Goal: Information Seeking & Learning: Learn about a topic

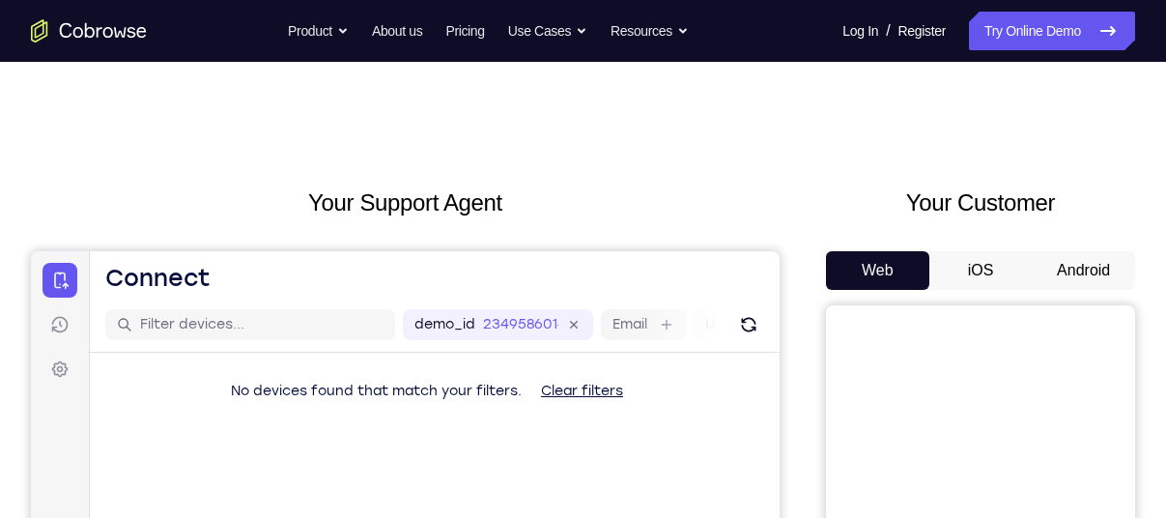
click at [1075, 260] on button "Android" at bounding box center [1083, 270] width 103 height 39
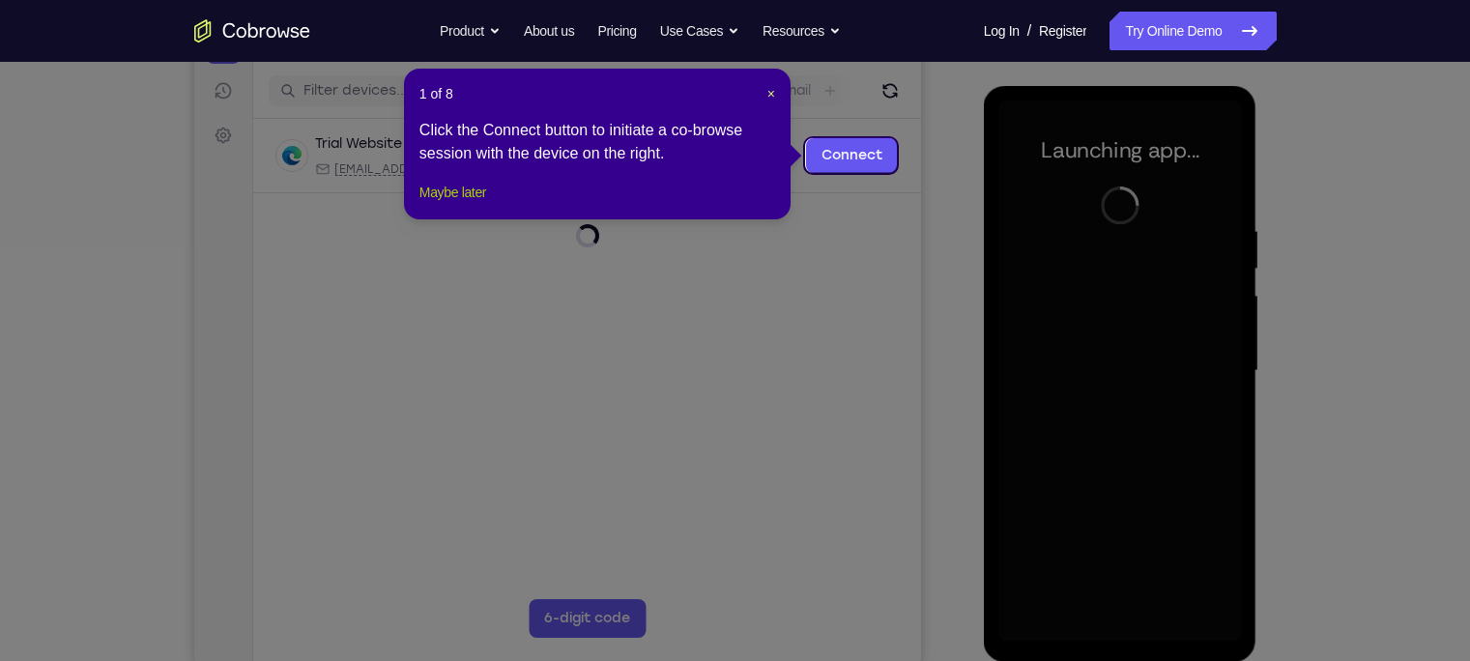
click at [459, 204] on button "Maybe later" at bounding box center [452, 192] width 67 height 23
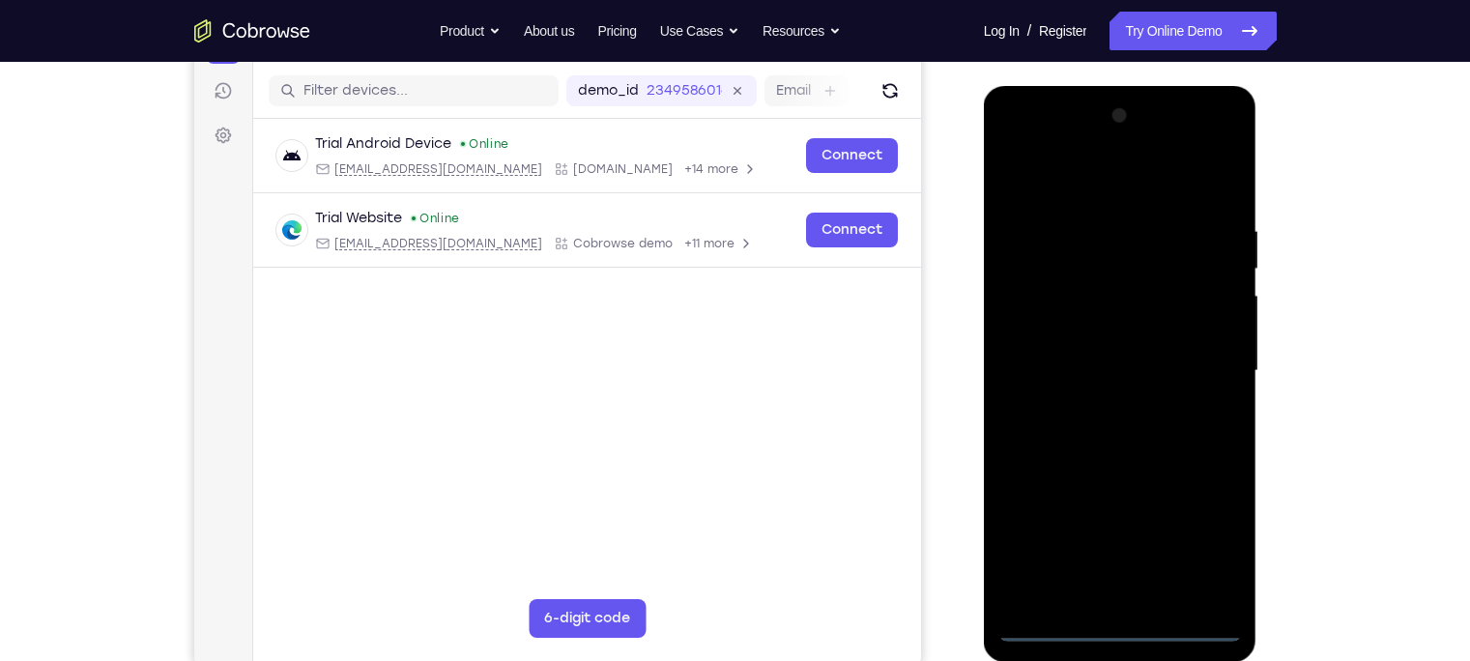
click at [1121, 517] on div at bounding box center [1119, 370] width 243 height 541
click at [1165, 517] on div at bounding box center [1119, 370] width 243 height 541
click at [1073, 190] on div at bounding box center [1119, 370] width 243 height 541
click at [1165, 359] on div at bounding box center [1119, 370] width 243 height 541
click at [1097, 411] on div at bounding box center [1119, 370] width 243 height 541
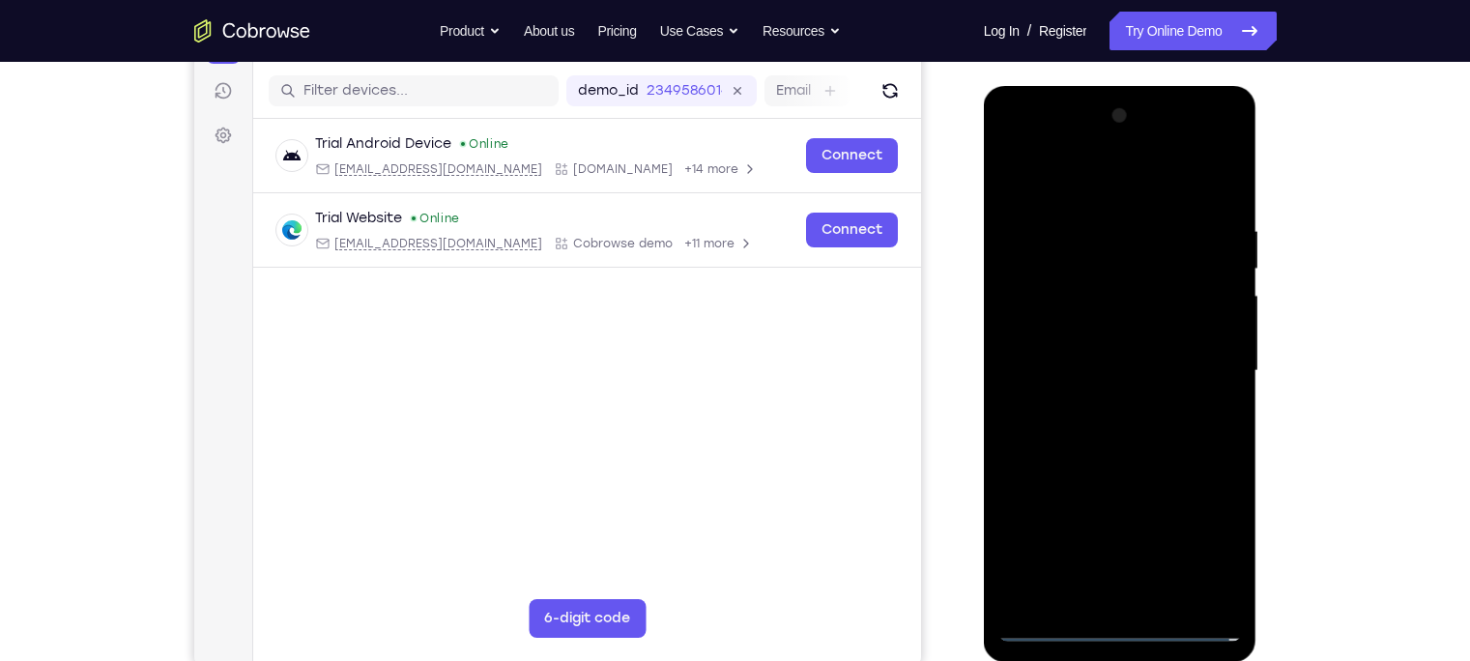
click at [1074, 338] on div at bounding box center [1119, 370] width 243 height 541
click at [1101, 362] on div at bounding box center [1119, 370] width 243 height 541
click at [1165, 358] on div at bounding box center [1119, 370] width 243 height 541
click at [1117, 411] on div at bounding box center [1119, 370] width 243 height 541
click at [1089, 404] on div at bounding box center [1119, 370] width 243 height 541
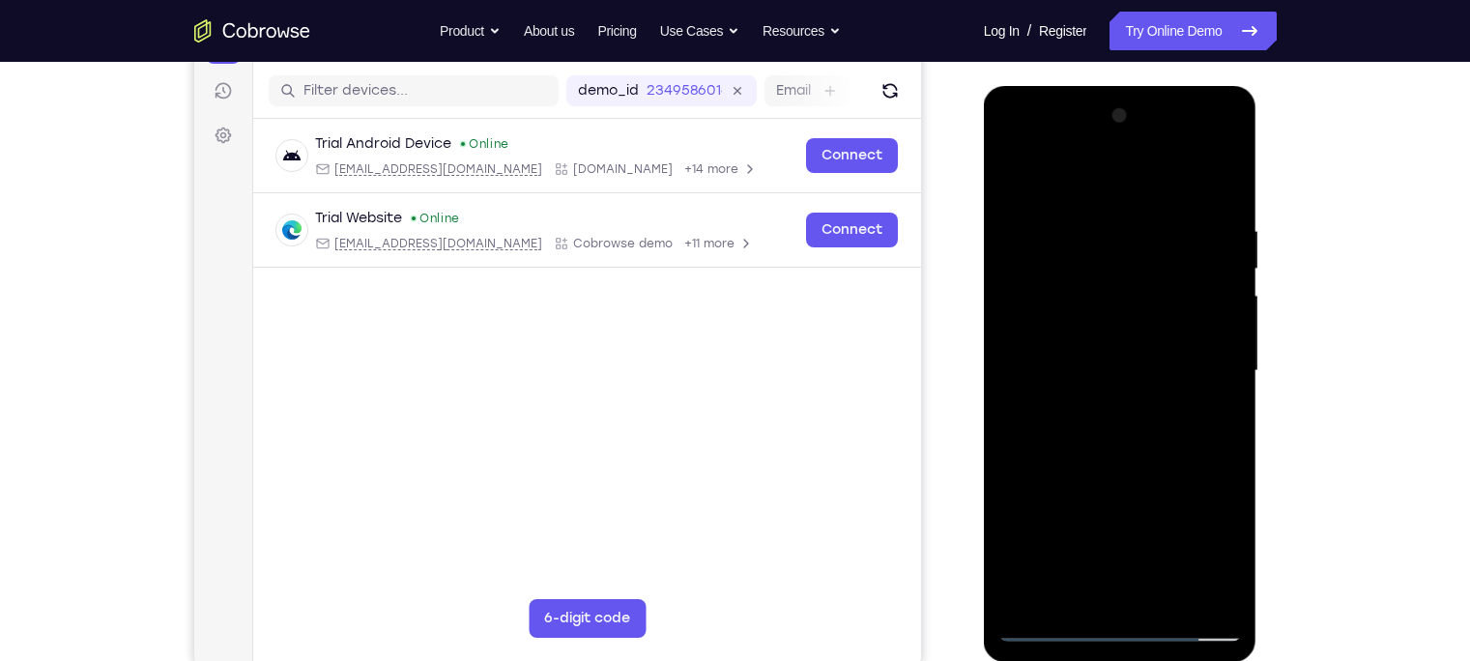
click at [1080, 335] on div at bounding box center [1119, 370] width 243 height 541
click at [1098, 364] on div at bounding box center [1119, 370] width 243 height 541
click at [1120, 329] on div at bounding box center [1119, 370] width 243 height 541
drag, startPoint x: 1107, startPoint y: 177, endPoint x: 1108, endPoint y: 110, distance: 66.7
click at [1108, 110] on div at bounding box center [1119, 370] width 243 height 541
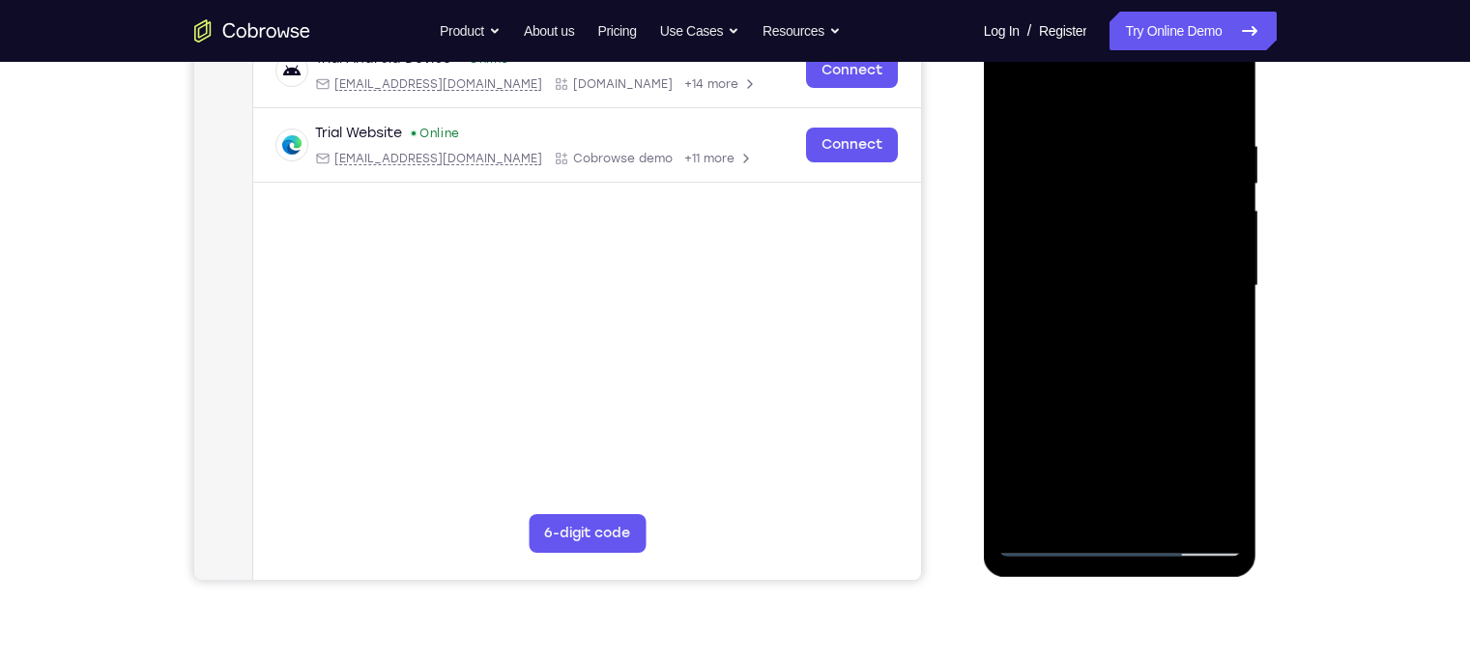
scroll to position [319, 0]
click at [1165, 512] on div at bounding box center [1119, 285] width 243 height 541
click at [1117, 390] on div at bounding box center [1119, 285] width 243 height 541
drag, startPoint x: 1118, startPoint y: 454, endPoint x: 1127, endPoint y: 396, distance: 58.6
click at [1127, 396] on div at bounding box center [1119, 285] width 243 height 541
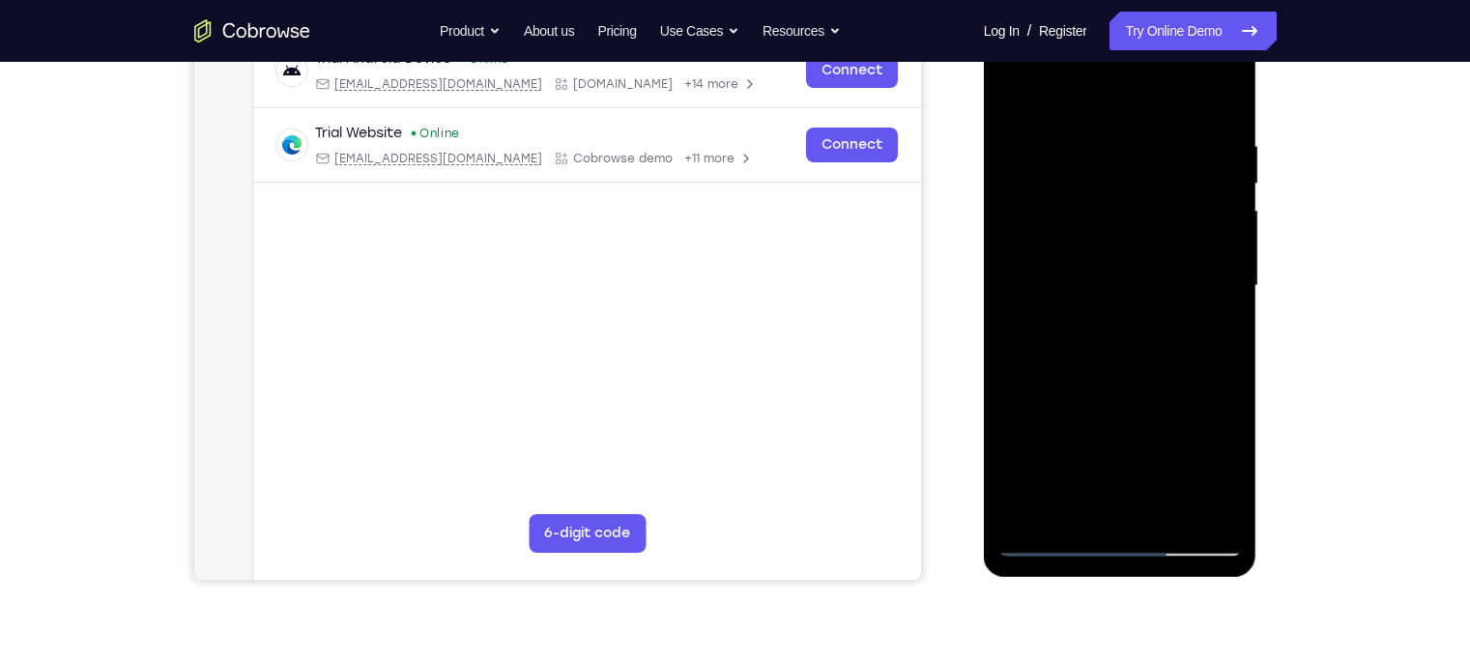
click at [1046, 517] on div at bounding box center [1119, 285] width 243 height 541
click at [1074, 510] on div at bounding box center [1119, 285] width 243 height 541
click at [1078, 92] on div at bounding box center [1119, 285] width 243 height 541
click at [1019, 252] on div at bounding box center [1119, 285] width 243 height 541
click at [1073, 512] on div at bounding box center [1119, 285] width 243 height 541
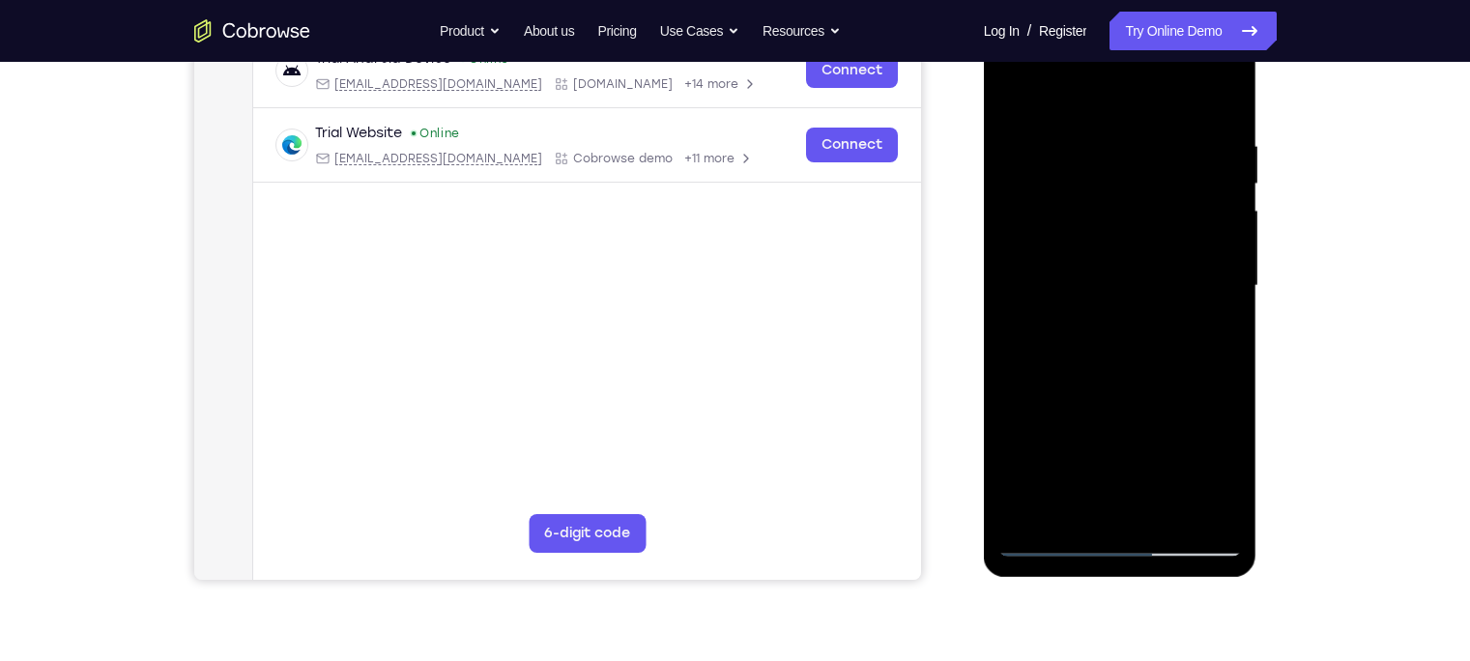
click at [1165, 512] on div at bounding box center [1119, 285] width 243 height 541
click at [1029, 158] on div at bounding box center [1119, 285] width 243 height 541
click at [1165, 97] on div at bounding box center [1119, 285] width 243 height 541
click at [1165, 517] on div at bounding box center [1119, 285] width 243 height 541
click at [1054, 517] on div at bounding box center [1119, 285] width 243 height 541
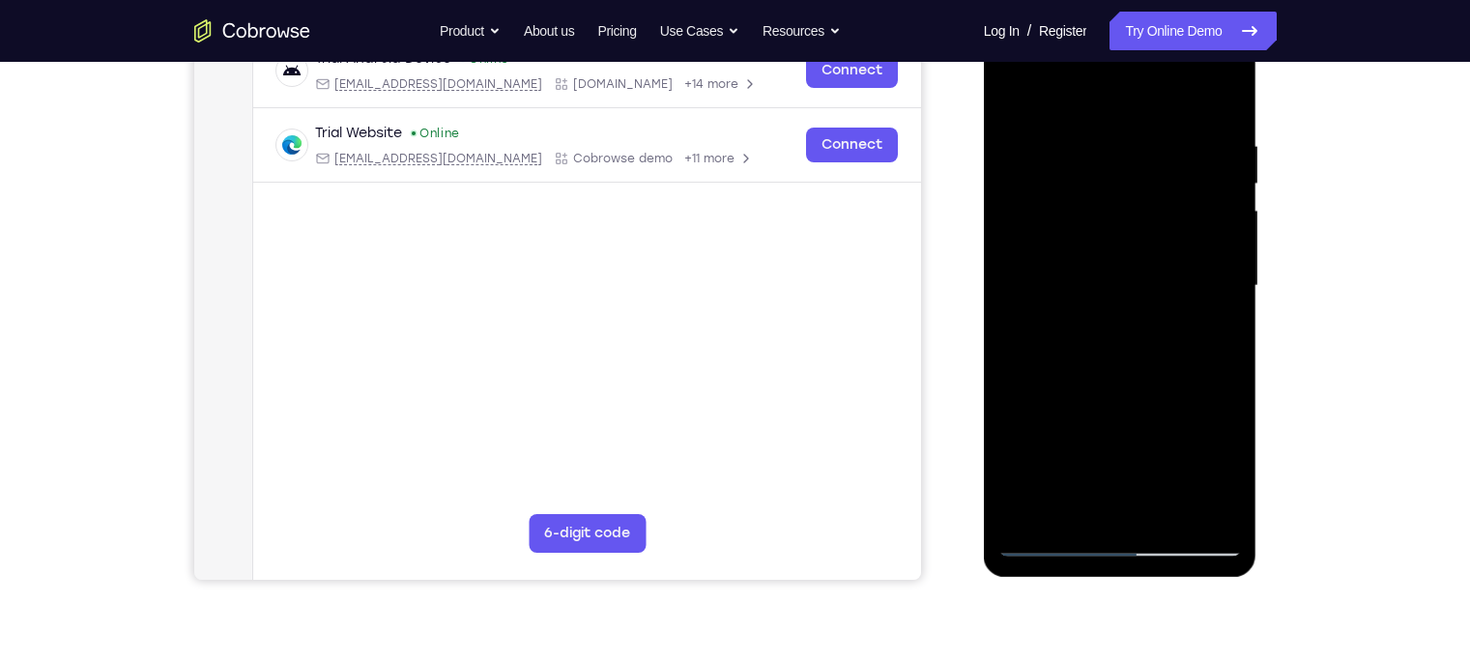
click at [1031, 512] on div at bounding box center [1119, 285] width 243 height 541
drag, startPoint x: 1097, startPoint y: 461, endPoint x: 1133, endPoint y: 28, distance: 434.4
click at [1133, 28] on div at bounding box center [1119, 285] width 243 height 541
drag, startPoint x: 1114, startPoint y: 456, endPoint x: 1125, endPoint y: 303, distance: 153.0
click at [1125, 303] on div at bounding box center [1119, 285] width 243 height 541
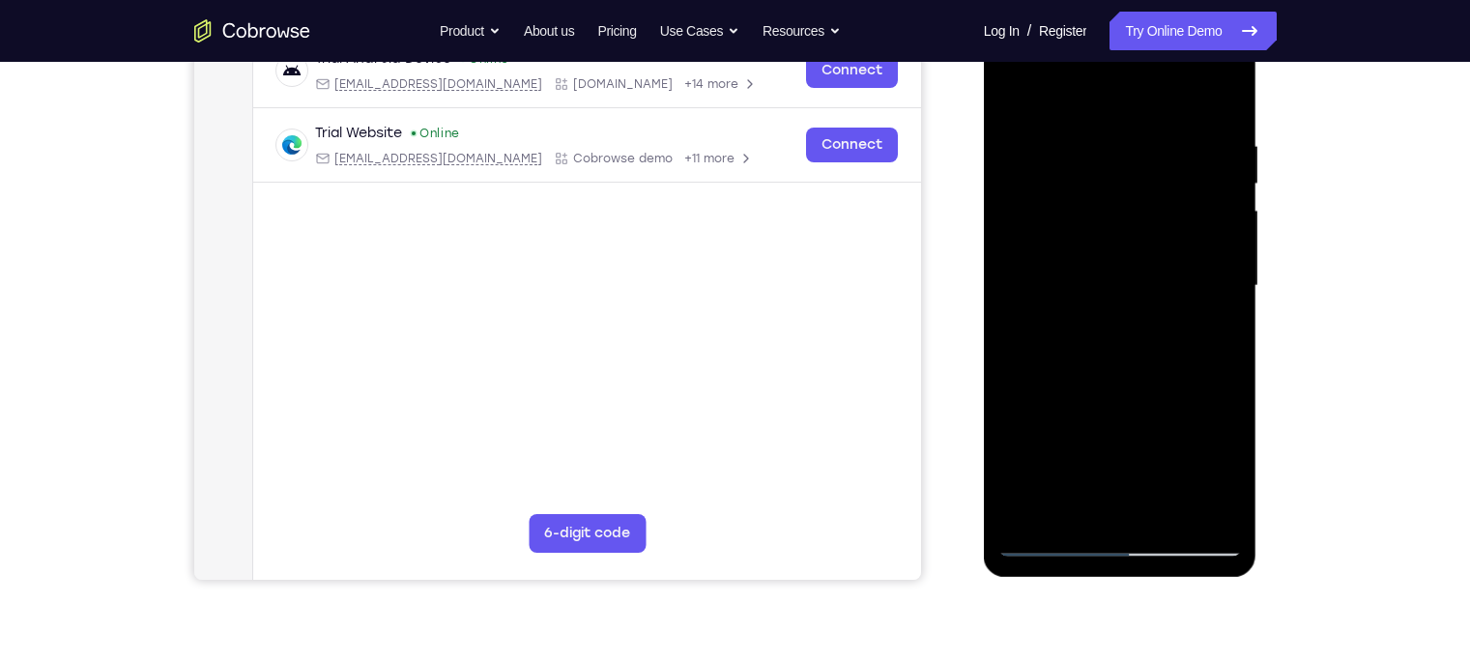
click at [1165, 511] on div at bounding box center [1119, 285] width 243 height 541
drag, startPoint x: 1161, startPoint y: 169, endPoint x: 1165, endPoint y: 505, distance: 336.3
click at [1165, 505] on div at bounding box center [1119, 285] width 243 height 541
click at [1154, 389] on div at bounding box center [1119, 285] width 243 height 541
drag, startPoint x: 1105, startPoint y: 435, endPoint x: 1107, endPoint y: 314, distance: 120.8
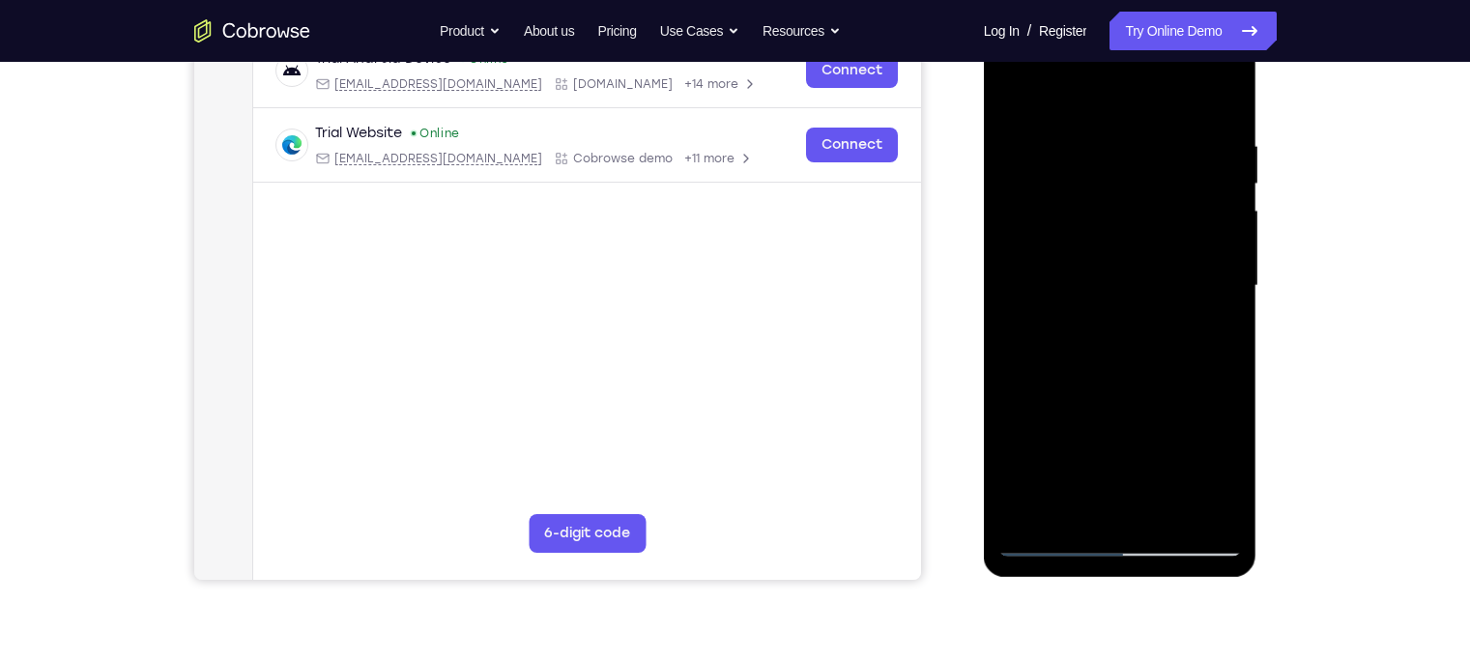
click at [1107, 314] on div at bounding box center [1119, 285] width 243 height 541
drag, startPoint x: 1103, startPoint y: 413, endPoint x: 1109, endPoint y: 318, distance: 94.9
click at [1109, 318] on div at bounding box center [1119, 285] width 243 height 541
click at [1056, 298] on div at bounding box center [1119, 285] width 243 height 541
click at [1017, 88] on div at bounding box center [1119, 285] width 243 height 541
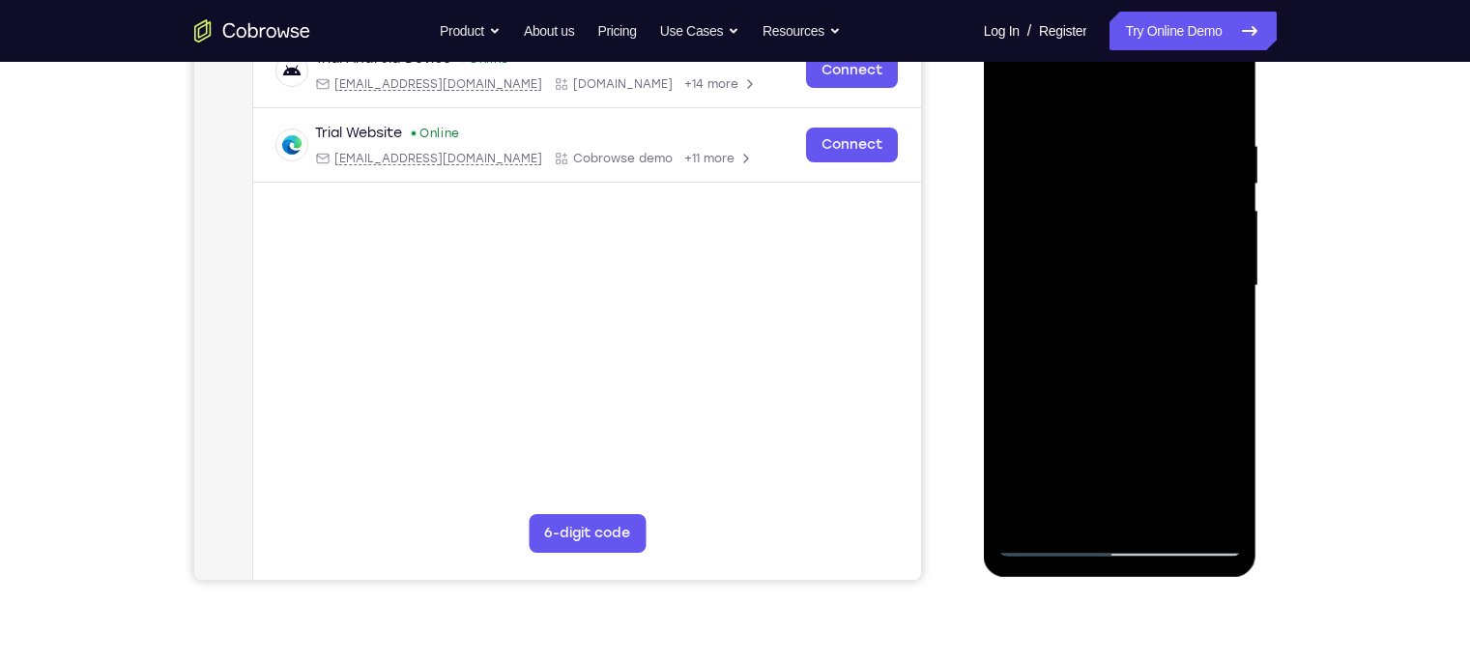
click at [1120, 379] on div at bounding box center [1119, 285] width 243 height 541
click at [1014, 91] on div at bounding box center [1119, 285] width 243 height 541
click at [1165, 371] on div at bounding box center [1119, 285] width 243 height 541
click at [1017, 90] on div at bounding box center [1119, 285] width 243 height 541
drag, startPoint x: 1058, startPoint y: 361, endPoint x: 1066, endPoint y: 221, distance: 140.3
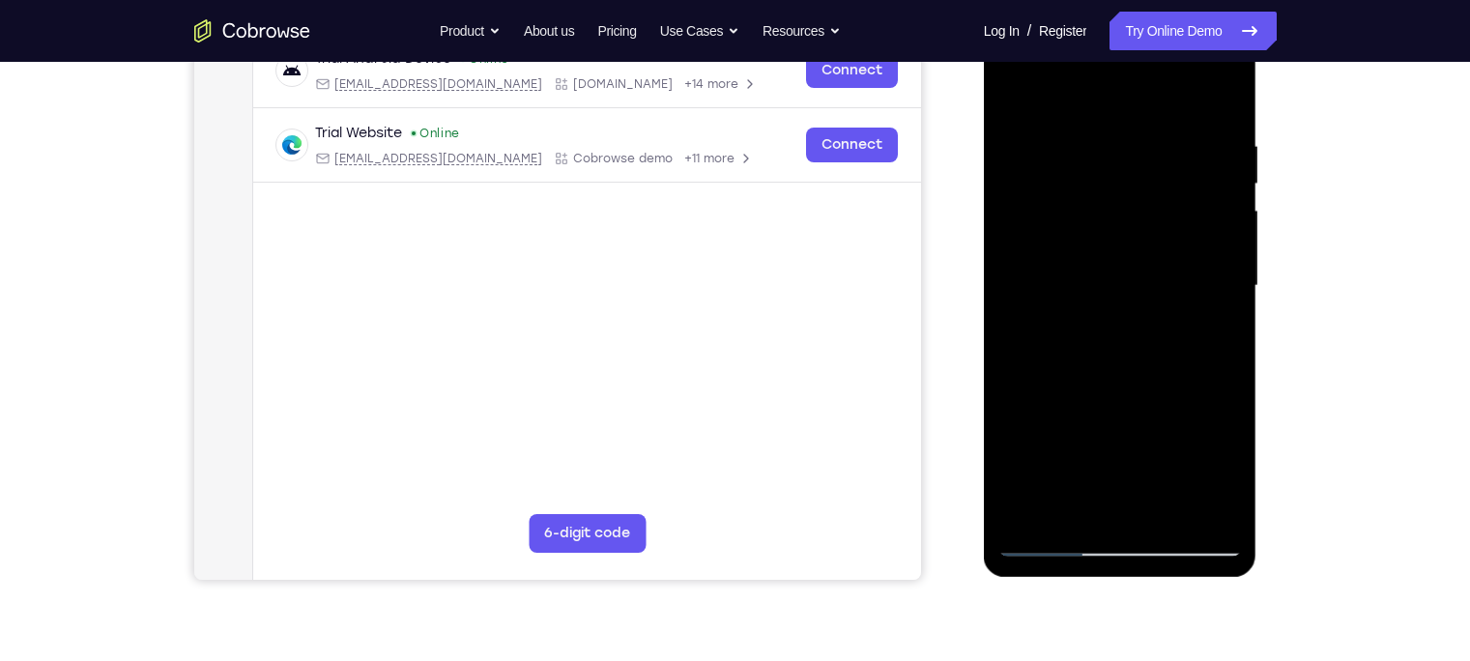
click at [1066, 221] on div at bounding box center [1119, 285] width 243 height 541
click at [1048, 362] on div at bounding box center [1119, 285] width 243 height 541
click at [1016, 93] on div at bounding box center [1119, 285] width 243 height 541
click at [1120, 453] on div at bounding box center [1119, 285] width 243 height 541
click at [1016, 91] on div at bounding box center [1119, 285] width 243 height 541
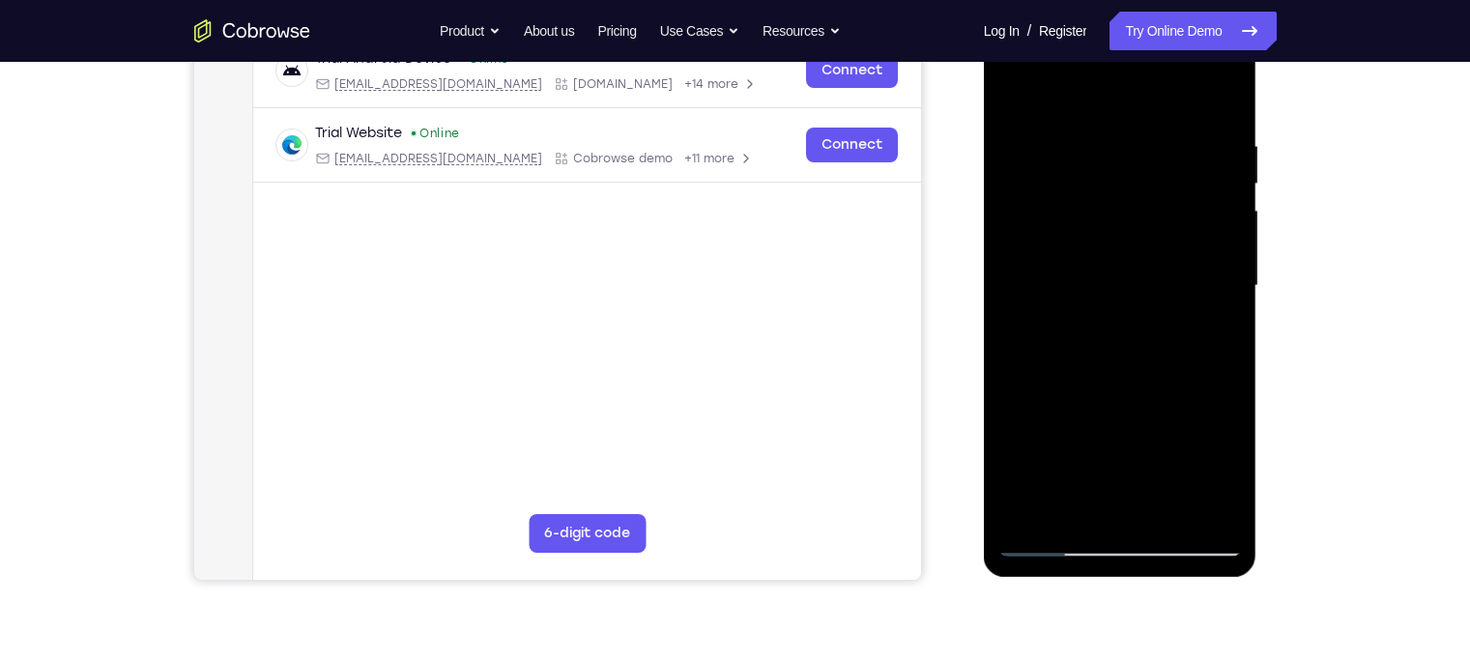
click at [1165, 450] on div at bounding box center [1119, 285] width 243 height 541
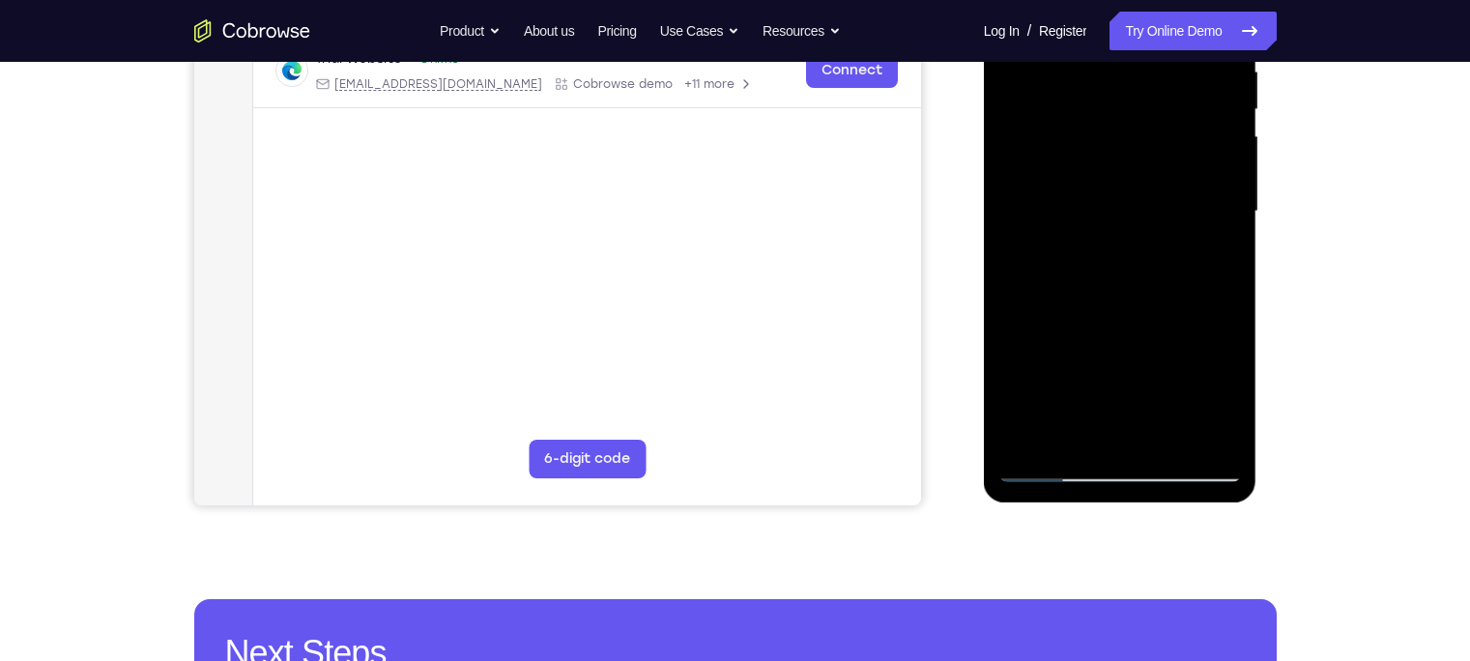
scroll to position [398, 0]
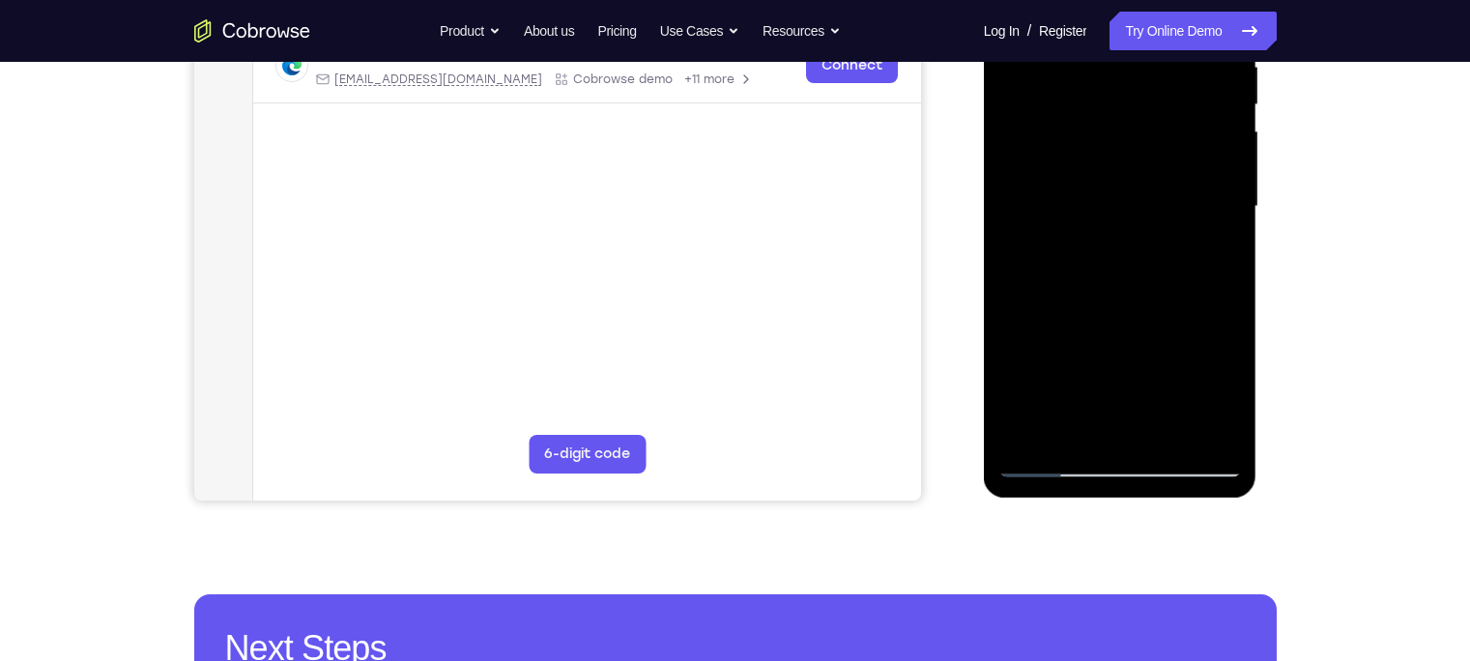
click at [1037, 437] on div at bounding box center [1119, 206] width 243 height 541
click at [855, 472] on main "demo_id 2349586014 2349586014 Email User ID Device ID Device name 6-digit code …" at bounding box center [586, 223] width 668 height 647
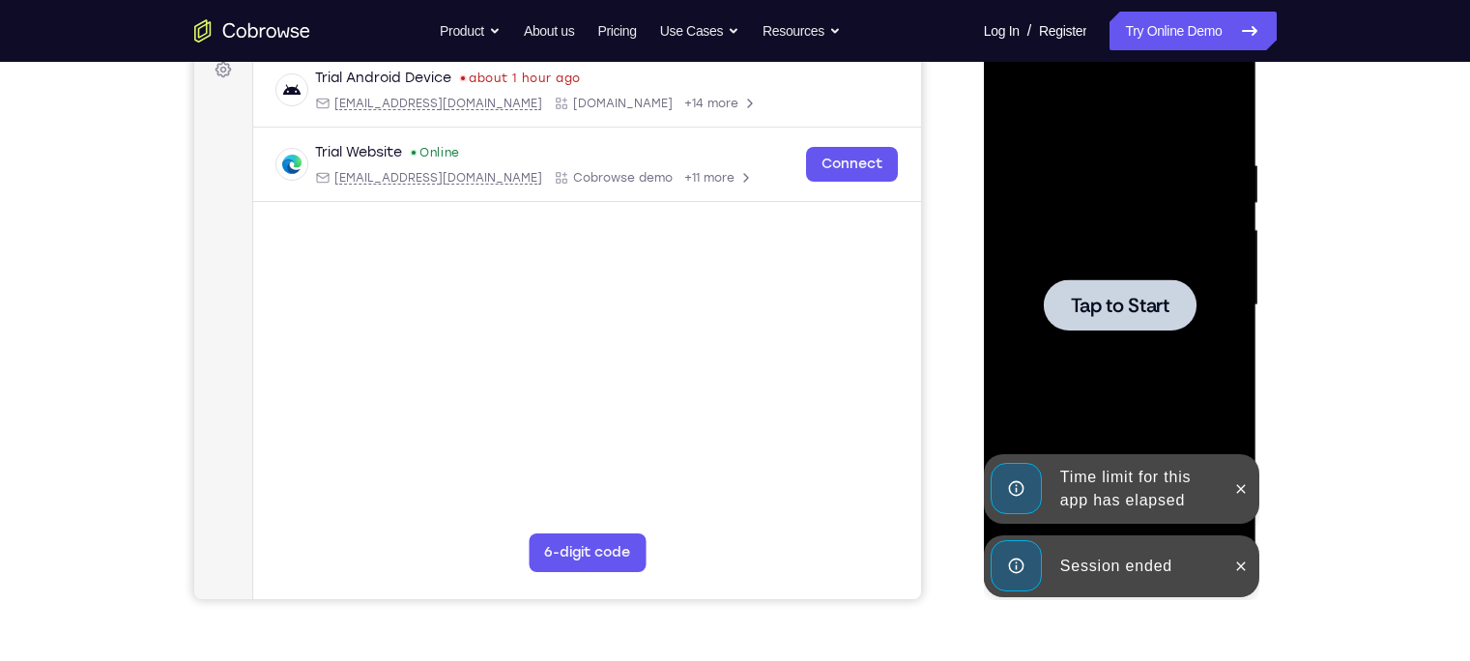
click at [1101, 517] on div "Session ended" at bounding box center [1136, 566] width 169 height 39
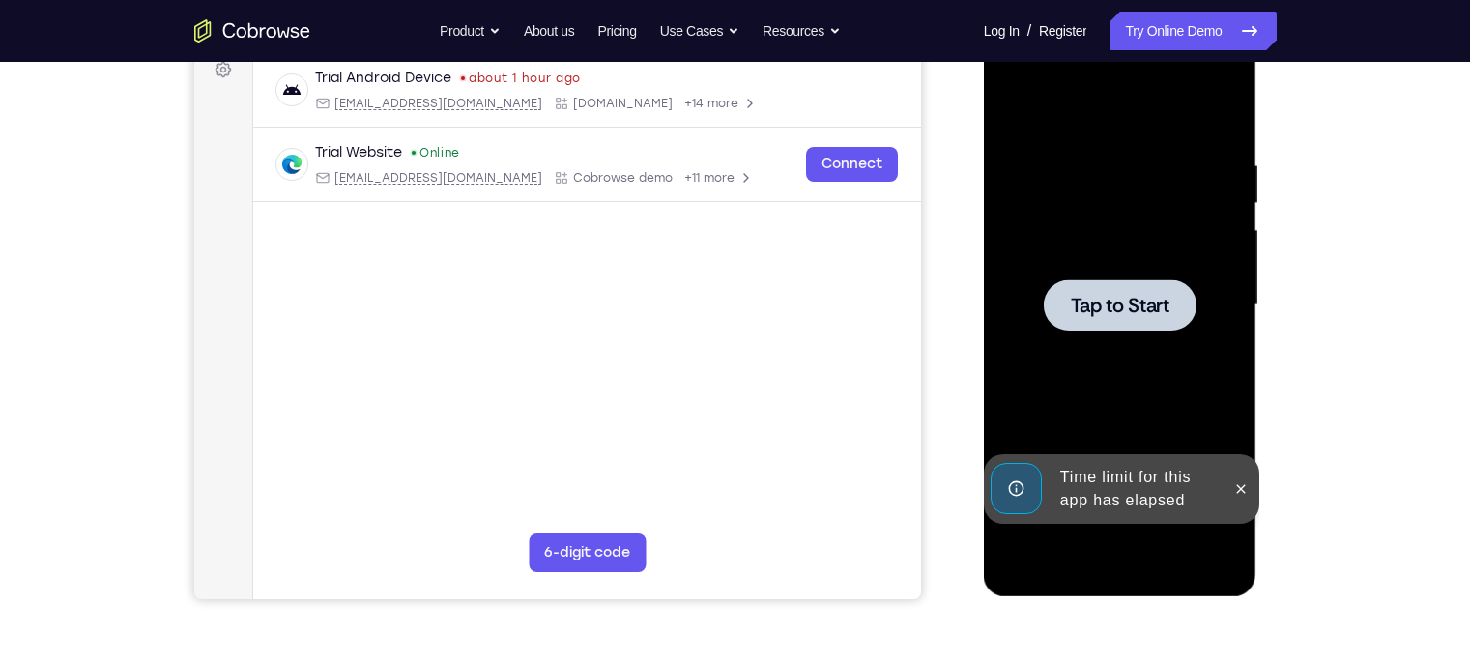
click at [1121, 484] on div "Time limit for this app has elapsed" at bounding box center [1136, 489] width 169 height 62
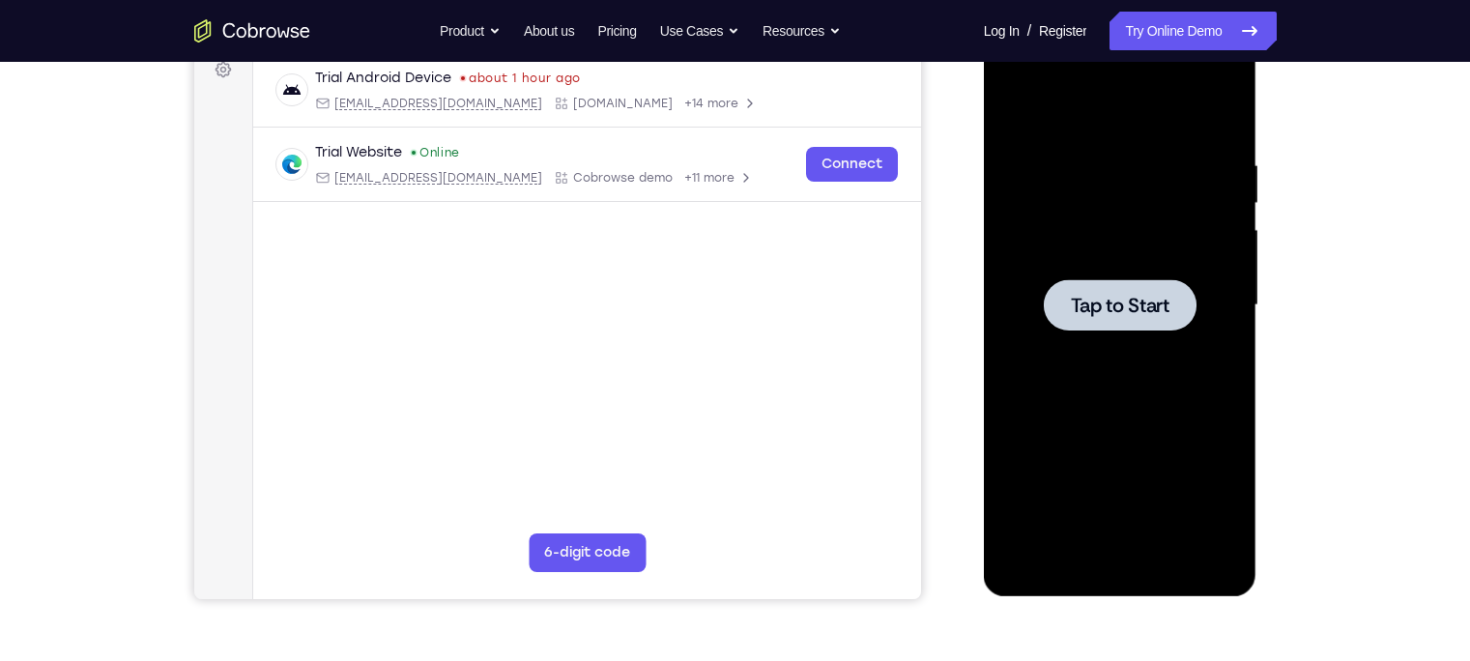
click at [1095, 297] on span "Tap to Start" at bounding box center [1120, 305] width 99 height 19
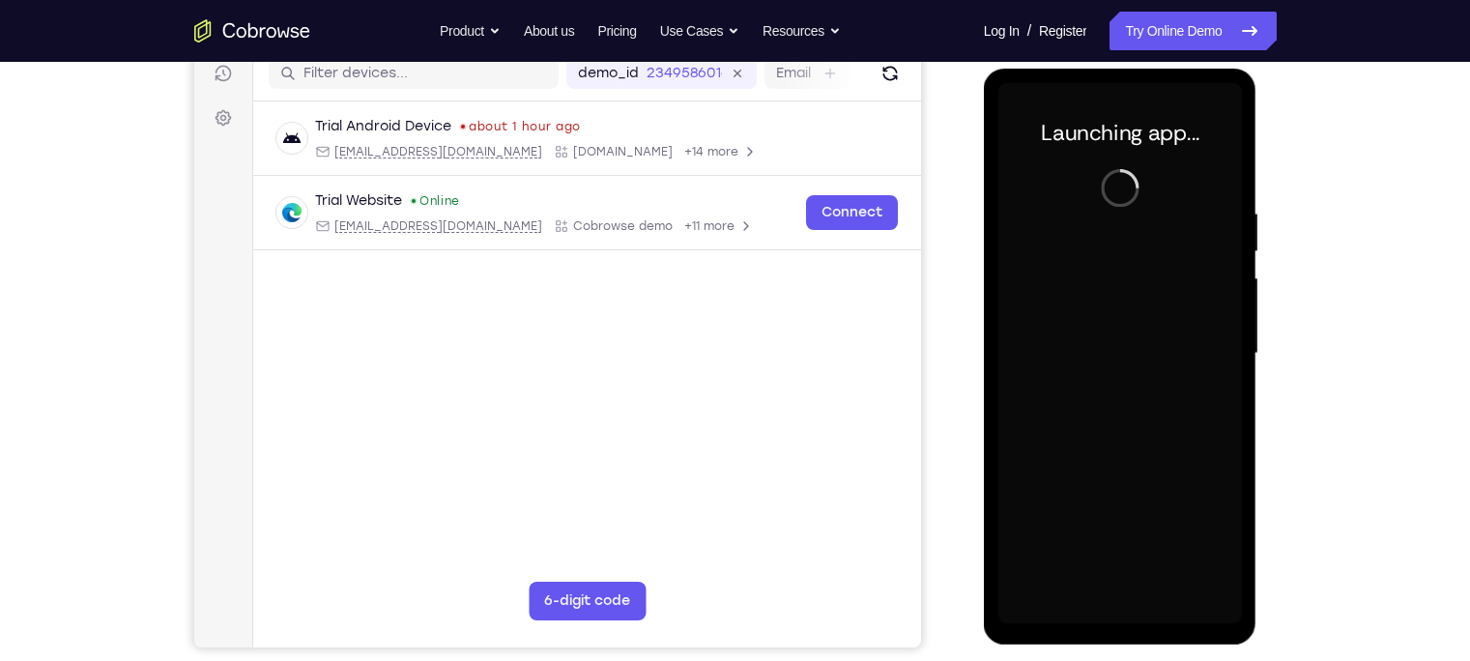
scroll to position [250, 0]
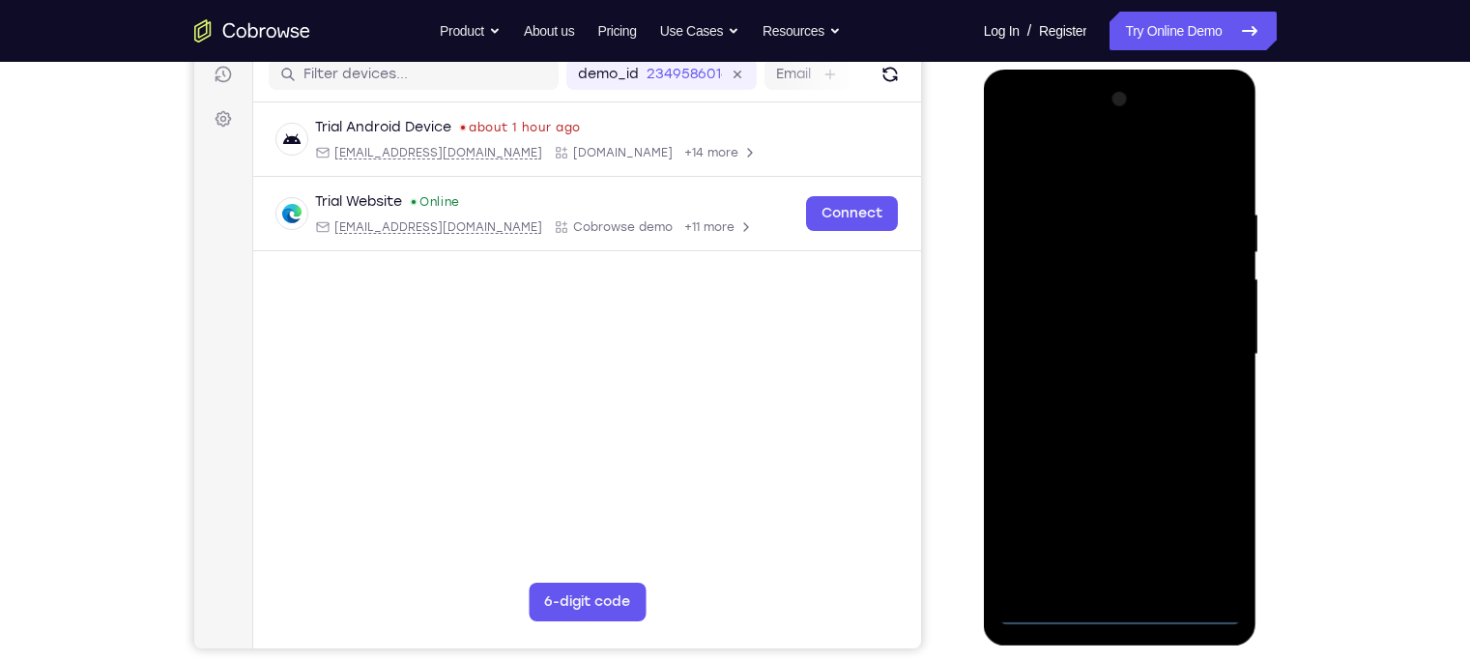
click at [1121, 517] on div at bounding box center [1119, 354] width 243 height 541
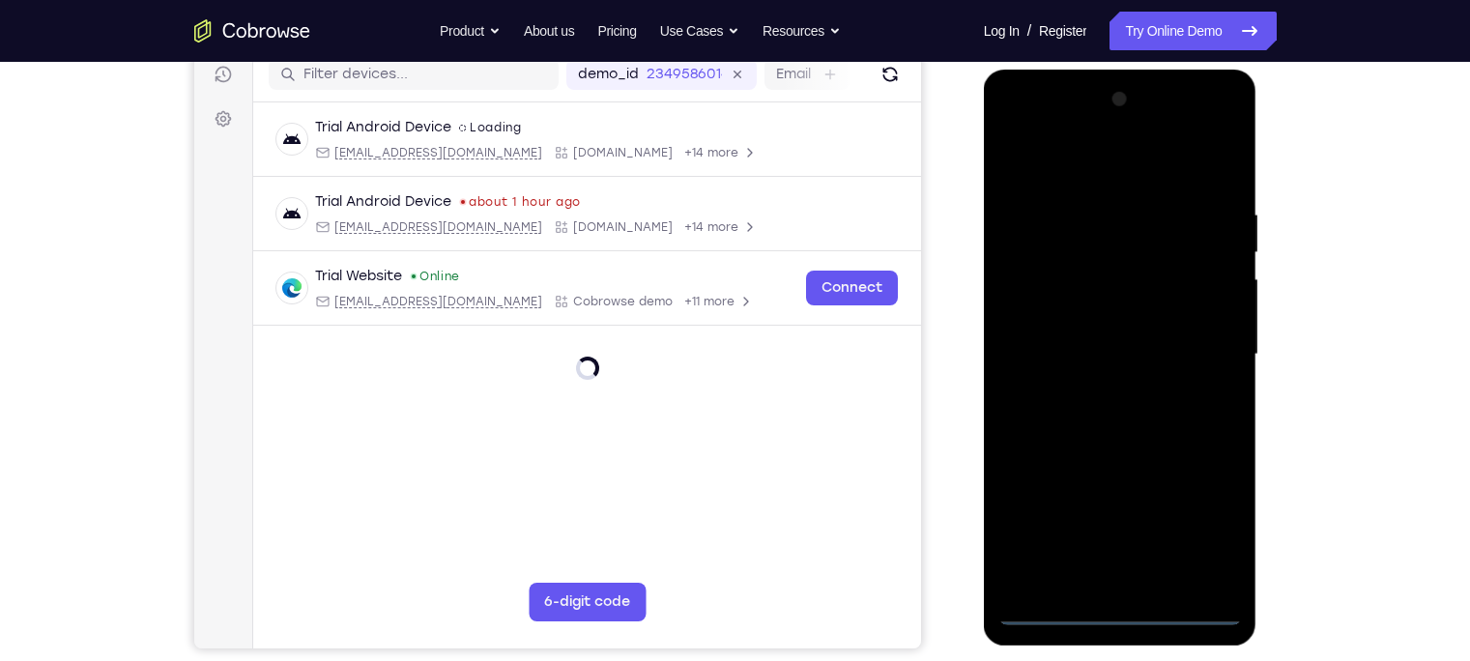
click at [1165, 517] on div at bounding box center [1119, 354] width 243 height 541
click at [1087, 179] on div at bounding box center [1119, 354] width 243 height 541
click at [1165, 340] on div at bounding box center [1119, 354] width 243 height 541
click at [1135, 517] on div at bounding box center [1119, 354] width 243 height 541
click at [1063, 340] on div at bounding box center [1119, 354] width 243 height 541
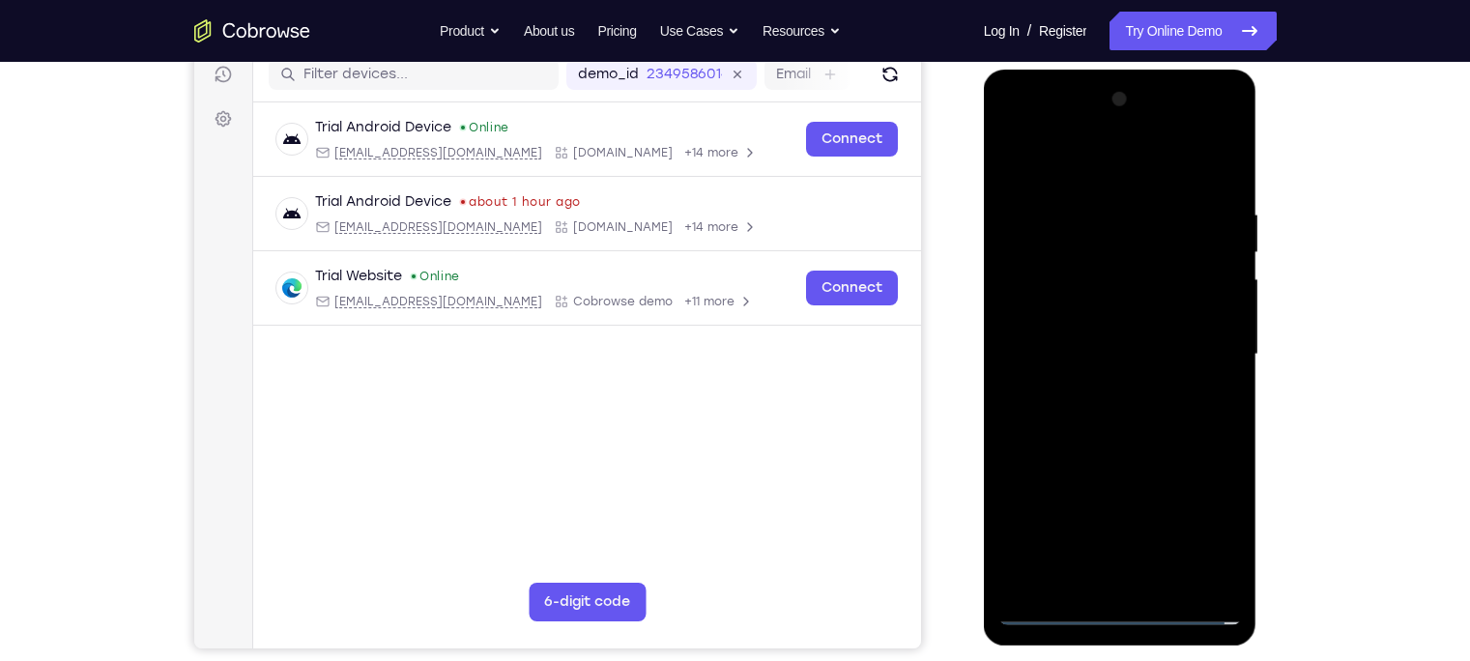
click at [1068, 323] on div at bounding box center [1119, 354] width 243 height 541
click at [1091, 358] on div at bounding box center [1119, 354] width 243 height 541
click at [1129, 446] on div at bounding box center [1119, 354] width 243 height 541
click at [1165, 517] on div at bounding box center [1119, 354] width 243 height 541
drag, startPoint x: 1106, startPoint y: 148, endPoint x: 1108, endPoint y: 42, distance: 106.3
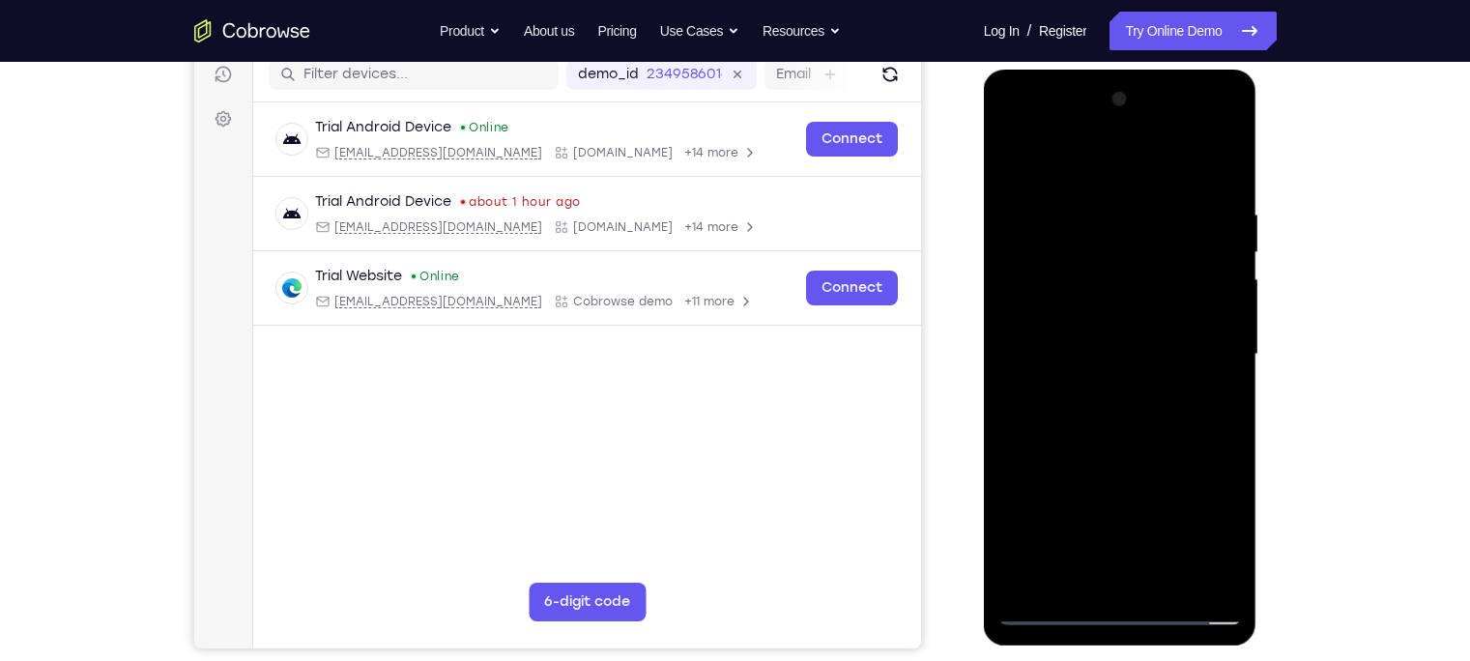
click at [1108, 70] on html "Online web based iOS Simulators and Android Emulators. Run iPhone, iPad, Mobile…" at bounding box center [1121, 360] width 275 height 580
click at [1097, 453] on div at bounding box center [1119, 354] width 243 height 541
click at [1106, 322] on div at bounding box center [1119, 354] width 243 height 541
drag, startPoint x: 1074, startPoint y: 161, endPoint x: 1091, endPoint y: 77, distance: 85.7
click at [1091, 77] on div at bounding box center [1120, 358] width 273 height 576
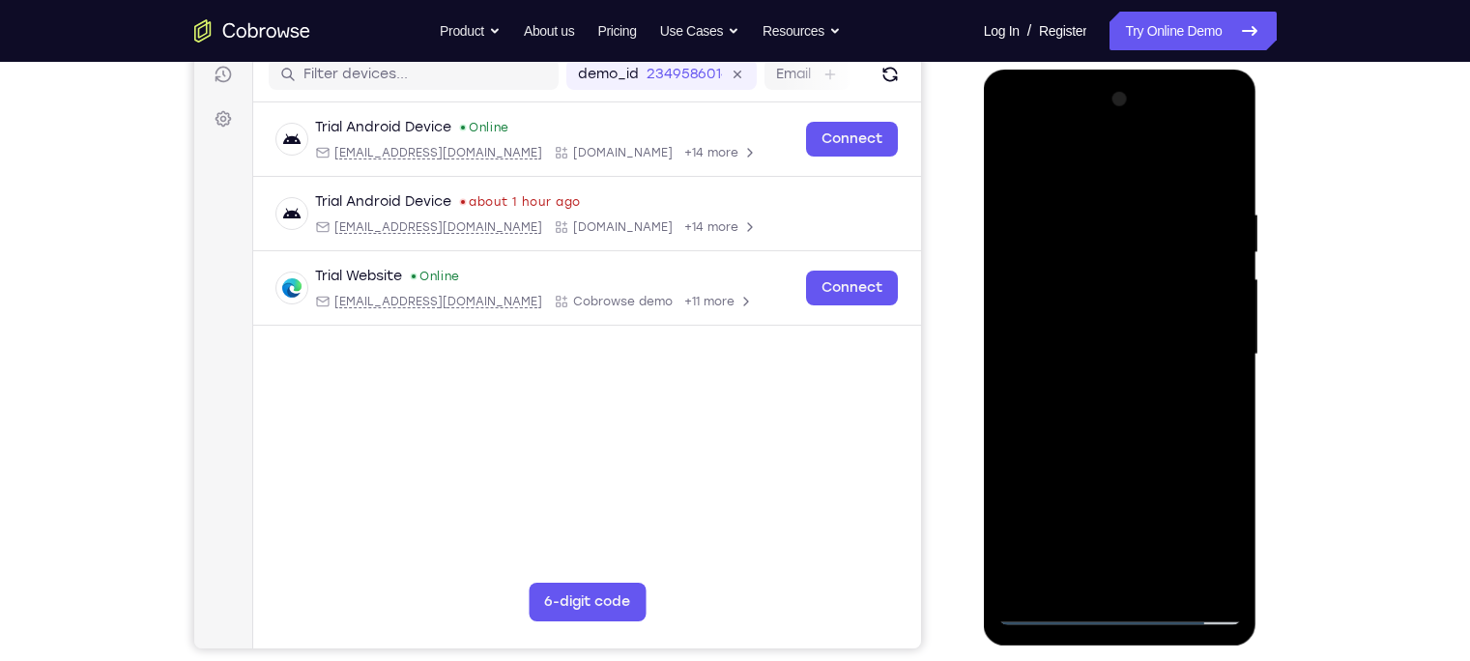
click at [1092, 517] on div at bounding box center [1119, 354] width 243 height 541
click at [1107, 517] on div at bounding box center [1119, 354] width 243 height 541
click at [1063, 509] on div at bounding box center [1119, 354] width 243 height 541
click at [1049, 164] on div at bounding box center [1119, 354] width 243 height 541
click at [1036, 234] on div at bounding box center [1119, 354] width 243 height 541
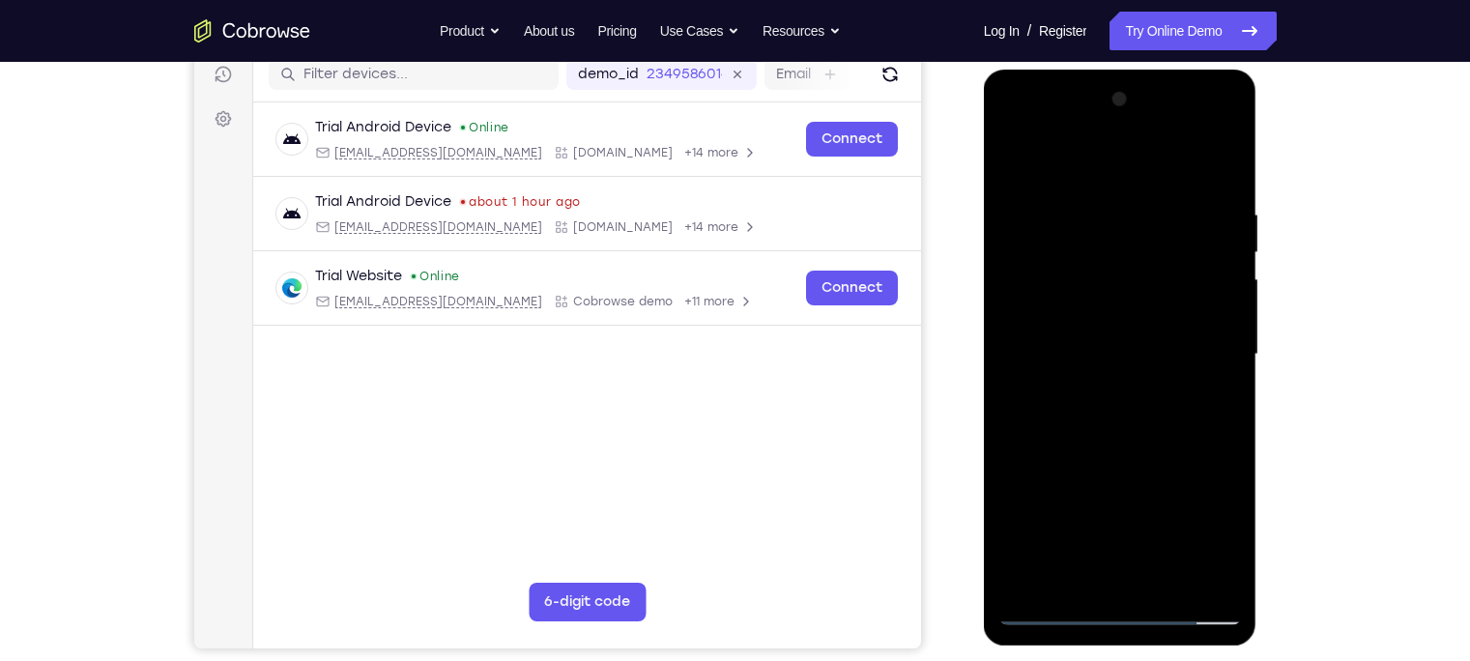
click at [1013, 360] on div at bounding box center [1119, 354] width 243 height 541
click at [1165, 350] on div at bounding box center [1119, 354] width 243 height 541
click at [1165, 168] on div at bounding box center [1119, 354] width 243 height 541
click at [1164, 517] on div at bounding box center [1119, 354] width 243 height 541
click at [1111, 322] on div at bounding box center [1119, 354] width 243 height 541
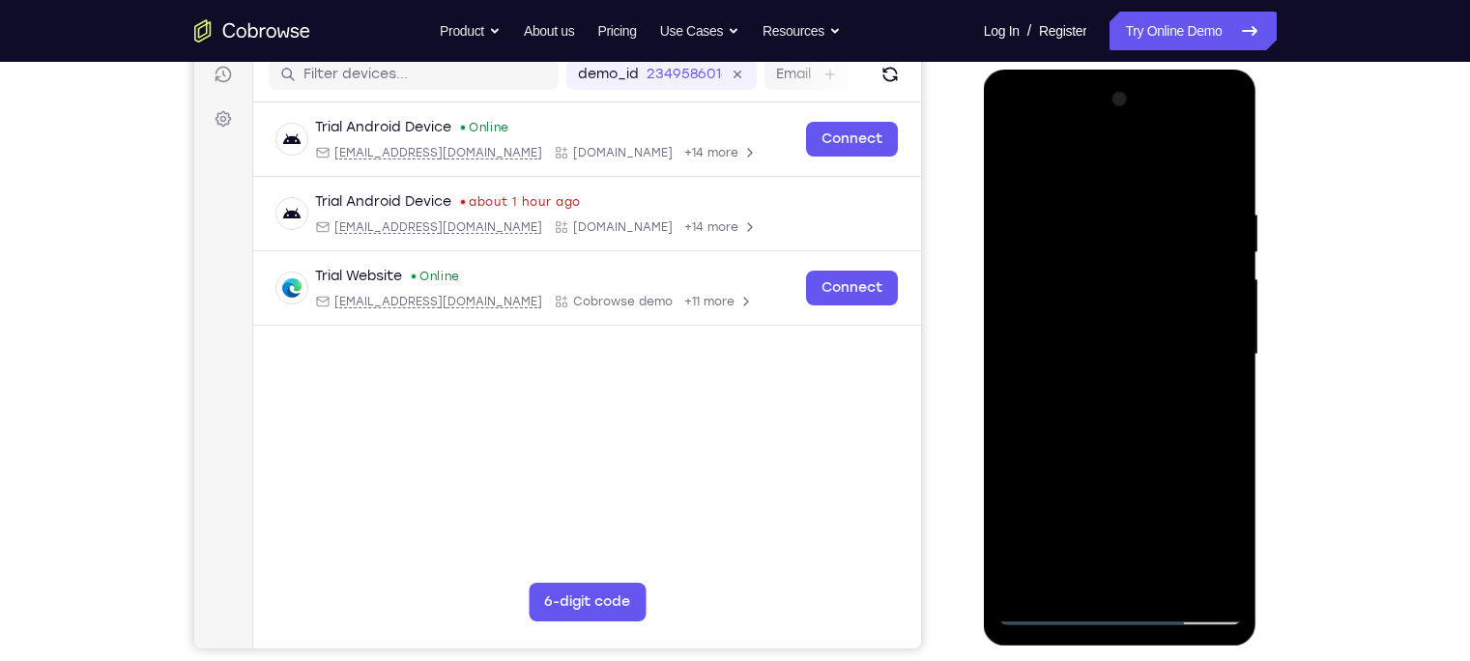
click at [1102, 517] on div at bounding box center [1119, 354] width 243 height 541
click at [1108, 517] on div at bounding box center [1119, 354] width 243 height 541
click at [1082, 505] on div at bounding box center [1119, 354] width 243 height 541
click at [1073, 517] on div at bounding box center [1119, 354] width 243 height 541
click at [1110, 369] on div at bounding box center [1119, 354] width 243 height 541
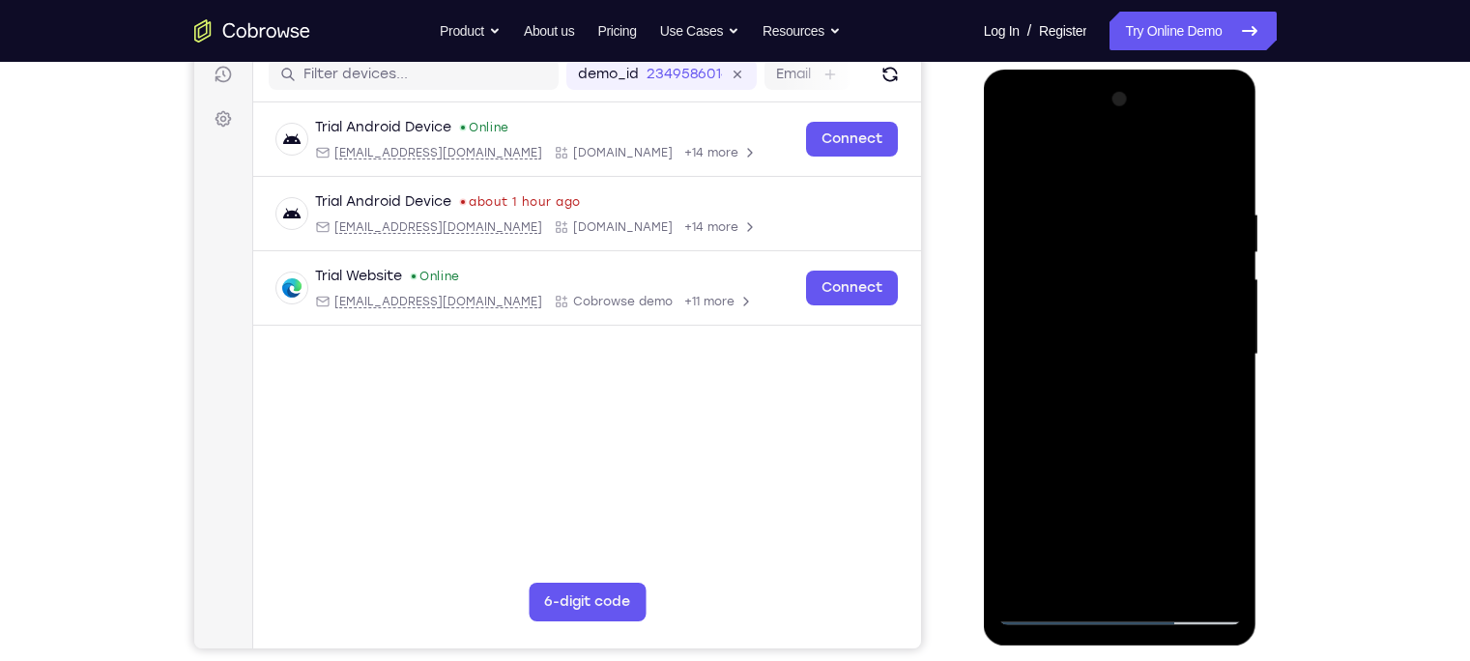
click at [1068, 505] on div at bounding box center [1119, 354] width 243 height 541
click at [1053, 517] on div at bounding box center [1119, 354] width 243 height 541
click at [1072, 517] on div at bounding box center [1119, 354] width 243 height 541
click at [1165, 394] on div at bounding box center [1119, 354] width 243 height 541
click at [1018, 166] on div at bounding box center [1119, 354] width 243 height 541
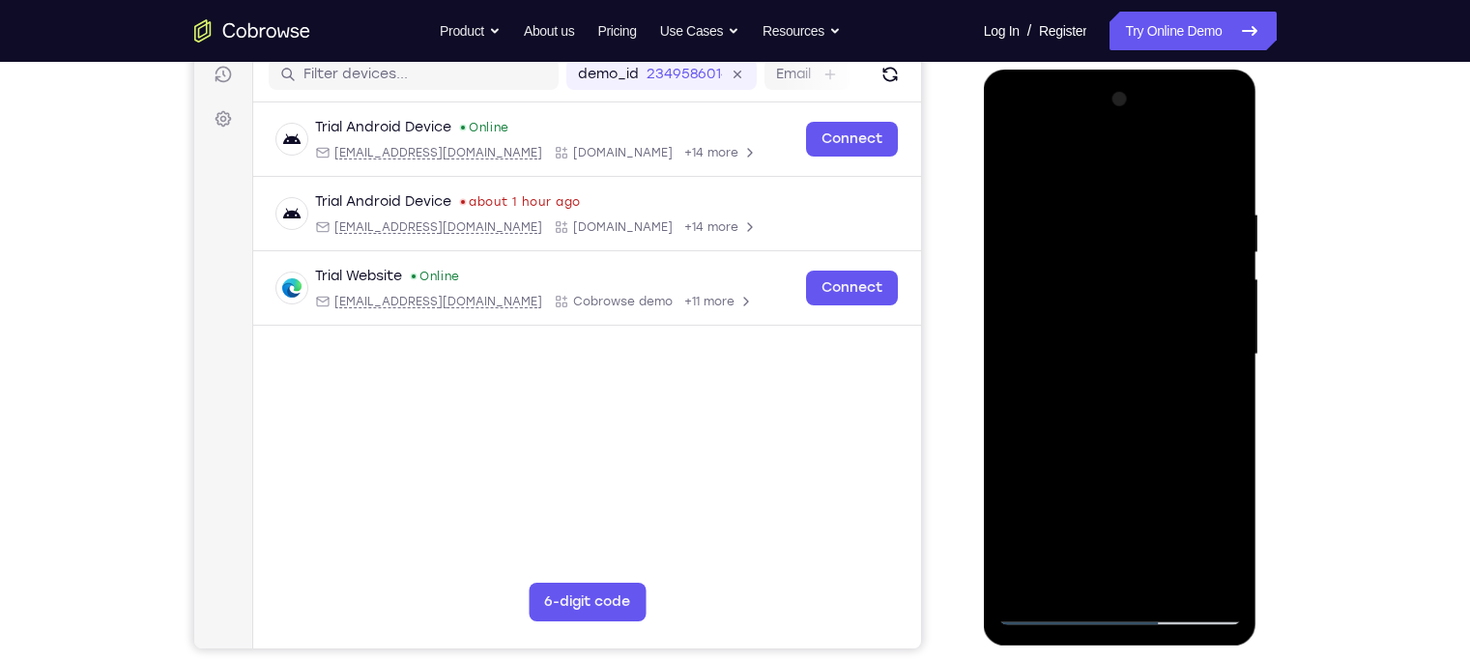
click at [1013, 166] on div at bounding box center [1119, 354] width 243 height 541
click at [1165, 517] on div at bounding box center [1119, 354] width 243 height 541
click at [1022, 157] on div at bounding box center [1119, 354] width 243 height 541
click at [1146, 206] on div at bounding box center [1119, 354] width 243 height 541
click at [1165, 517] on div at bounding box center [1119, 354] width 243 height 541
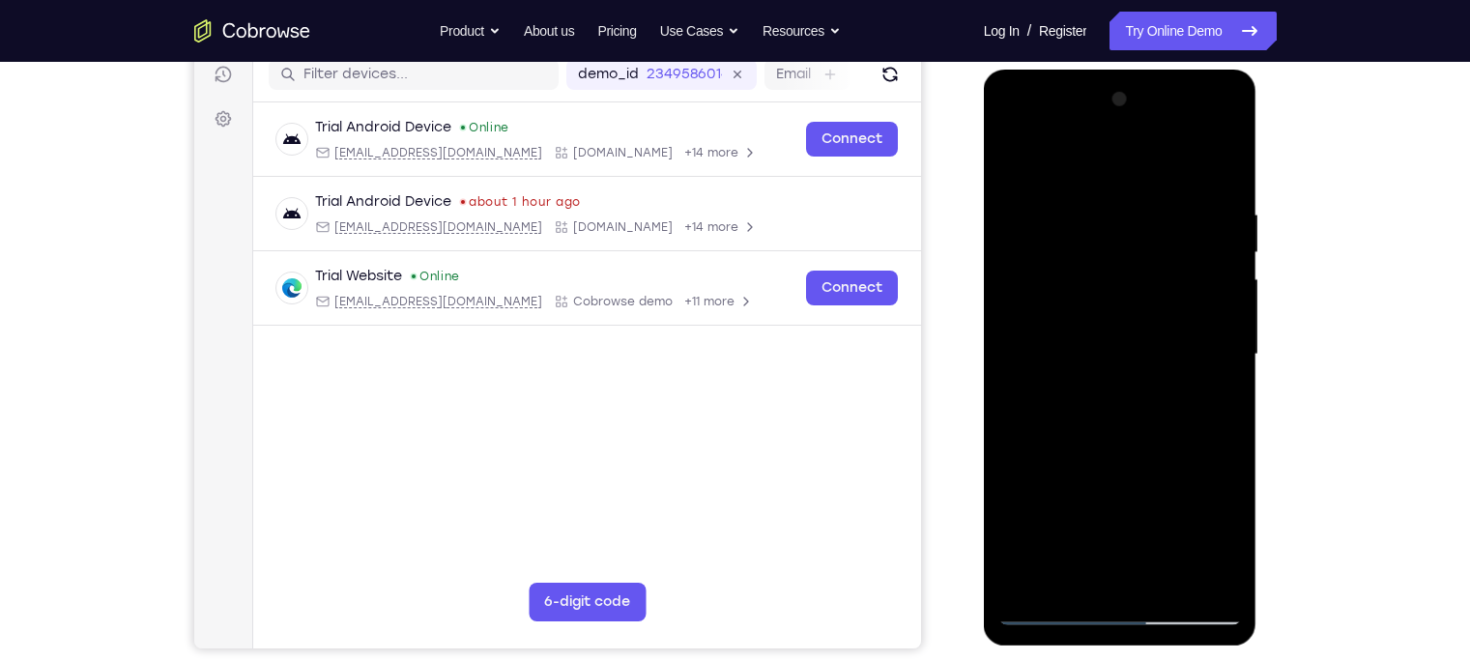
click at [1165, 170] on div at bounding box center [1119, 354] width 243 height 541
drag, startPoint x: 1188, startPoint y: 225, endPoint x: 1031, endPoint y: 195, distance: 160.3
click at [1031, 195] on div at bounding box center [1119, 354] width 243 height 541
click at [1060, 204] on div at bounding box center [1119, 354] width 243 height 541
click at [1165, 171] on div at bounding box center [1119, 354] width 243 height 541
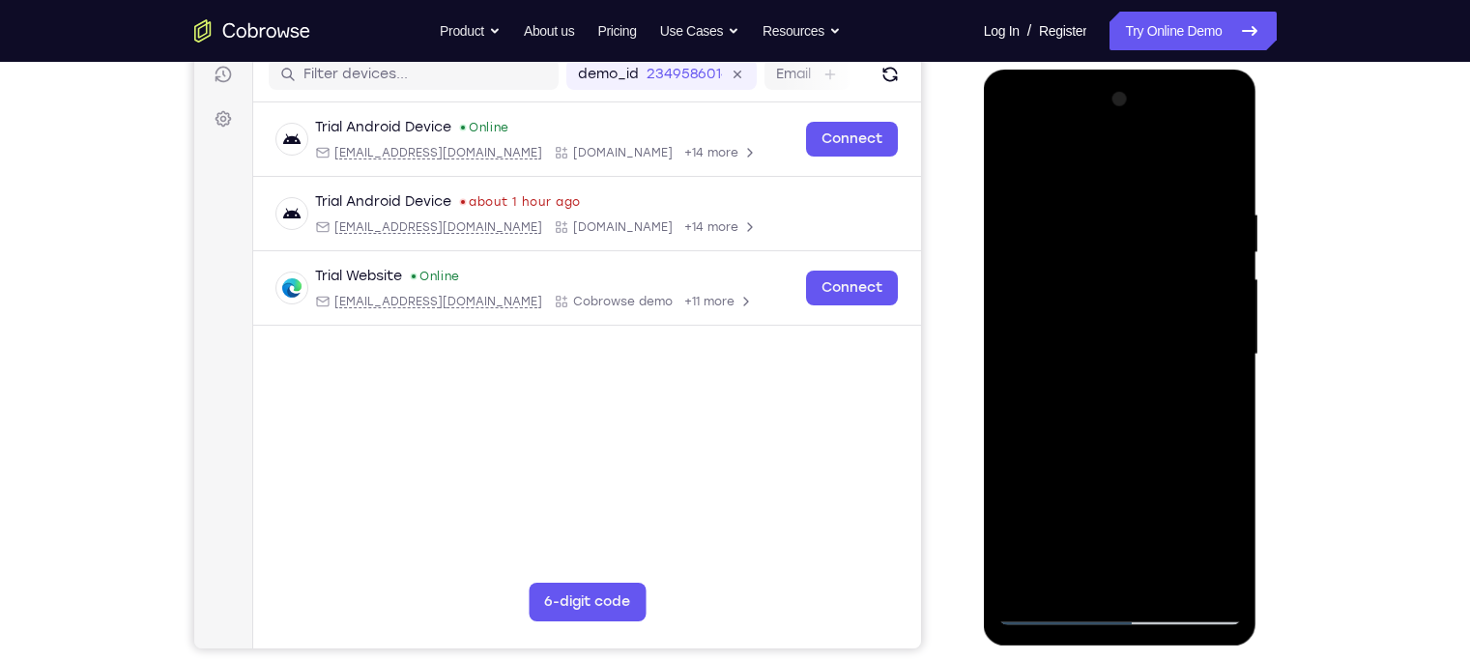
drag, startPoint x: 1101, startPoint y: 473, endPoint x: 1167, endPoint y: 173, distance: 307.8
click at [1165, 173] on div at bounding box center [1119, 354] width 243 height 541
drag, startPoint x: 1078, startPoint y: 530, endPoint x: 1153, endPoint y: 241, distance: 298.3
click at [1153, 241] on div at bounding box center [1119, 354] width 243 height 541
drag, startPoint x: 1074, startPoint y: 470, endPoint x: 1123, endPoint y: 238, distance: 236.9
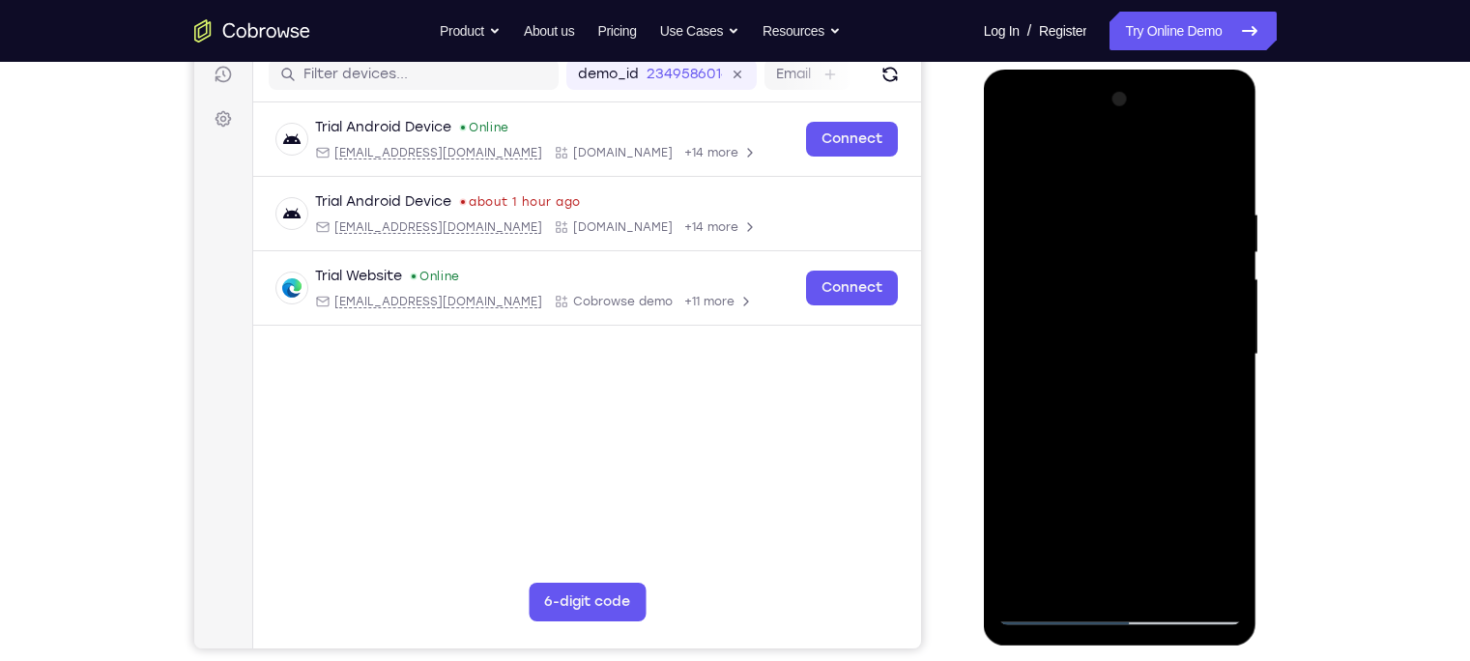
click at [1123, 238] on div at bounding box center [1119, 354] width 243 height 541
drag, startPoint x: 1102, startPoint y: 483, endPoint x: 1131, endPoint y: 377, distance: 110.2
click at [1131, 377] on div at bounding box center [1119, 354] width 243 height 541
drag, startPoint x: 1122, startPoint y: 486, endPoint x: 1147, endPoint y: 203, distance: 284.2
click at [1147, 203] on div at bounding box center [1119, 354] width 243 height 541
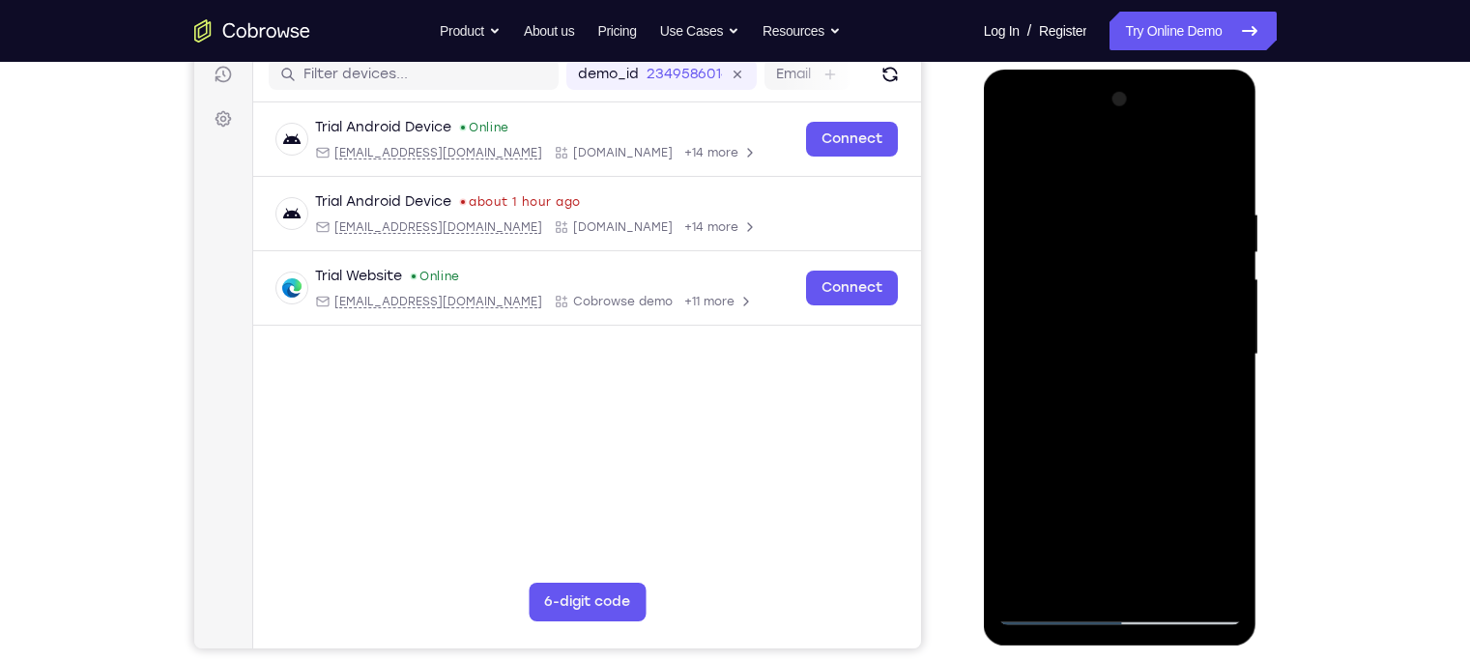
drag, startPoint x: 1135, startPoint y: 507, endPoint x: 1164, endPoint y: 195, distance: 313.4
click at [1164, 195] on div at bounding box center [1119, 354] width 243 height 541
drag, startPoint x: 1118, startPoint y: 493, endPoint x: 1140, endPoint y: 328, distance: 166.7
click at [1140, 328] on div at bounding box center [1119, 354] width 243 height 541
click at [1064, 191] on div at bounding box center [1119, 354] width 243 height 541
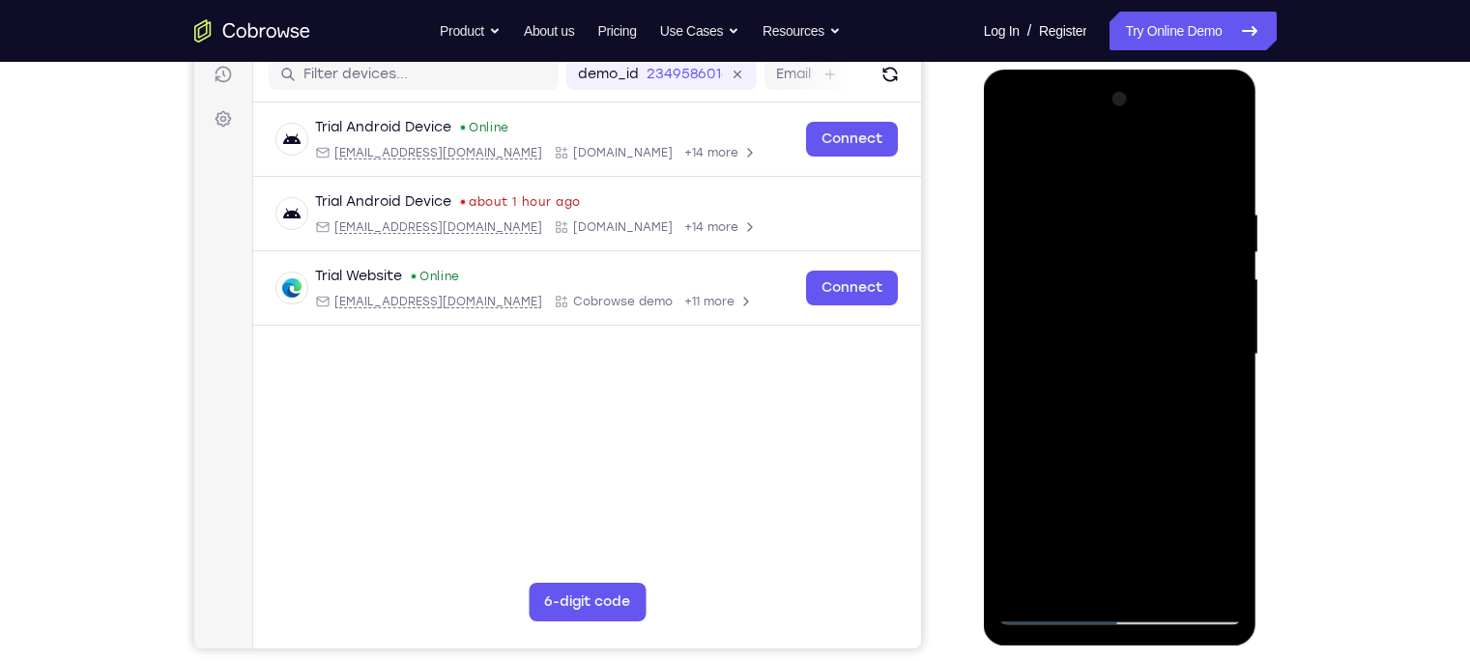
drag, startPoint x: 1124, startPoint y: 256, endPoint x: 1157, endPoint y: 504, distance: 250.5
click at [1157, 504] on div at bounding box center [1119, 354] width 243 height 541
drag, startPoint x: 1141, startPoint y: 179, endPoint x: 1075, endPoint y: 723, distance: 548.0
click at [1075, 517] on html "Online web based iOS Simulators and Android Emulators. Run iPhone, iPad, Mobile…" at bounding box center [1121, 360] width 275 height 580
click at [1017, 152] on div at bounding box center [1119, 354] width 243 height 541
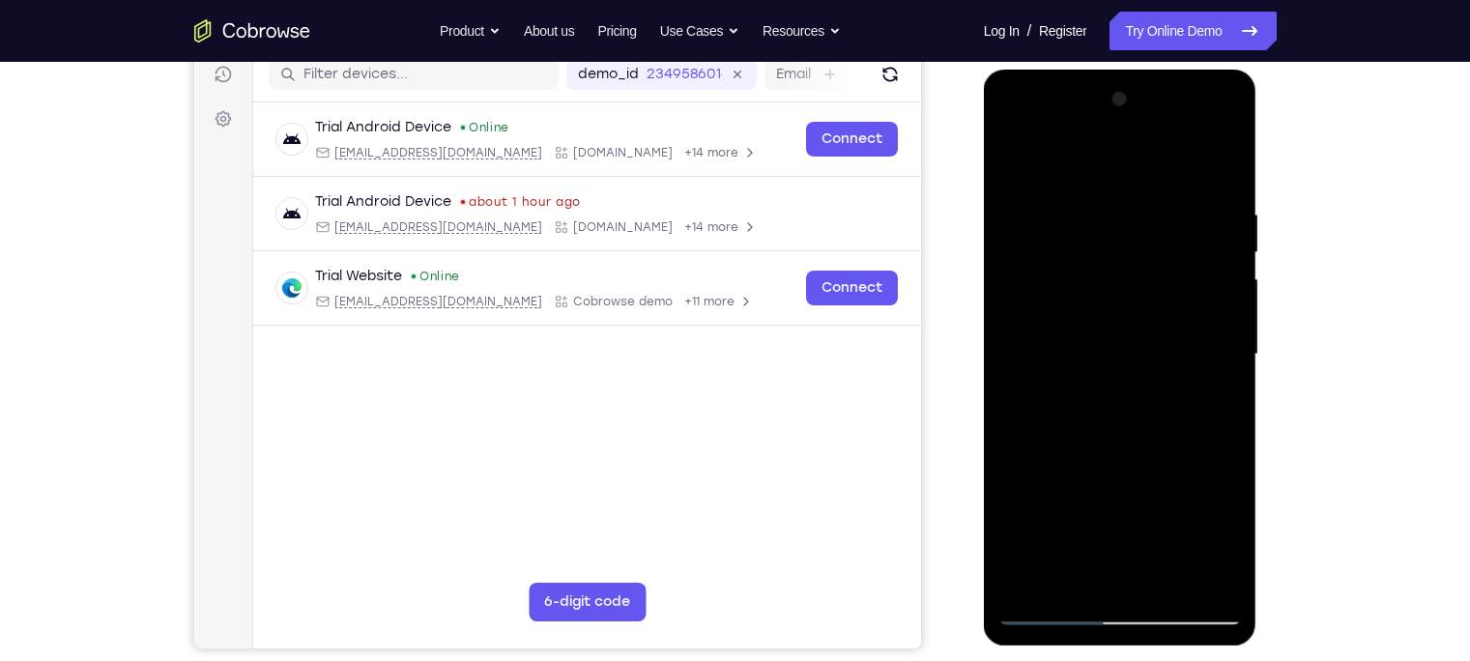
drag, startPoint x: 1079, startPoint y: 447, endPoint x: 1163, endPoint y: 66, distance: 390.8
click at [1163, 70] on html "Online web based iOS Simulators and Android Emulators. Run iPhone, iPad, Mobile…" at bounding box center [1121, 360] width 275 height 580
drag, startPoint x: 1098, startPoint y: 297, endPoint x: 1123, endPoint y: 84, distance: 214.1
click at [1123, 84] on div at bounding box center [1119, 354] width 243 height 541
drag, startPoint x: 1034, startPoint y: 481, endPoint x: 1070, endPoint y: 202, distance: 281.5
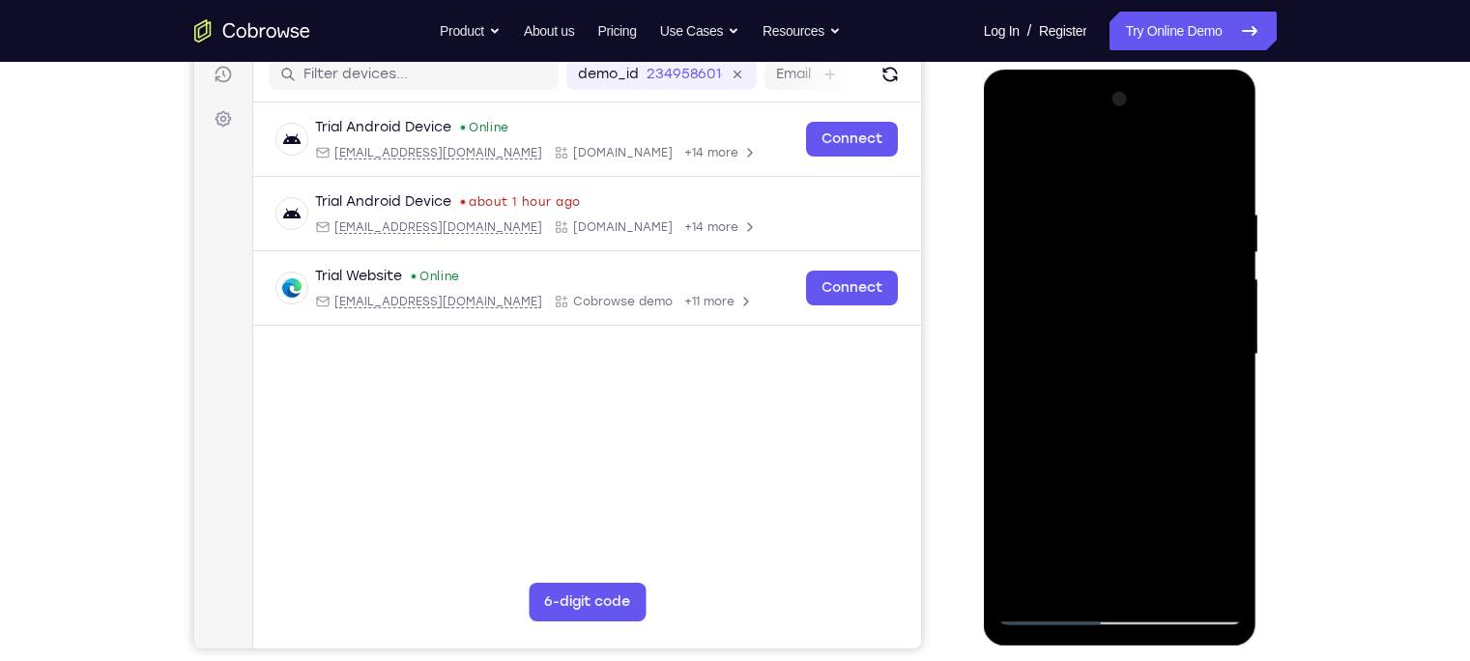
click at [1070, 202] on div at bounding box center [1119, 354] width 243 height 541
click at [1165, 254] on div at bounding box center [1119, 354] width 243 height 541
drag, startPoint x: 1183, startPoint y: 260, endPoint x: 1176, endPoint y: 357, distance: 96.9
click at [1165, 357] on div at bounding box center [1119, 354] width 243 height 541
click at [1165, 343] on div at bounding box center [1119, 354] width 243 height 541
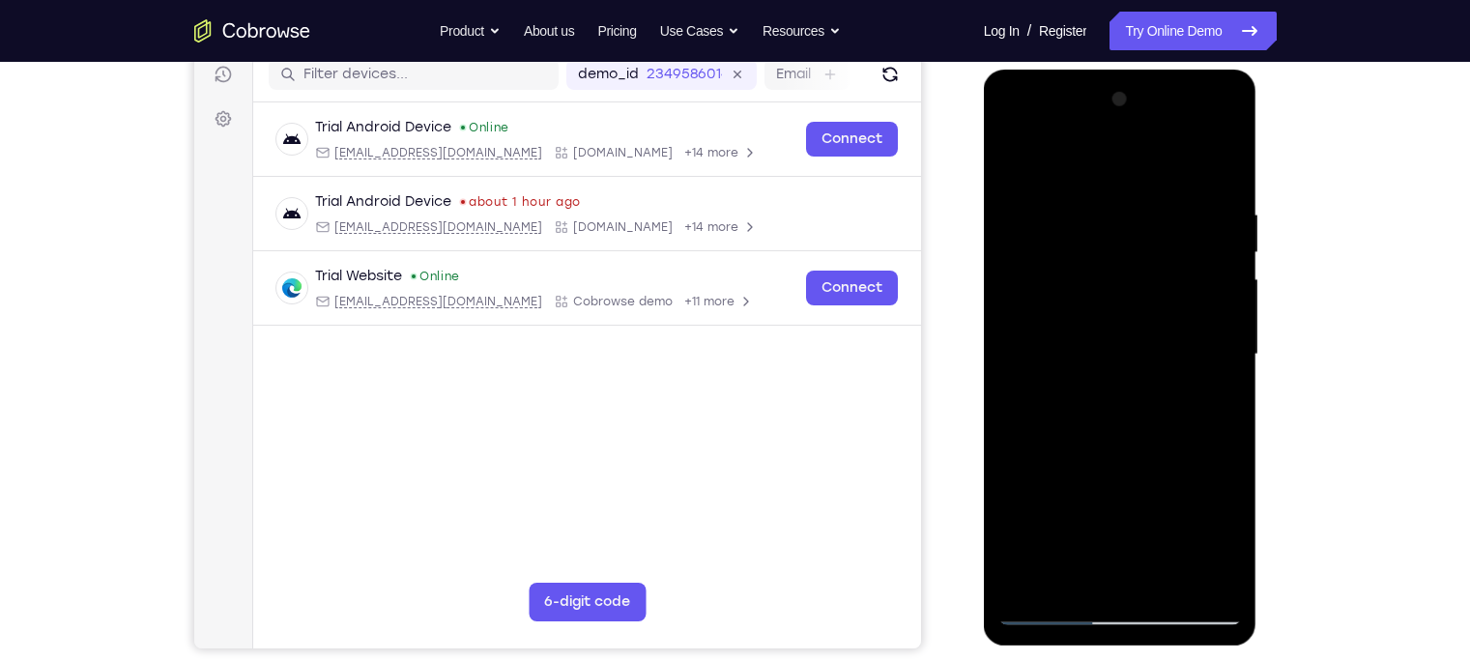
click at [1165, 345] on div at bounding box center [1119, 354] width 243 height 541
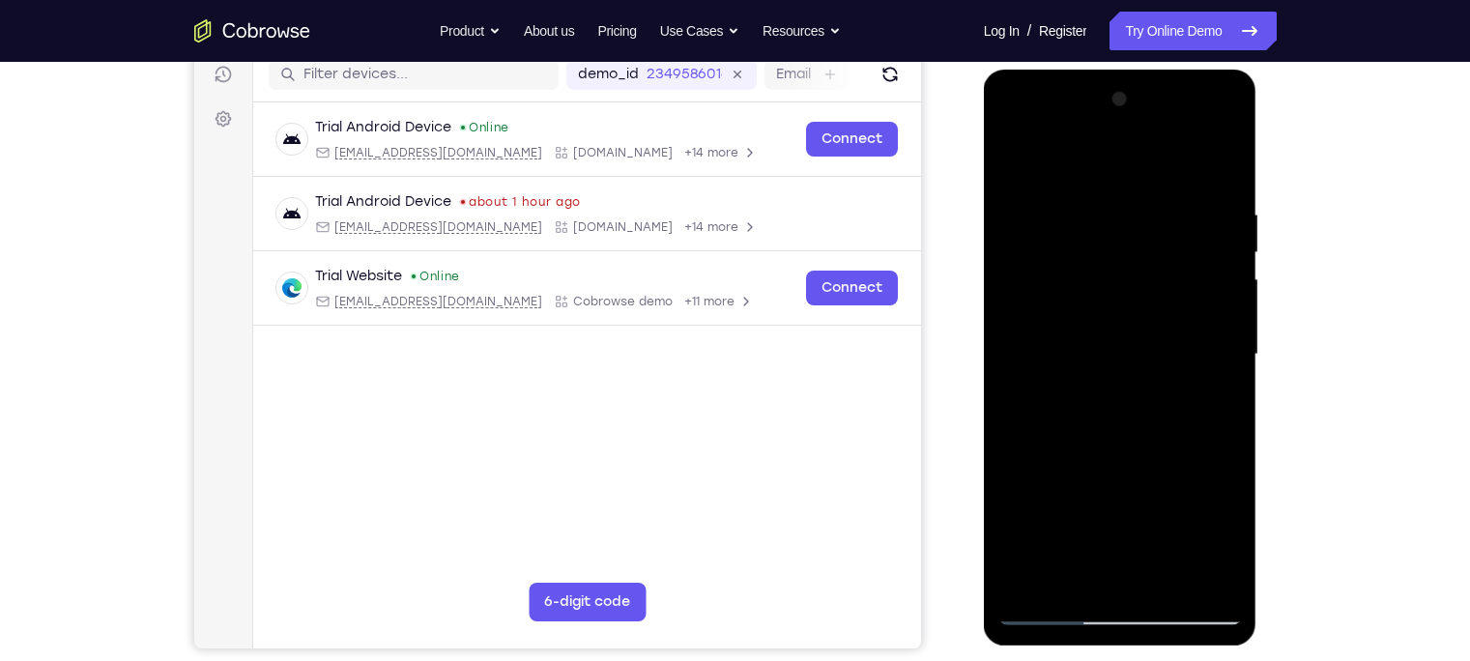
drag, startPoint x: 1076, startPoint y: 507, endPoint x: 1095, endPoint y: 125, distance: 383.1
click at [1095, 125] on div at bounding box center [1119, 354] width 243 height 541
drag, startPoint x: 1103, startPoint y: 346, endPoint x: 1096, endPoint y: 570, distance: 224.3
click at [1096, 517] on div at bounding box center [1119, 354] width 243 height 541
drag, startPoint x: 1117, startPoint y: 293, endPoint x: 1093, endPoint y: 522, distance: 230.3
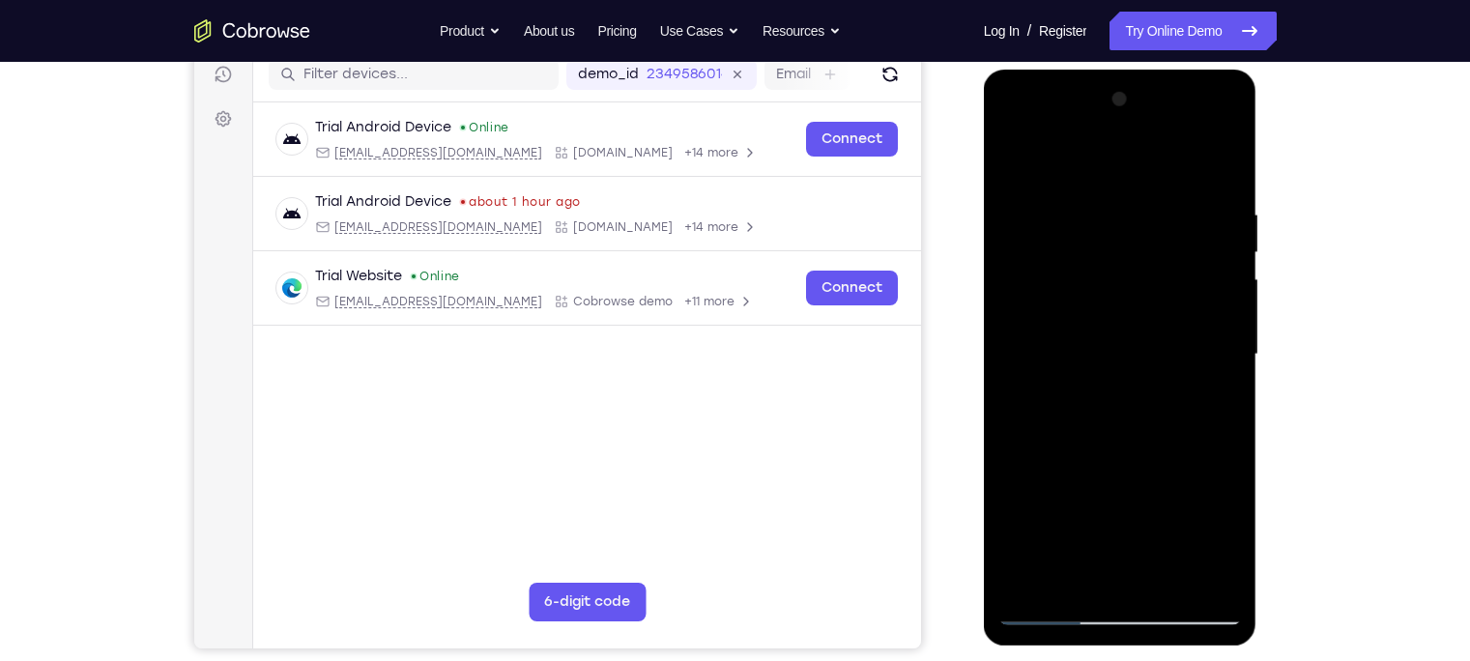
click at [1093, 517] on div at bounding box center [1119, 354] width 243 height 541
drag, startPoint x: 1108, startPoint y: 283, endPoint x: 1100, endPoint y: 443, distance: 159.7
click at [1100, 443] on div at bounding box center [1119, 354] width 243 height 541
drag, startPoint x: 1100, startPoint y: 443, endPoint x: 1145, endPoint y: 65, distance: 380.5
click at [1145, 70] on html "Online web based iOS Simulators and Android Emulators. Run iPhone, iPad, Mobile…" at bounding box center [1121, 360] width 275 height 580
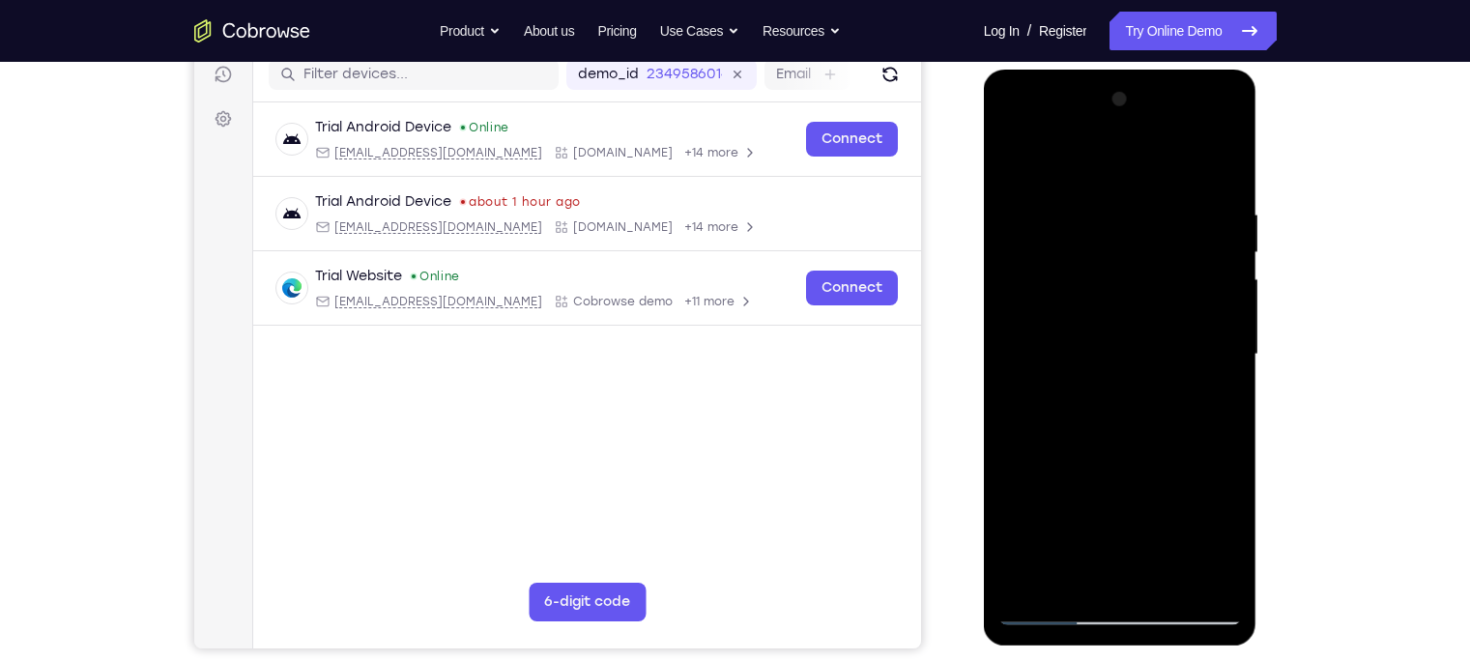
drag, startPoint x: 1100, startPoint y: 466, endPoint x: 1140, endPoint y: 34, distance: 433.8
click at [1140, 70] on html "Online web based iOS Simulators and Android Emulators. Run iPhone, iPad, Mobile…" at bounding box center [1121, 360] width 275 height 580
drag, startPoint x: 1080, startPoint y: 441, endPoint x: 1110, endPoint y: 264, distance: 179.3
click at [1110, 265] on div at bounding box center [1119, 354] width 243 height 541
drag, startPoint x: 1090, startPoint y: 466, endPoint x: 1121, endPoint y: 268, distance: 200.5
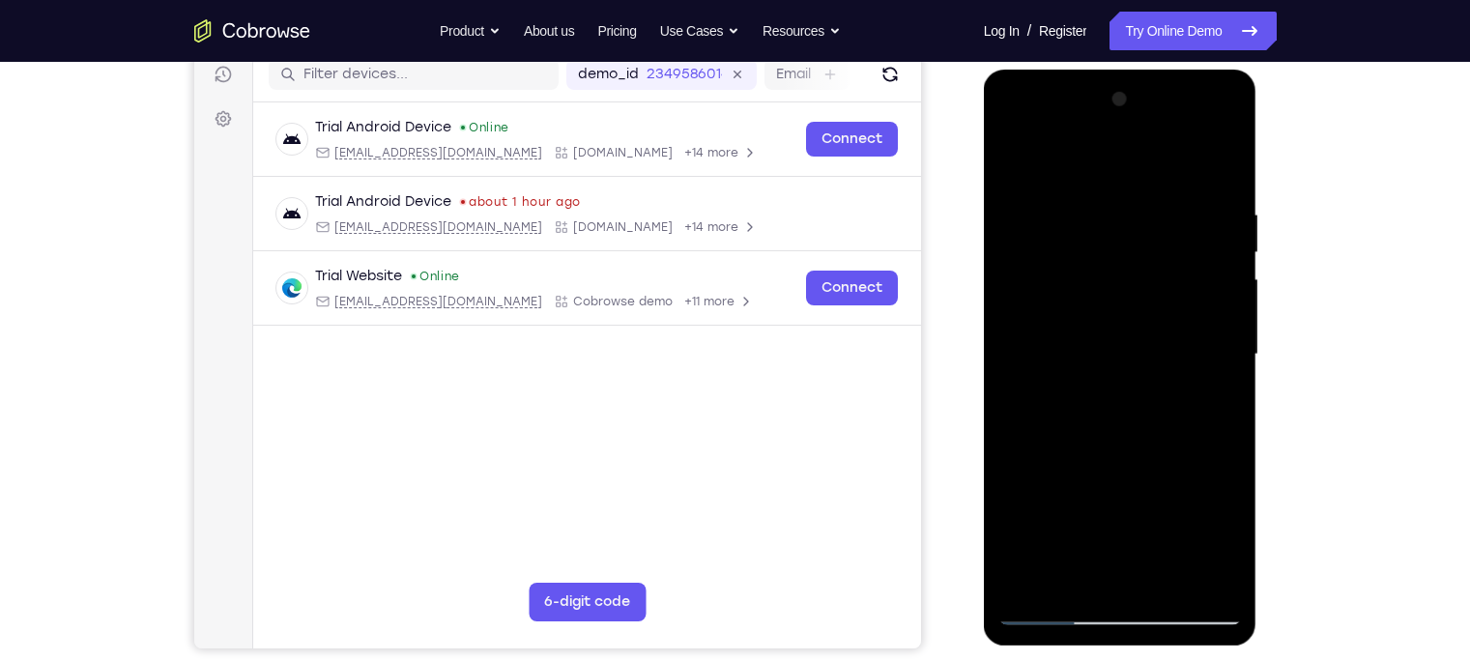
click at [1121, 268] on div at bounding box center [1119, 354] width 243 height 541
drag, startPoint x: 1142, startPoint y: 458, endPoint x: 1159, endPoint y: 233, distance: 225.7
click at [1159, 233] on div at bounding box center [1119, 354] width 243 height 541
drag, startPoint x: 1120, startPoint y: 469, endPoint x: 1130, endPoint y: 239, distance: 230.2
click at [1130, 239] on div at bounding box center [1119, 354] width 243 height 541
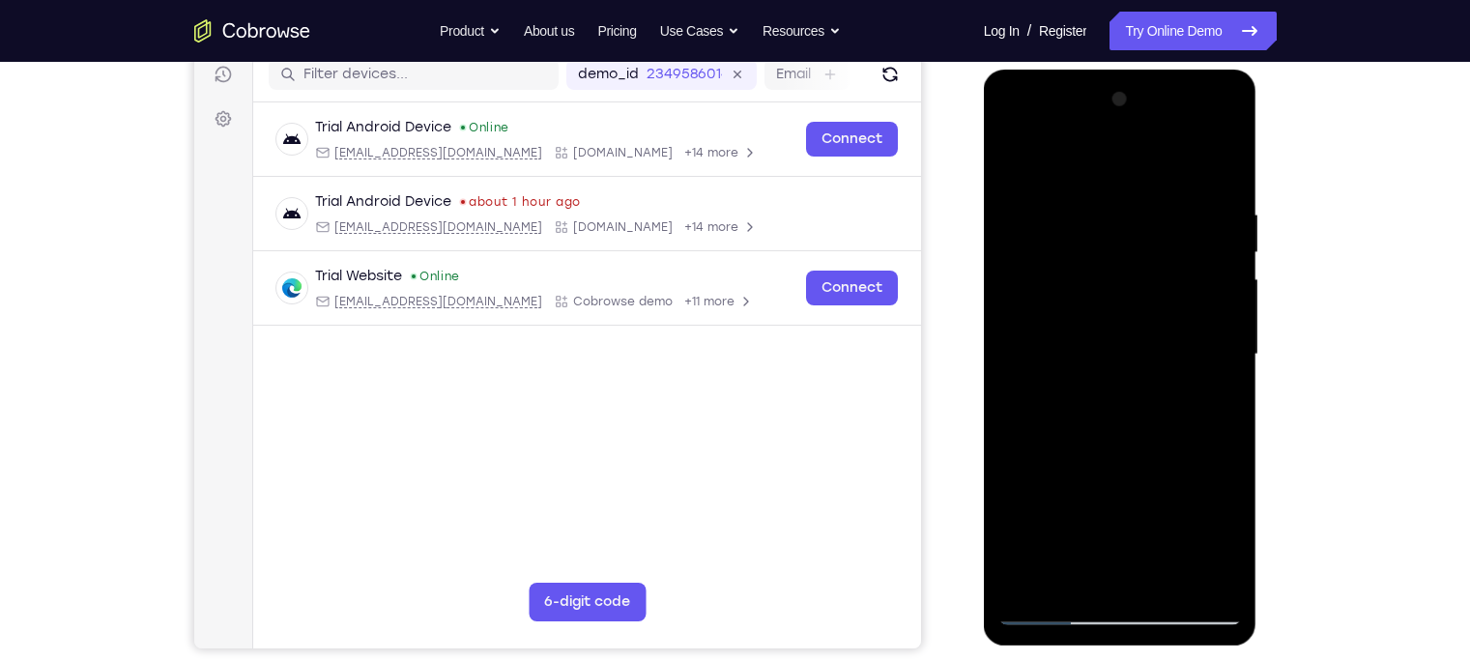
drag, startPoint x: 1115, startPoint y: 301, endPoint x: 1115, endPoint y: 502, distance: 201.9
click at [1115, 502] on div at bounding box center [1119, 354] width 243 height 541
drag, startPoint x: 1104, startPoint y: 235, endPoint x: 1110, endPoint y: 280, distance: 45.8
click at [1110, 280] on div at bounding box center [1119, 354] width 243 height 541
drag, startPoint x: 1099, startPoint y: 529, endPoint x: 1130, endPoint y: 186, distance: 344.4
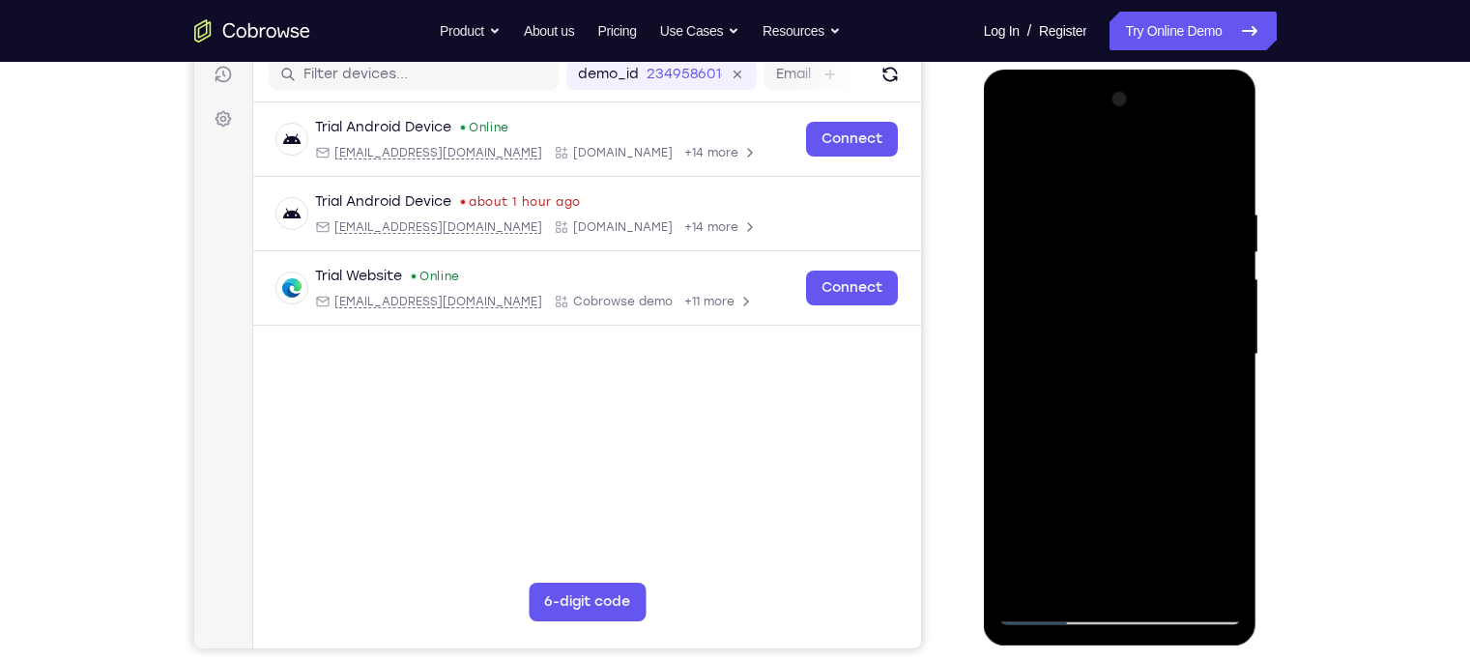
click at [1130, 186] on div at bounding box center [1119, 354] width 243 height 541
drag, startPoint x: 1128, startPoint y: 270, endPoint x: 1131, endPoint y: 574, distance: 304.4
click at [1131, 517] on div at bounding box center [1119, 354] width 243 height 541
drag, startPoint x: 1109, startPoint y: 283, endPoint x: 1123, endPoint y: 564, distance: 281.5
click at [1123, 517] on div at bounding box center [1119, 354] width 243 height 541
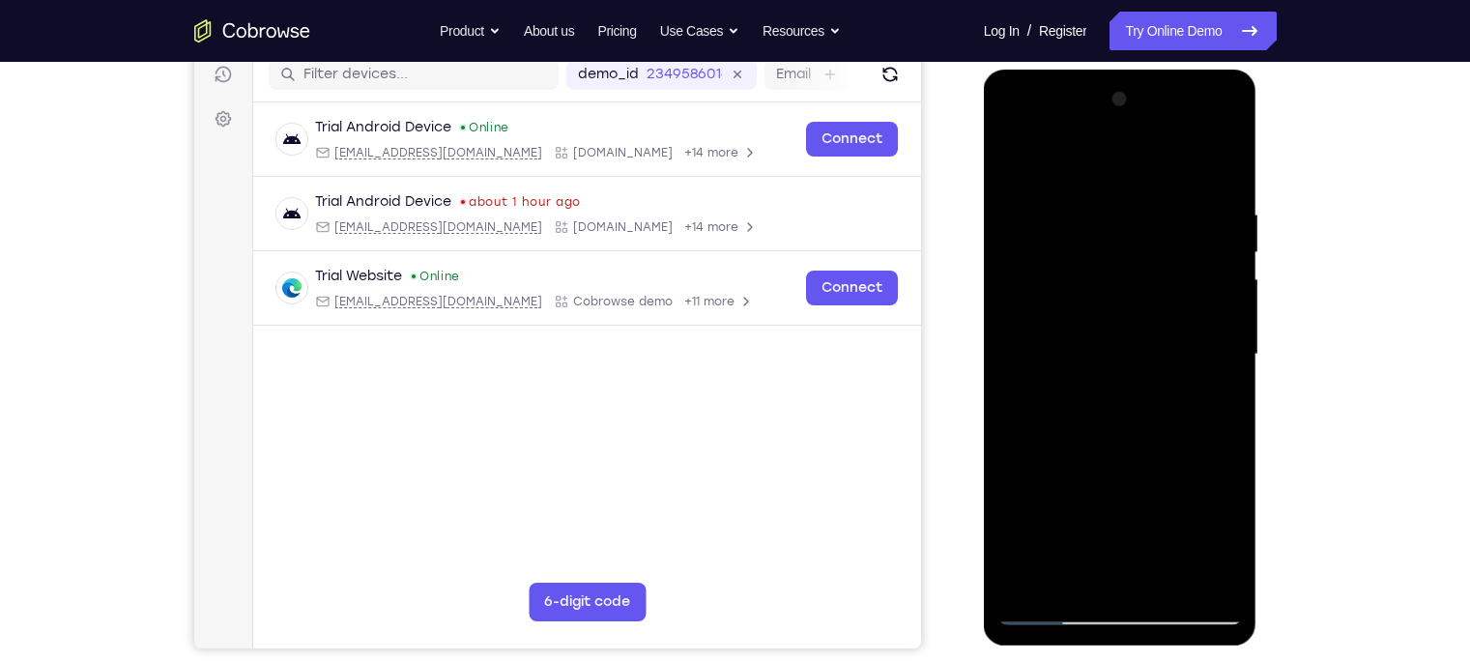
drag, startPoint x: 1126, startPoint y: 228, endPoint x: 1123, endPoint y: 512, distance: 284.1
click at [1123, 512] on div at bounding box center [1119, 354] width 243 height 541
drag, startPoint x: 1113, startPoint y: 475, endPoint x: 1116, endPoint y: 405, distance: 70.6
click at [1116, 405] on div at bounding box center [1119, 354] width 243 height 541
click at [1165, 376] on div at bounding box center [1119, 354] width 243 height 541
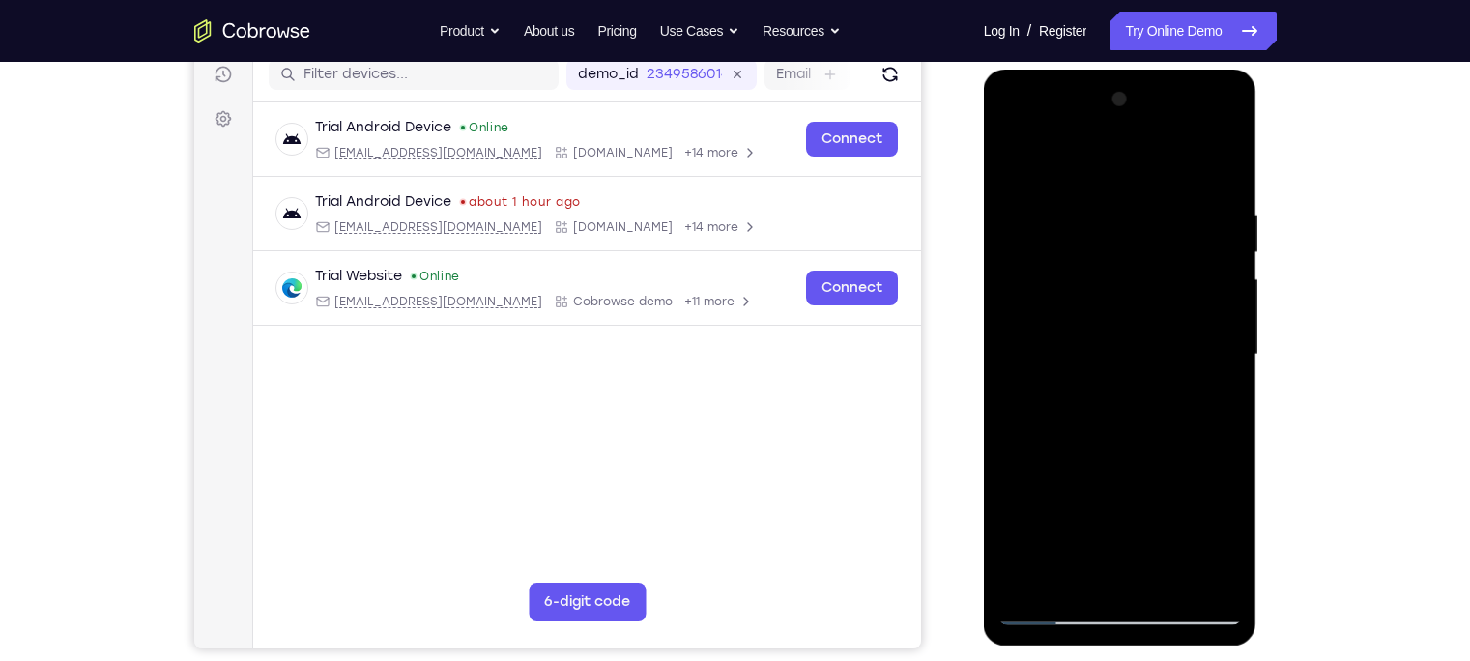
drag, startPoint x: 1128, startPoint y: 526, endPoint x: 1131, endPoint y: 76, distance: 449.3
click at [1131, 76] on div at bounding box center [1120, 358] width 273 height 576
drag, startPoint x: 1102, startPoint y: 476, endPoint x: 1109, endPoint y: 104, distance: 372.1
click at [1109, 120] on div at bounding box center [1119, 354] width 243 height 541
drag, startPoint x: 1113, startPoint y: 418, endPoint x: 1116, endPoint y: -120, distance: 538.2
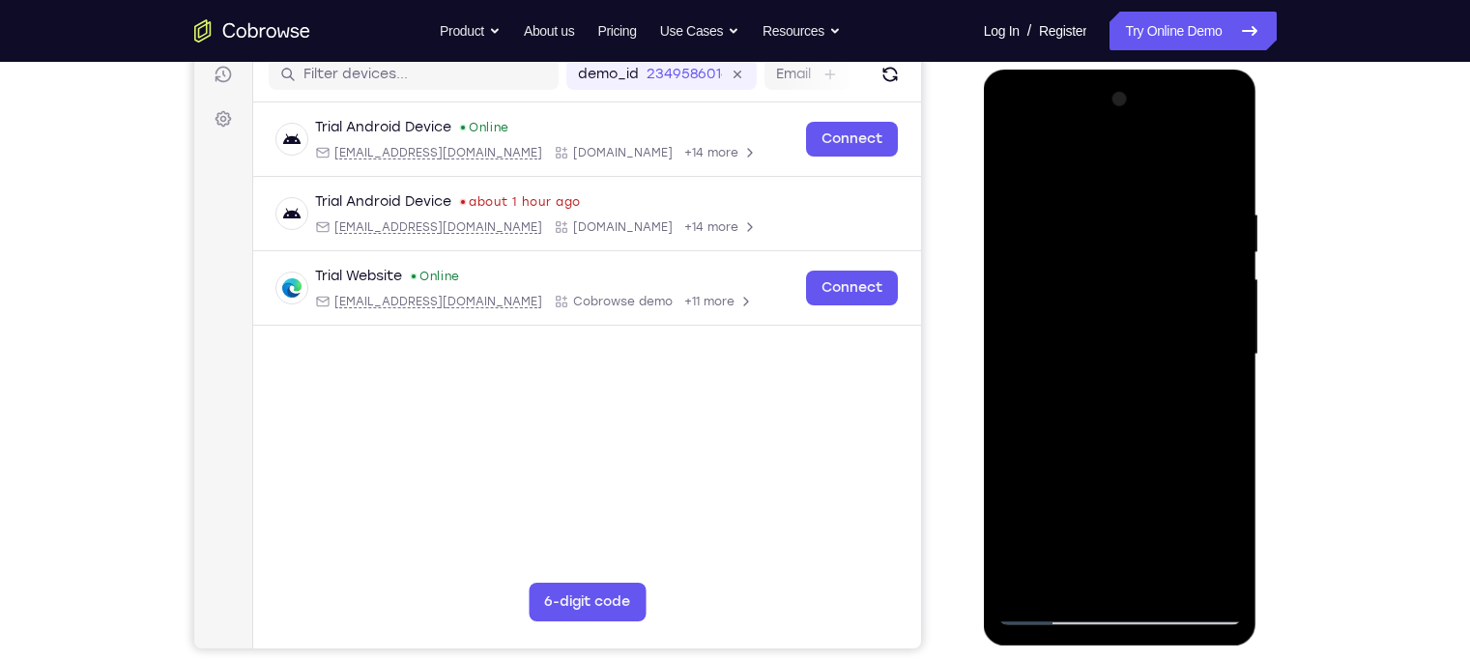
click at [1116, 70] on html "Online web based iOS Simulators and Android Emulators. Run iPhone, iPad, Mobile…" at bounding box center [1121, 360] width 275 height 580
drag, startPoint x: 1094, startPoint y: 519, endPoint x: 1115, endPoint y: 125, distance: 394.8
click at [1115, 125] on div at bounding box center [1119, 354] width 243 height 541
drag, startPoint x: 1106, startPoint y: 433, endPoint x: 1126, endPoint y: 123, distance: 310.8
click at [1126, 123] on div at bounding box center [1119, 354] width 243 height 541
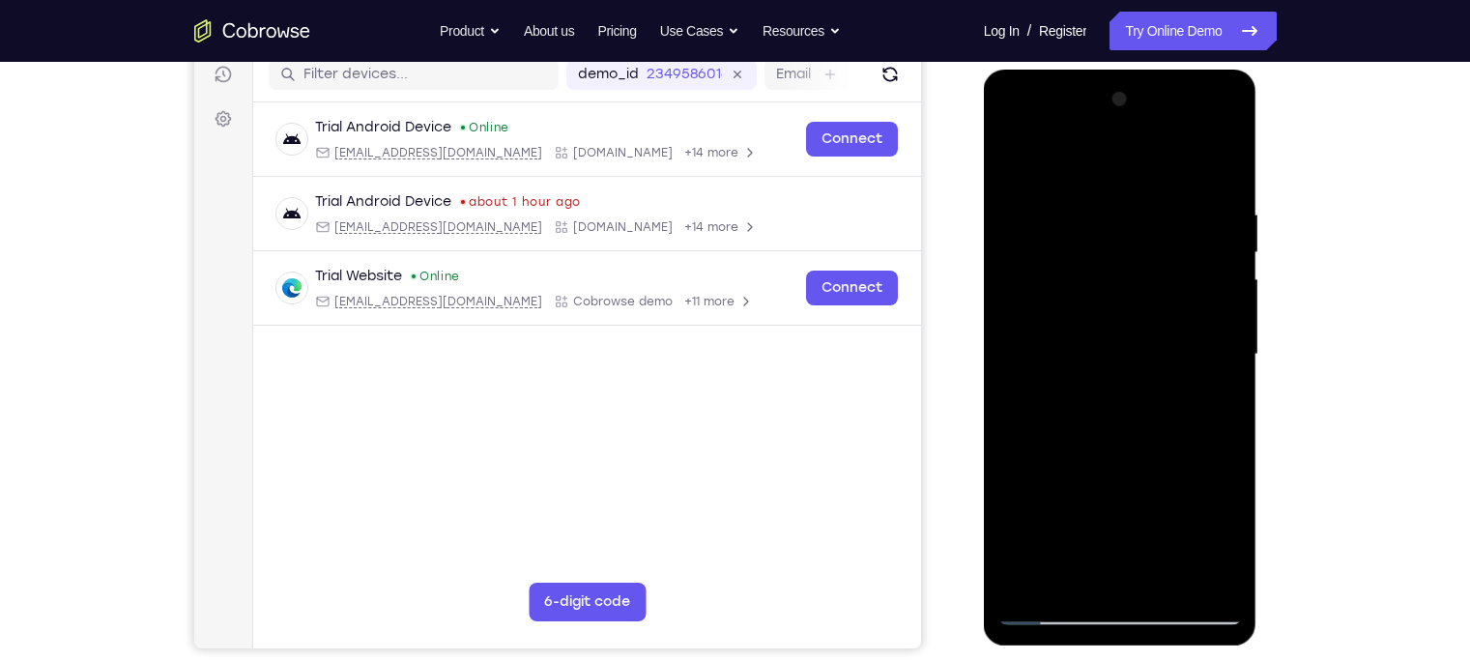
drag, startPoint x: 1109, startPoint y: 503, endPoint x: 1116, endPoint y: 144, distance: 359.5
click at [1116, 144] on div at bounding box center [1119, 354] width 243 height 541
drag, startPoint x: 1095, startPoint y: 339, endPoint x: 1103, endPoint y: 182, distance: 157.7
click at [1103, 182] on div at bounding box center [1119, 354] width 243 height 541
drag, startPoint x: 1110, startPoint y: 517, endPoint x: 1106, endPoint y: -25, distance: 542.1
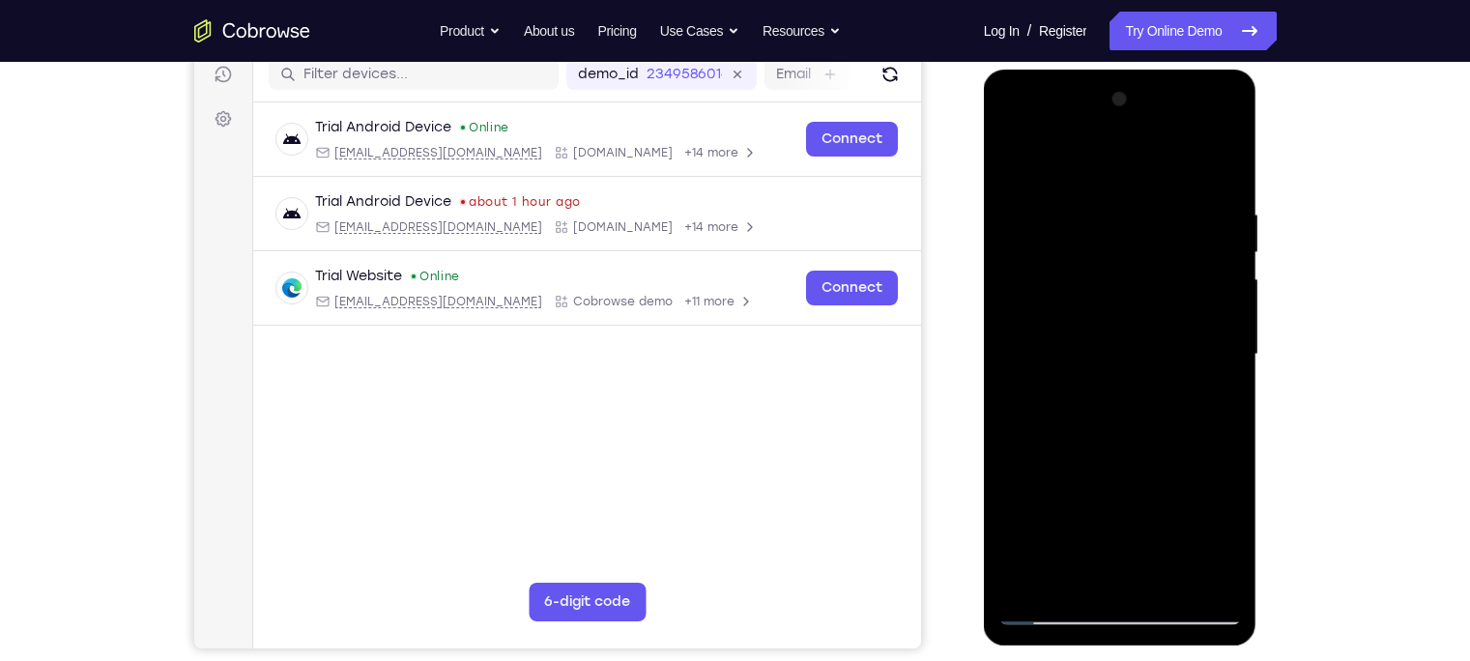
click at [1106, 70] on html "Online web based iOS Simulators and Android Emulators. Run iPhone, iPad, Mobile…" at bounding box center [1121, 360] width 275 height 580
drag, startPoint x: 1074, startPoint y: 443, endPoint x: 1107, endPoint y: 243, distance: 202.7
click at [1107, 243] on div at bounding box center [1119, 354] width 243 height 541
click at [1165, 341] on div at bounding box center [1119, 354] width 243 height 541
click at [1165, 331] on div at bounding box center [1119, 354] width 243 height 541
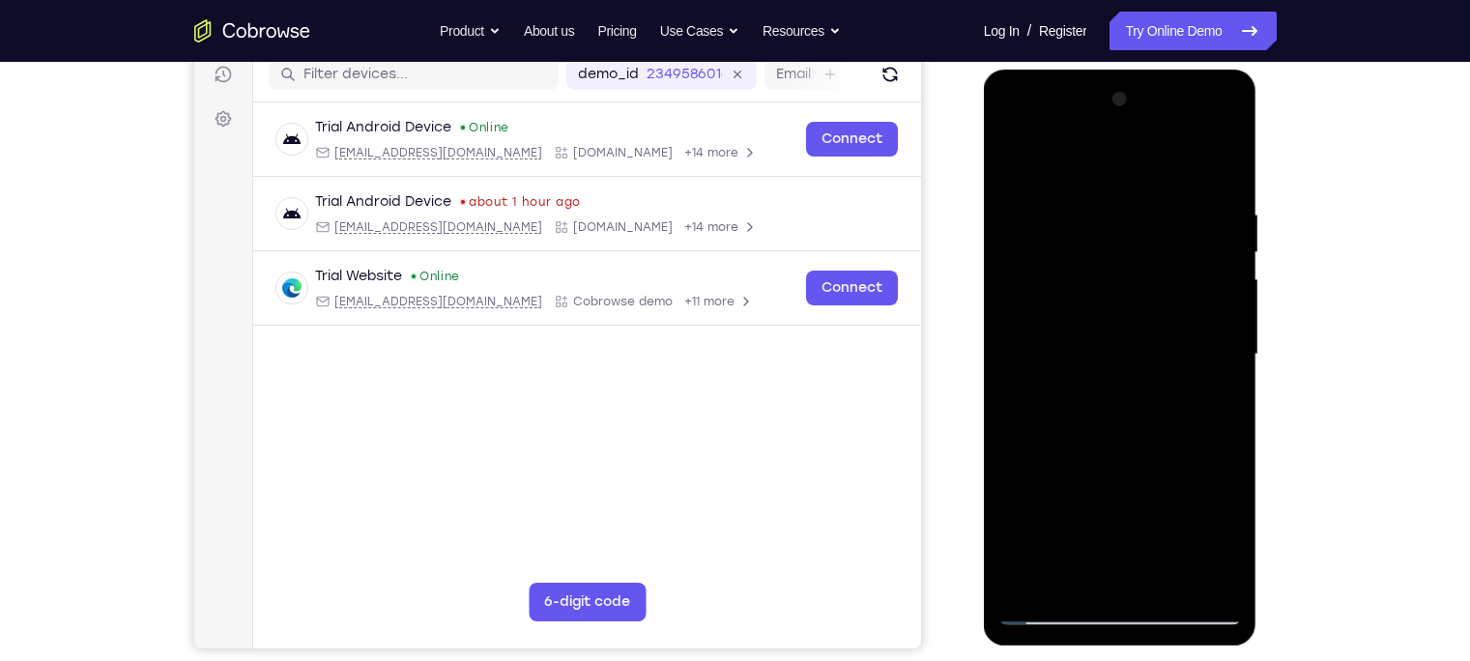
drag, startPoint x: 1069, startPoint y: 512, endPoint x: 1110, endPoint y: 107, distance: 407.0
click at [1110, 107] on div at bounding box center [1119, 354] width 243 height 541
drag, startPoint x: 1112, startPoint y: 520, endPoint x: 1126, endPoint y: 130, distance: 389.6
click at [1126, 130] on div at bounding box center [1119, 354] width 243 height 541
drag, startPoint x: 1120, startPoint y: 537, endPoint x: 1131, endPoint y: 173, distance: 364.4
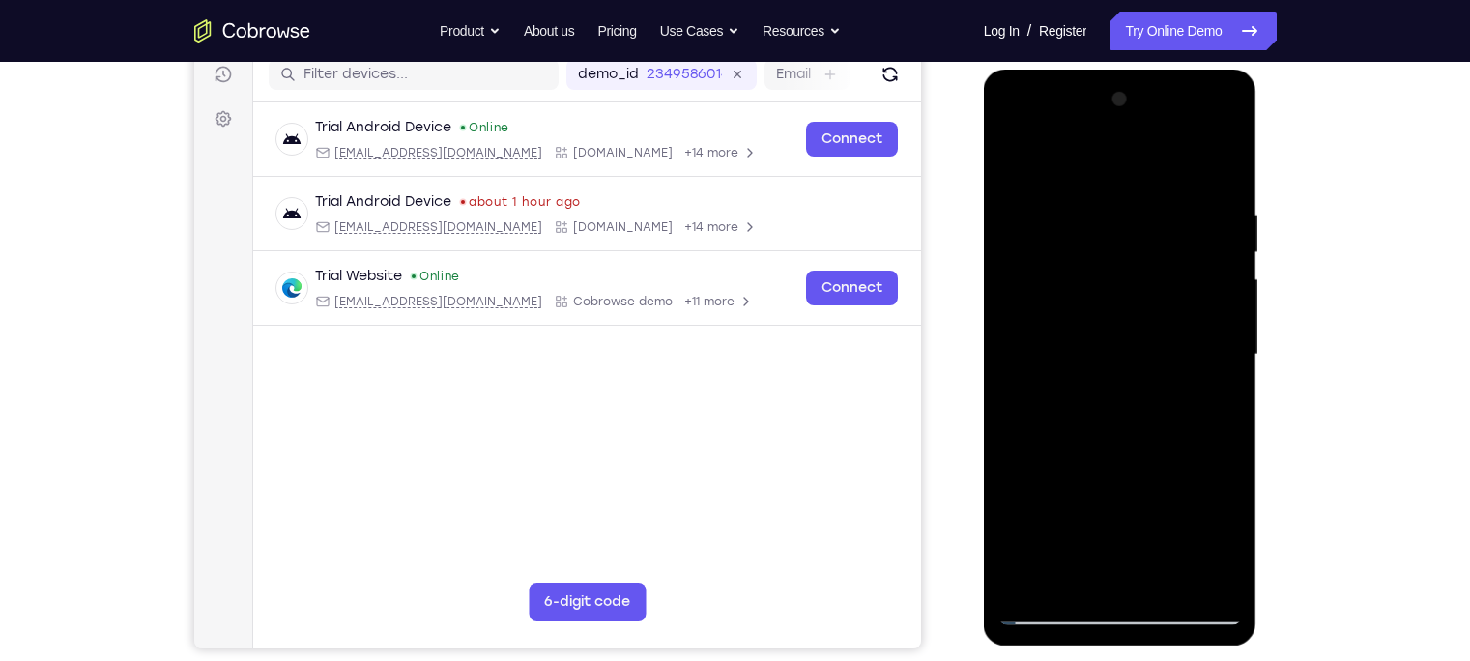
click at [1131, 173] on div at bounding box center [1119, 354] width 243 height 541
drag, startPoint x: 1137, startPoint y: 506, endPoint x: 1146, endPoint y: 181, distance: 325.7
click at [1146, 181] on div at bounding box center [1119, 354] width 243 height 541
drag, startPoint x: 1070, startPoint y: 476, endPoint x: 1115, endPoint y: 148, distance: 331.6
click at [1115, 148] on div at bounding box center [1119, 354] width 243 height 541
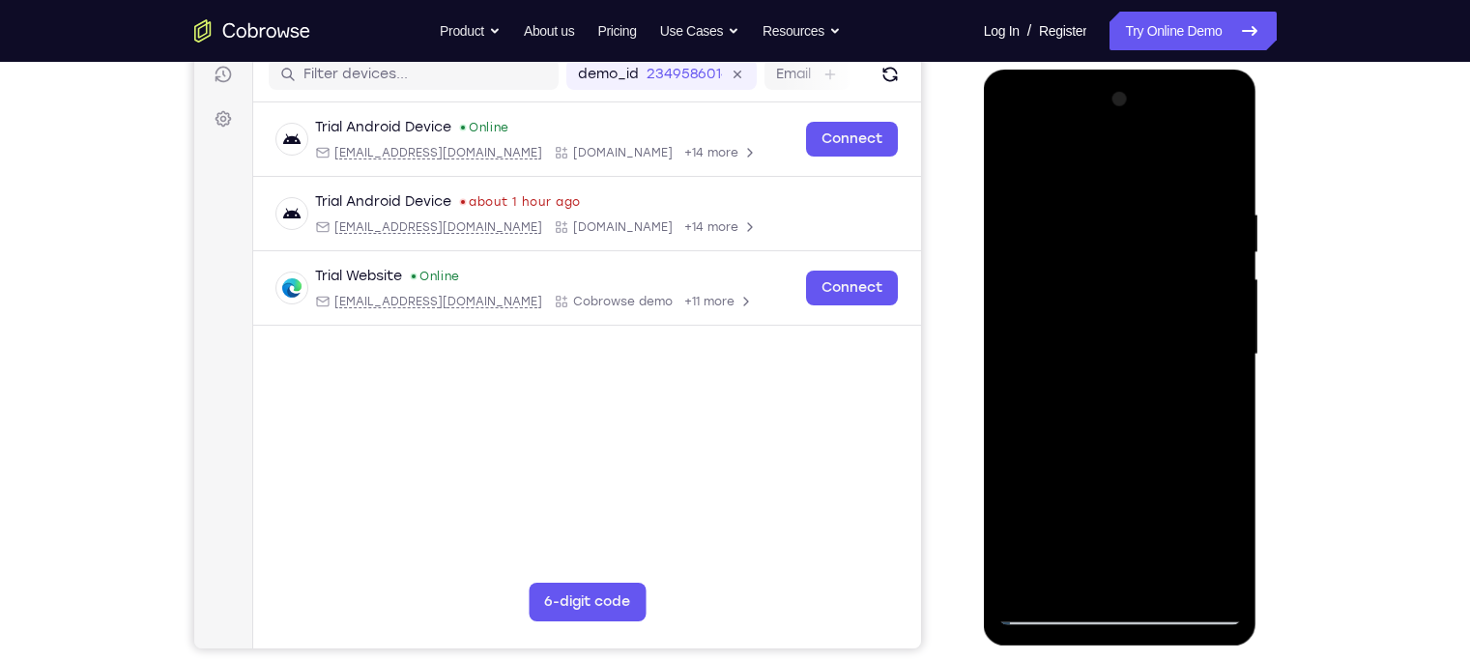
click at [1165, 517] on div at bounding box center [1119, 354] width 243 height 541
click at [1058, 319] on div at bounding box center [1119, 354] width 243 height 541
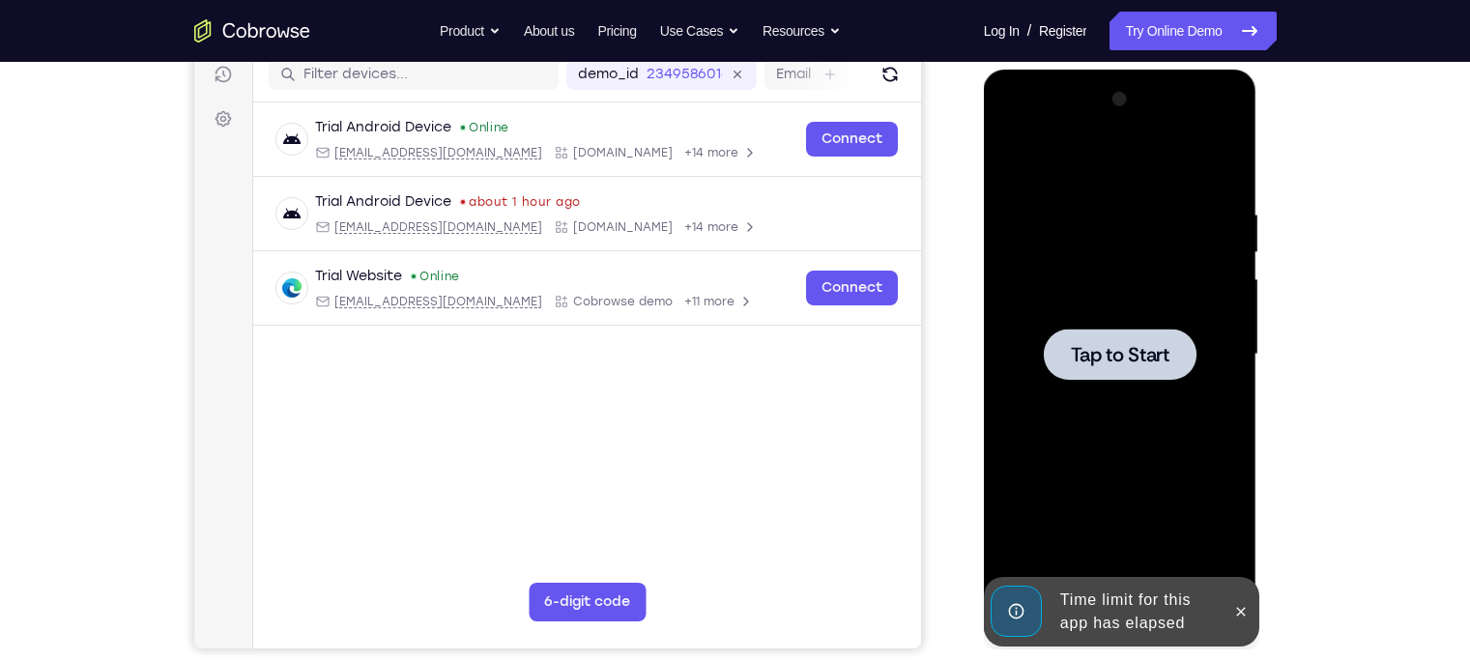
click at [1165, 403] on div at bounding box center [1119, 354] width 243 height 541
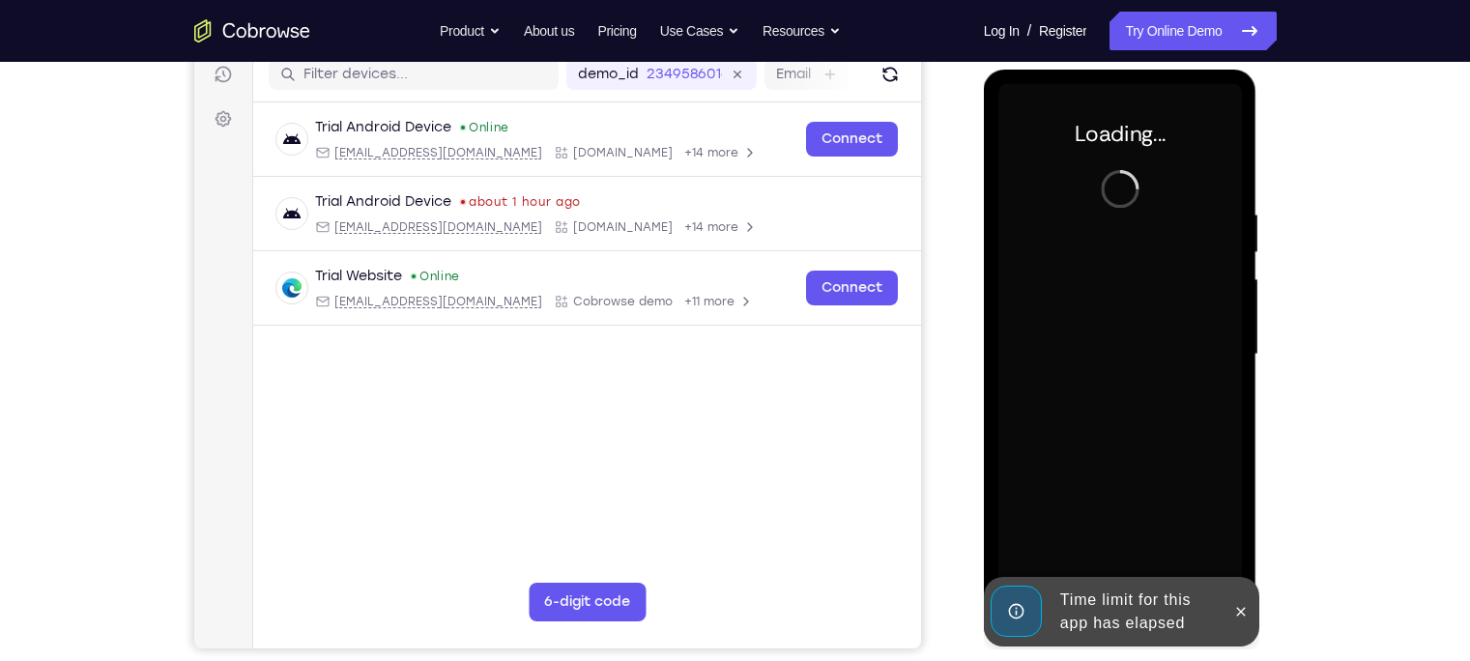
click at [1117, 517] on div "Time limit for this app has elapsed" at bounding box center [1136, 612] width 169 height 62
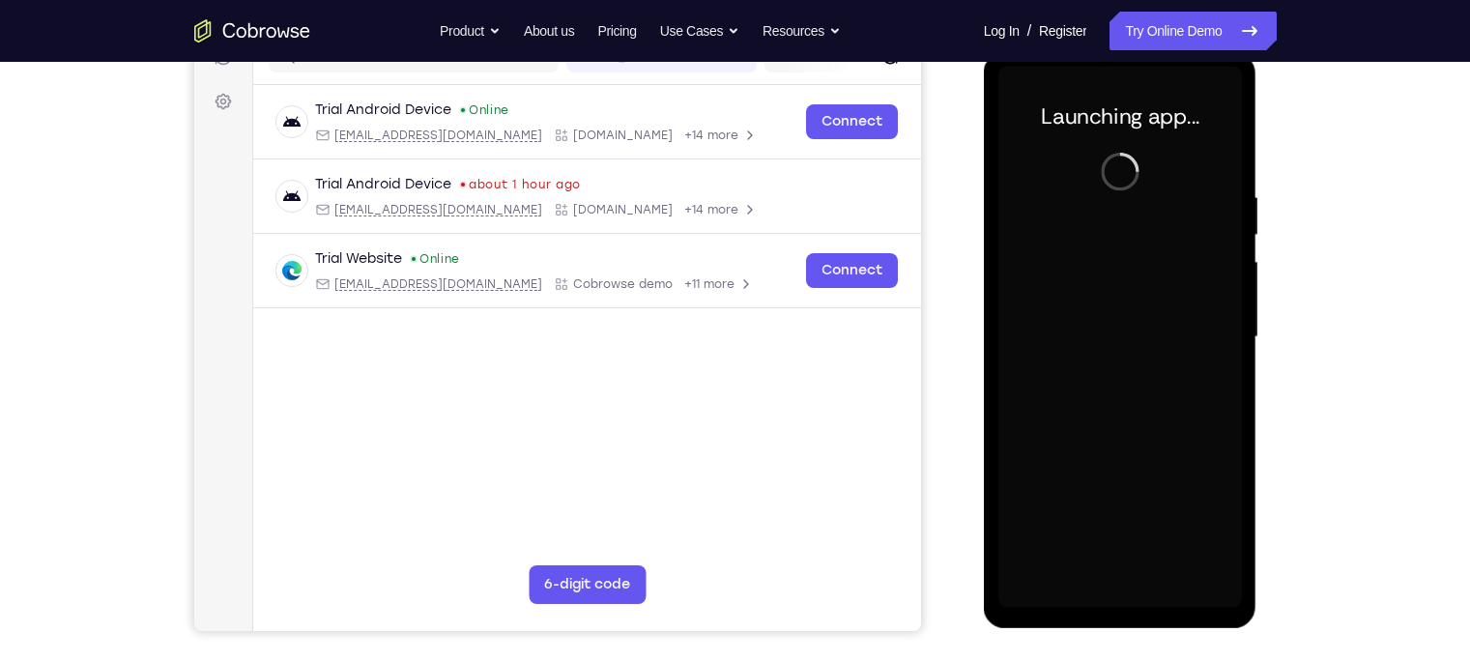
scroll to position [263, 0]
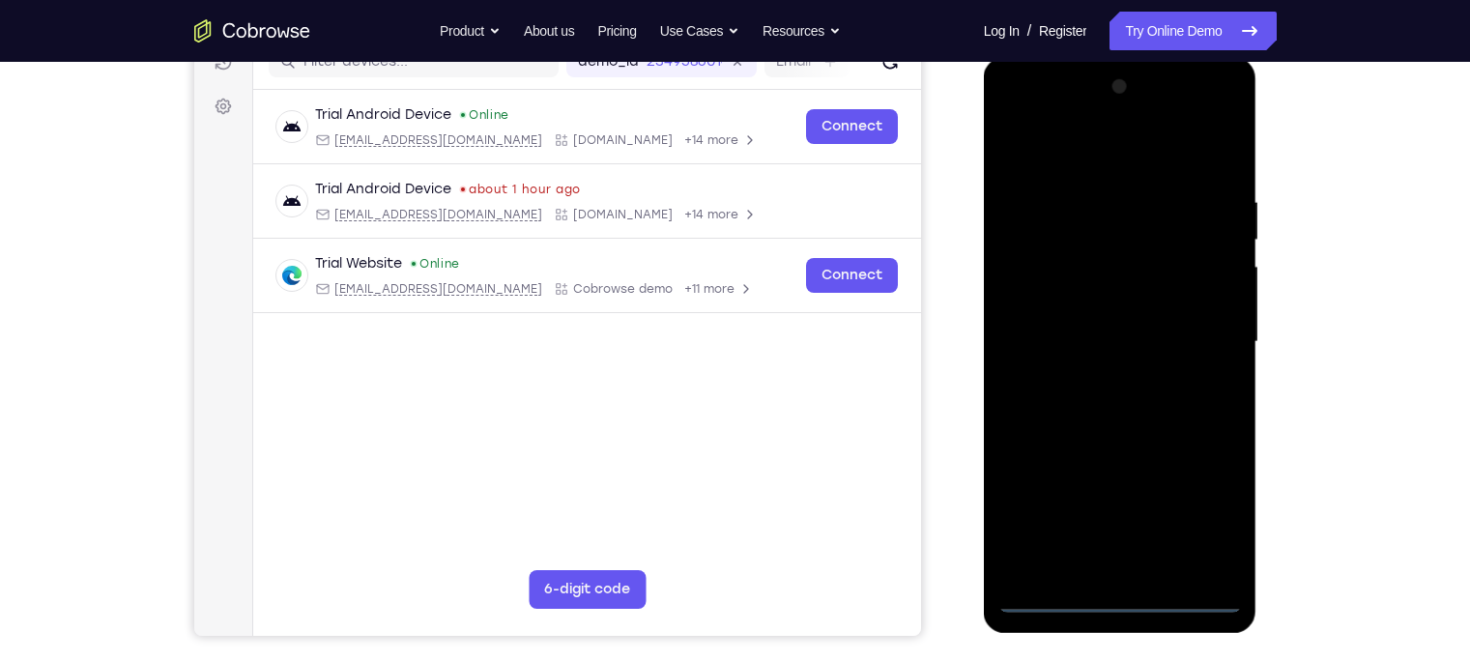
click at [1122, 517] on div at bounding box center [1119, 342] width 243 height 541
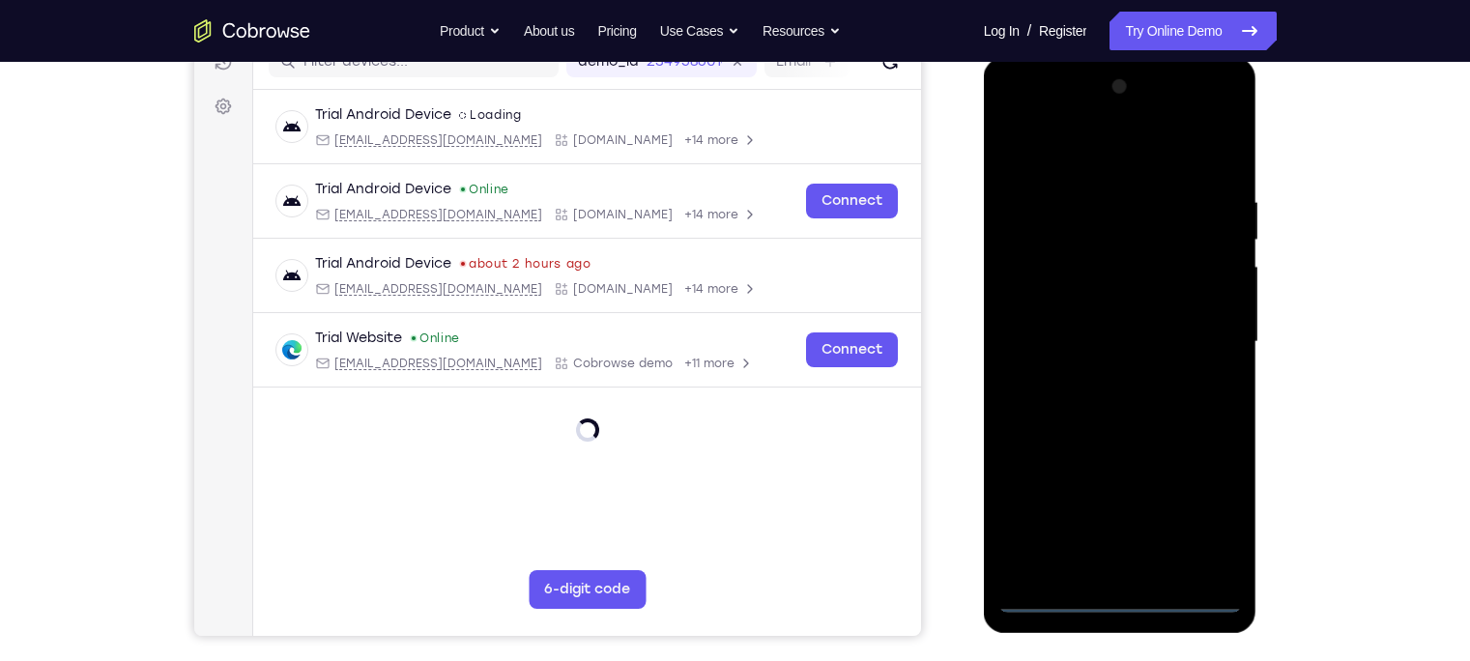
click at [1165, 502] on div at bounding box center [1119, 342] width 243 height 541
click at [1072, 164] on div at bounding box center [1119, 342] width 243 height 541
click at [1165, 337] on div at bounding box center [1119, 342] width 243 height 541
click at [1096, 376] on div at bounding box center [1119, 342] width 243 height 541
click at [1082, 310] on div at bounding box center [1119, 342] width 243 height 541
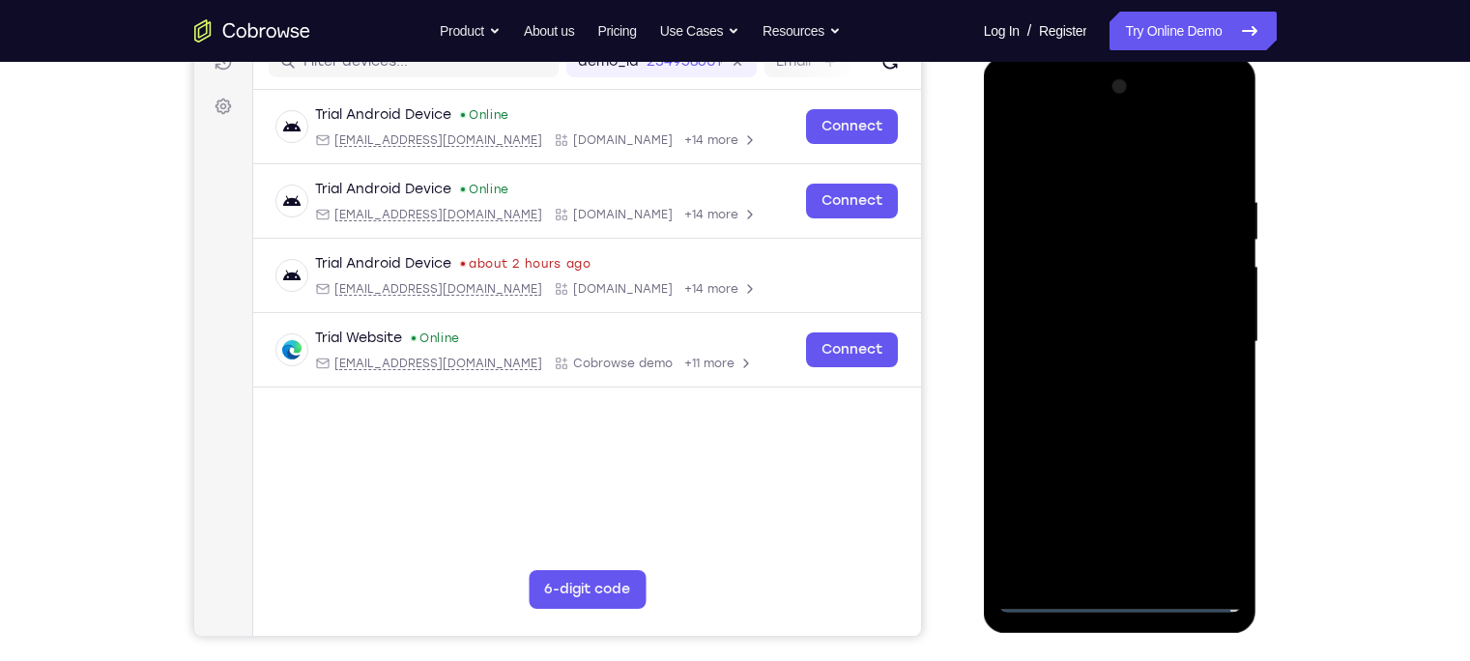
click at [1092, 303] on div at bounding box center [1119, 342] width 243 height 541
click at [1102, 337] on div at bounding box center [1119, 342] width 243 height 541
click at [1162, 517] on div at bounding box center [1119, 342] width 243 height 541
drag, startPoint x: 1110, startPoint y: 158, endPoint x: 1102, endPoint y: 21, distance: 137.5
click at [1102, 57] on html "Online web based iOS Simulators and Android Emulators. Run iPhone, iPad, Mobile…" at bounding box center [1121, 347] width 275 height 580
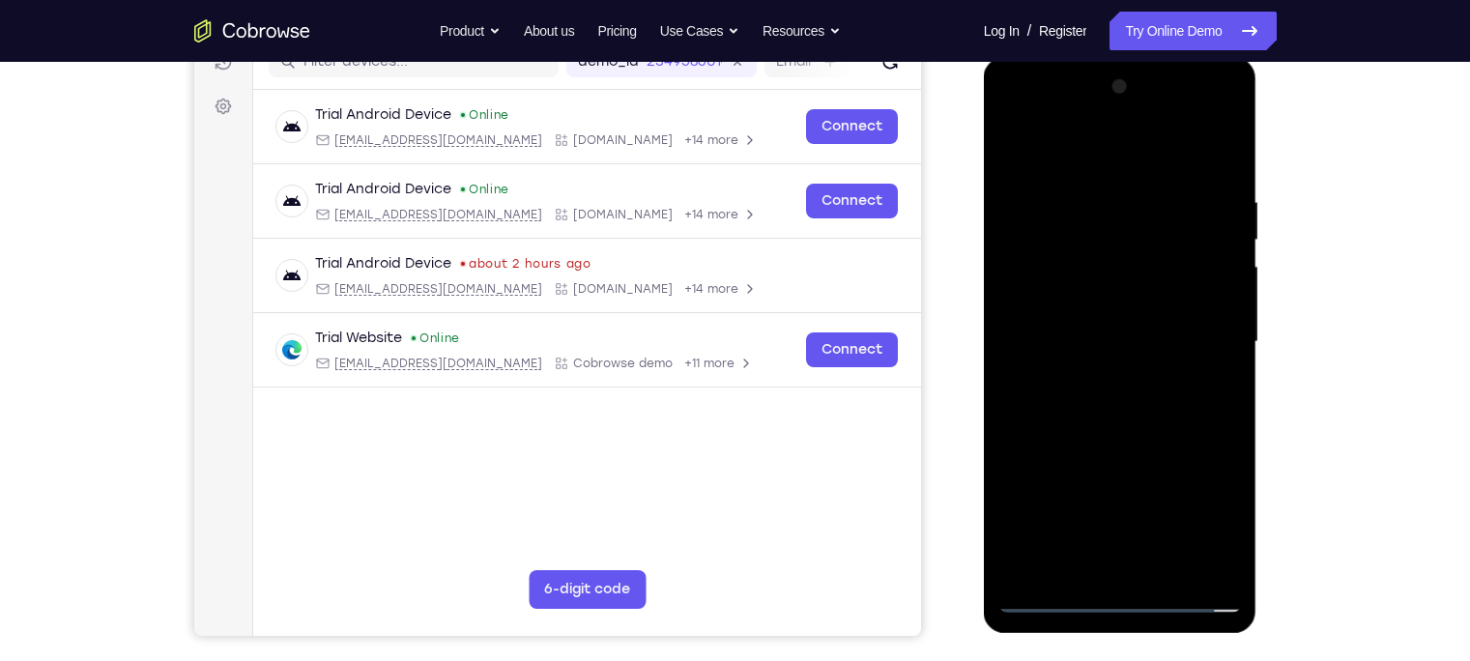
click at [1102, 442] on div at bounding box center [1119, 342] width 243 height 541
click at [1097, 315] on div at bounding box center [1119, 342] width 243 height 541
click at [1165, 392] on div at bounding box center [1119, 342] width 243 height 541
click at [1015, 153] on div at bounding box center [1119, 342] width 243 height 541
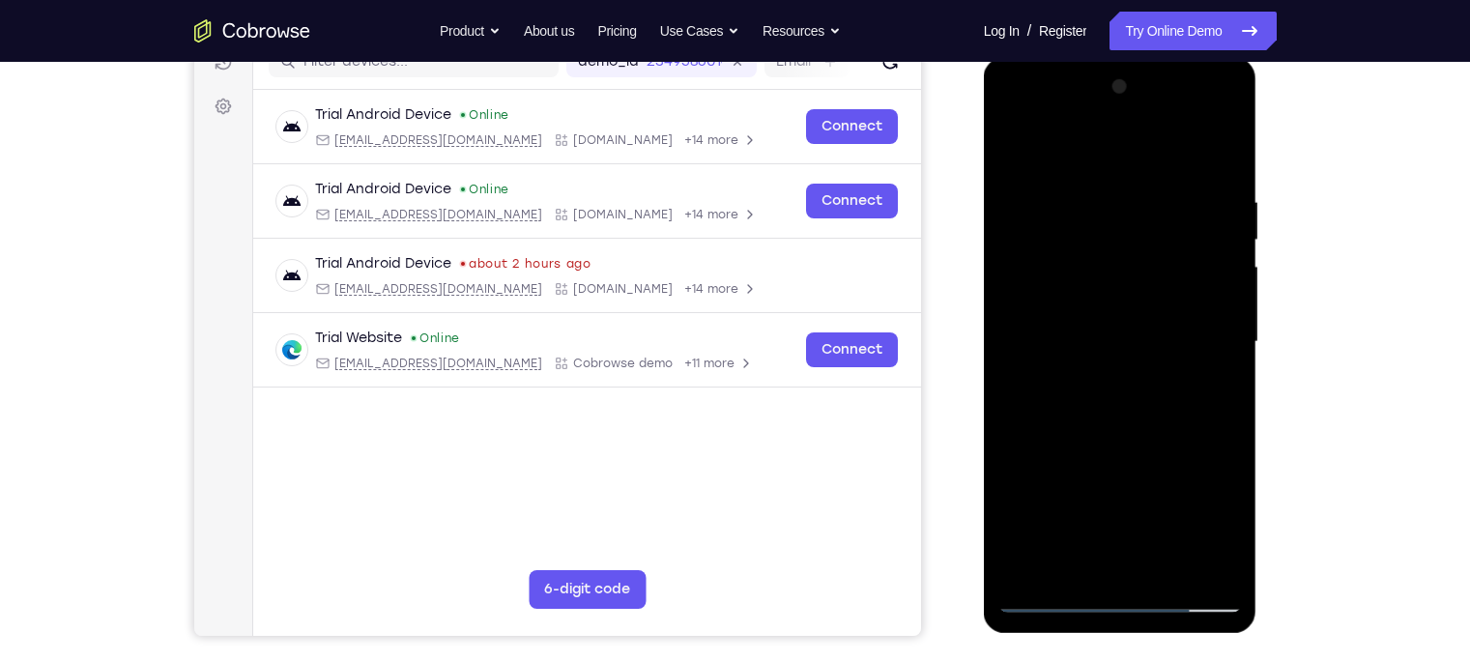
click at [1103, 425] on div at bounding box center [1119, 342] width 243 height 541
drag, startPoint x: 1087, startPoint y: 480, endPoint x: 1211, endPoint y: -146, distance: 638.2
click at [1165, 57] on html "Online web based iOS Simulators and Android Emulators. Run iPhone, iPad, Mobile…" at bounding box center [1121, 347] width 275 height 580
drag, startPoint x: 1127, startPoint y: 460, endPoint x: 1140, endPoint y: -141, distance: 601.2
click at [1140, 57] on html "Online web based iOS Simulators and Android Emulators. Run iPhone, iPad, Mobile…" at bounding box center [1121, 347] width 275 height 580
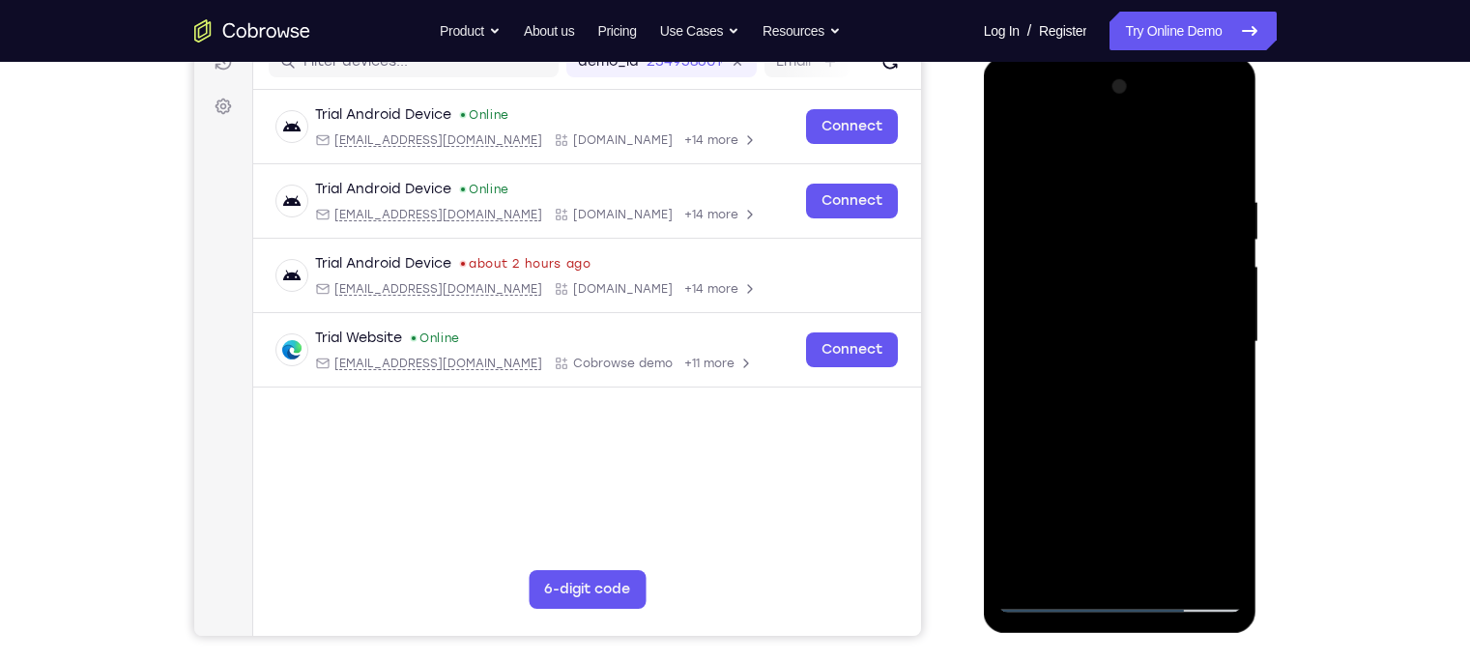
drag, startPoint x: 1077, startPoint y: 432, endPoint x: 1094, endPoint y: -102, distance: 534.6
click at [1094, 57] on html "Online web based iOS Simulators and Android Emulators. Run iPhone, iPad, Mobile…" at bounding box center [1121, 347] width 275 height 580
drag, startPoint x: 1067, startPoint y: 453, endPoint x: 1116, endPoint y: 19, distance: 436.6
click at [1116, 57] on html "Online web based iOS Simulators and Android Emulators. Run iPhone, iPad, Mobile…" at bounding box center [1121, 347] width 275 height 580
drag, startPoint x: 1121, startPoint y: 249, endPoint x: 1109, endPoint y: 323, distance: 74.3
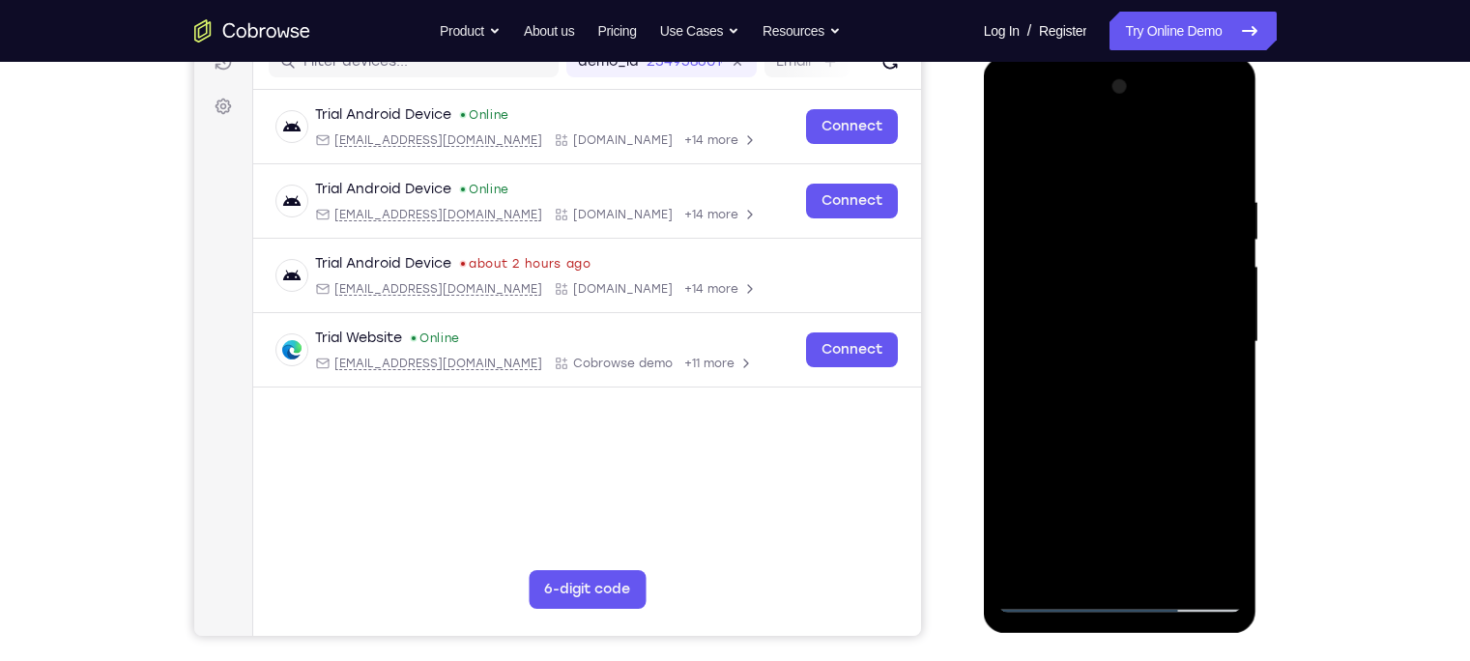
click at [1109, 323] on div at bounding box center [1119, 342] width 243 height 541
drag, startPoint x: 1111, startPoint y: 453, endPoint x: 1137, endPoint y: -146, distance: 599.6
click at [1137, 57] on html "Online web based iOS Simulators and Android Emulators. Run iPhone, iPad, Mobile…" at bounding box center [1121, 347] width 275 height 580
drag, startPoint x: 1094, startPoint y: 448, endPoint x: 1194, endPoint y: -64, distance: 521.9
click at [1165, 57] on html "Online web based iOS Simulators and Android Emulators. Run iPhone, iPad, Mobile…" at bounding box center [1121, 347] width 275 height 580
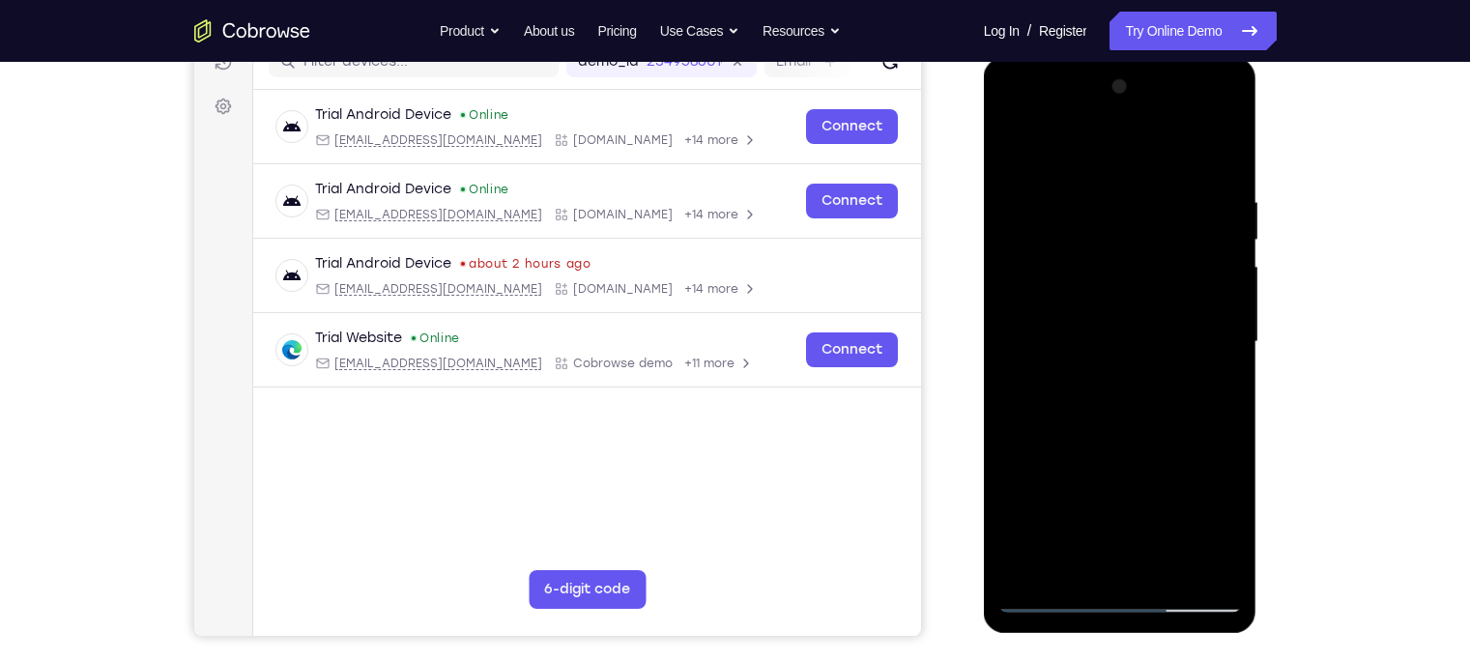
drag, startPoint x: 1176, startPoint y: 258, endPoint x: 1170, endPoint y: 367, distance: 109.3
click at [1165, 367] on div at bounding box center [1119, 342] width 243 height 541
drag, startPoint x: 1103, startPoint y: 467, endPoint x: 1110, endPoint y: 402, distance: 65.1
click at [1110, 402] on div at bounding box center [1119, 342] width 243 height 541
drag, startPoint x: 1087, startPoint y: 508, endPoint x: 1159, endPoint y: 113, distance: 401.6
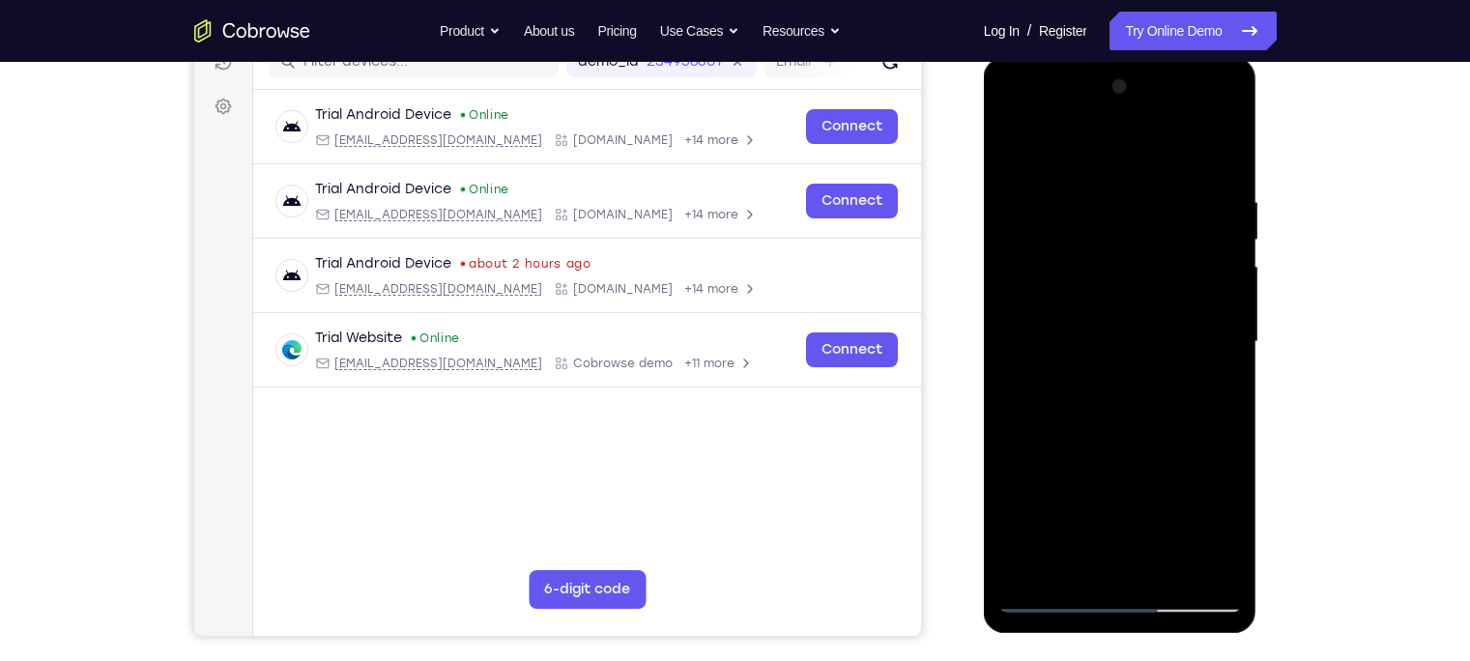
click at [1154, 129] on div at bounding box center [1119, 342] width 243 height 541
drag, startPoint x: 1139, startPoint y: 415, endPoint x: 1188, endPoint y: 154, distance: 265.5
click at [1165, 154] on div at bounding box center [1119, 342] width 243 height 541
drag, startPoint x: 1137, startPoint y: 444, endPoint x: 1159, endPoint y: 251, distance: 194.5
click at [1159, 251] on div at bounding box center [1119, 342] width 243 height 541
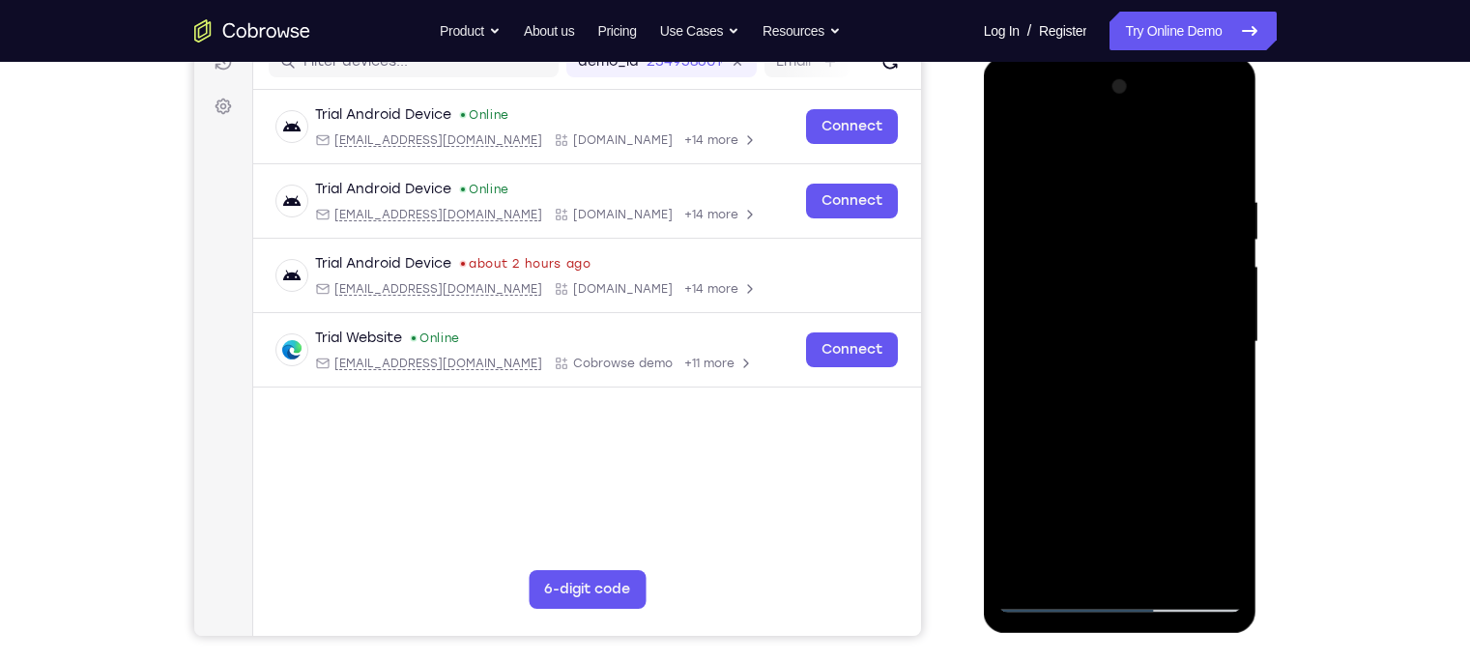
drag, startPoint x: 1135, startPoint y: 400, endPoint x: 1155, endPoint y: 195, distance: 205.8
click at [1155, 195] on div at bounding box center [1119, 342] width 243 height 541
drag, startPoint x: 1102, startPoint y: 550, endPoint x: 1138, endPoint y: 339, distance: 213.7
click at [1138, 339] on div at bounding box center [1119, 342] width 243 height 541
drag, startPoint x: 1101, startPoint y: 499, endPoint x: 1130, endPoint y: 469, distance: 41.7
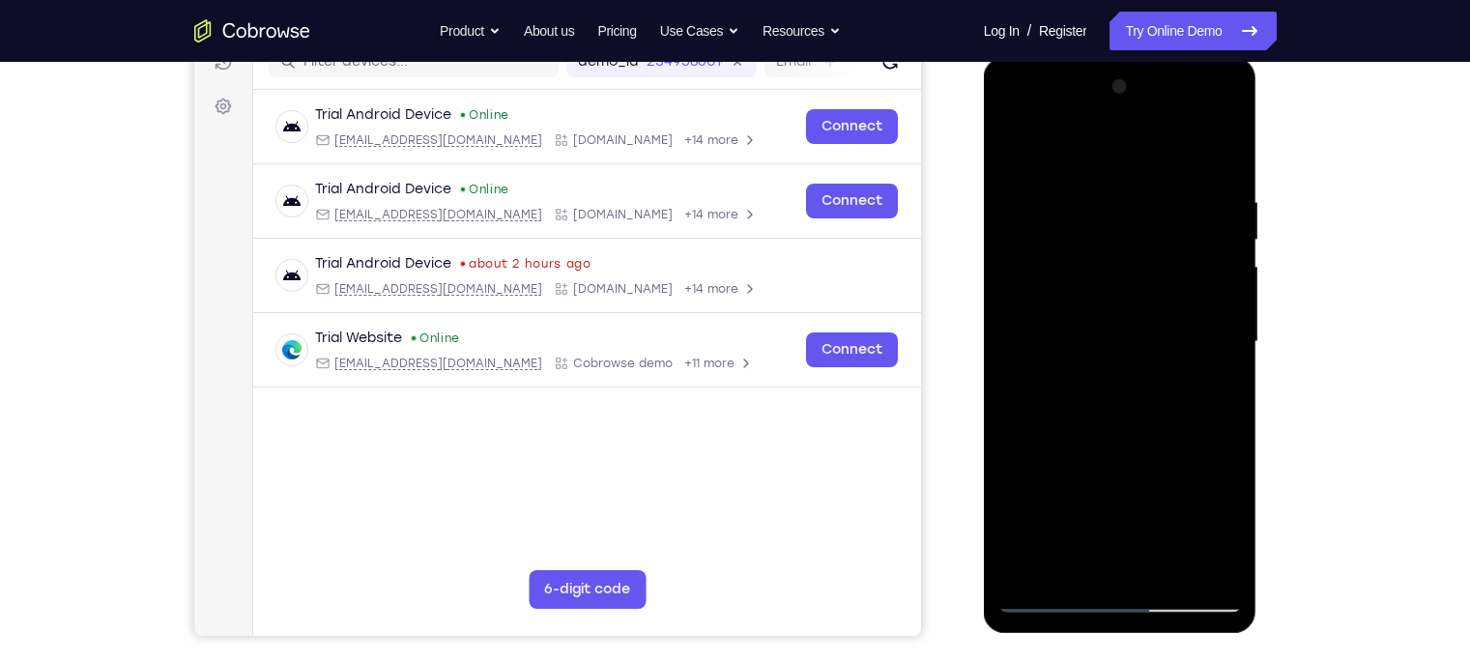
click at [1130, 469] on div at bounding box center [1119, 342] width 243 height 541
drag, startPoint x: 1129, startPoint y: 243, endPoint x: 1126, endPoint y: -146, distance: 388.4
click at [1126, 57] on html "Online web based iOS Simulators and Android Emulators. Run iPhone, iPad, Mobile…" at bounding box center [1121, 347] width 275 height 580
drag, startPoint x: 1150, startPoint y: 225, endPoint x: 1141, endPoint y: 485, distance: 260.1
click at [1141, 485] on div at bounding box center [1119, 342] width 243 height 541
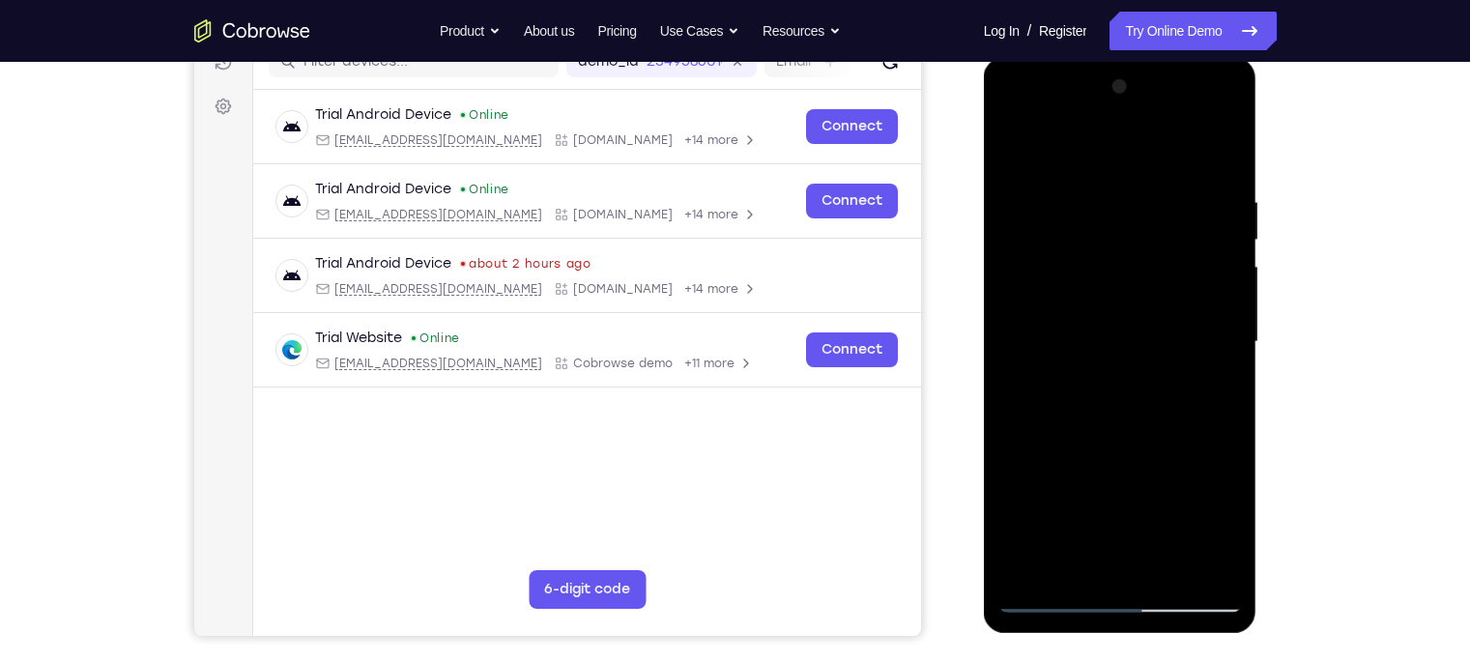
drag, startPoint x: 1141, startPoint y: 226, endPoint x: 1141, endPoint y: 309, distance: 83.1
click at [1141, 309] on div at bounding box center [1119, 342] width 243 height 541
drag, startPoint x: 1101, startPoint y: 482, endPoint x: 1130, endPoint y: 129, distance: 353.9
click at [1130, 129] on div at bounding box center [1119, 342] width 243 height 541
drag, startPoint x: 1143, startPoint y: 502, endPoint x: 1188, endPoint y: 231, distance: 275.3
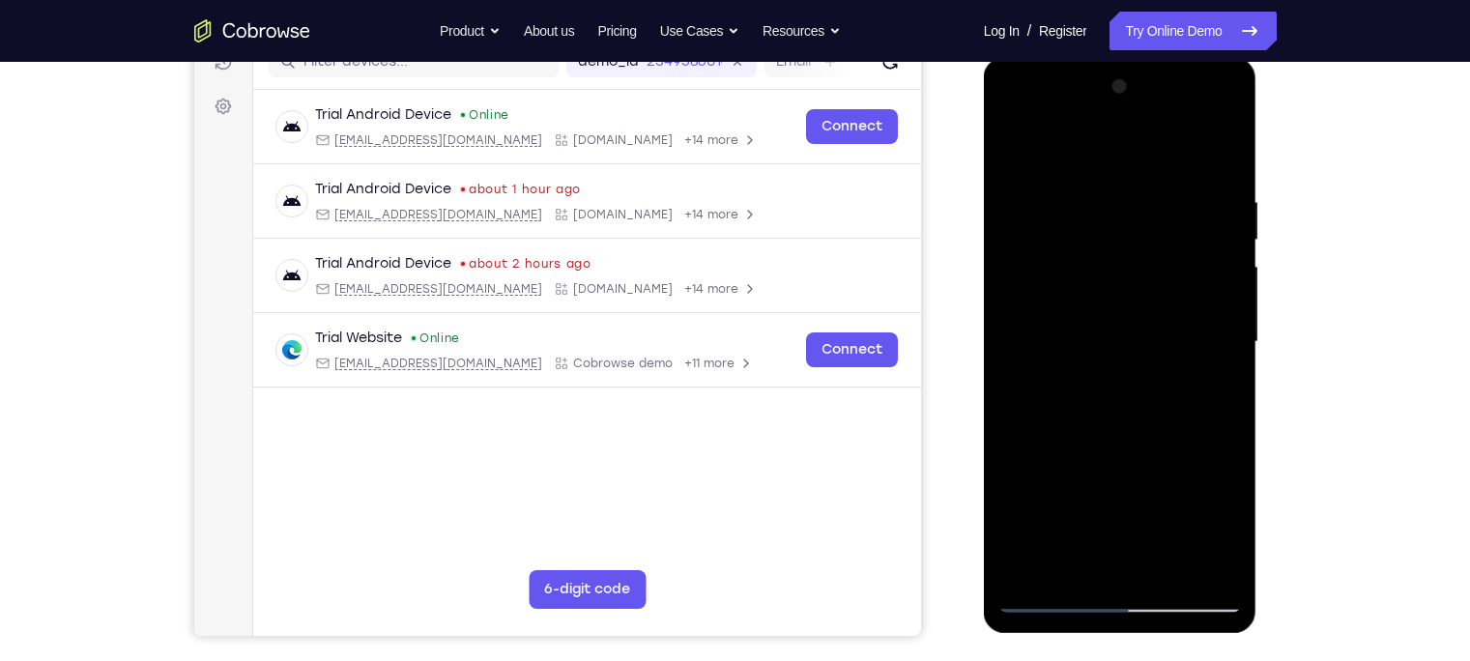
click at [1165, 231] on div at bounding box center [1119, 342] width 243 height 541
drag, startPoint x: 1101, startPoint y: 498, endPoint x: 1097, endPoint y: -136, distance: 633.9
click at [1097, 57] on html "Online web based iOS Simulators and Android Emulators. Run iPhone, iPad, Mobile…" at bounding box center [1121, 347] width 275 height 580
drag, startPoint x: 1130, startPoint y: 452, endPoint x: 1200, endPoint y: 69, distance: 390.0
click at [1165, 69] on div at bounding box center [1120, 345] width 273 height 576
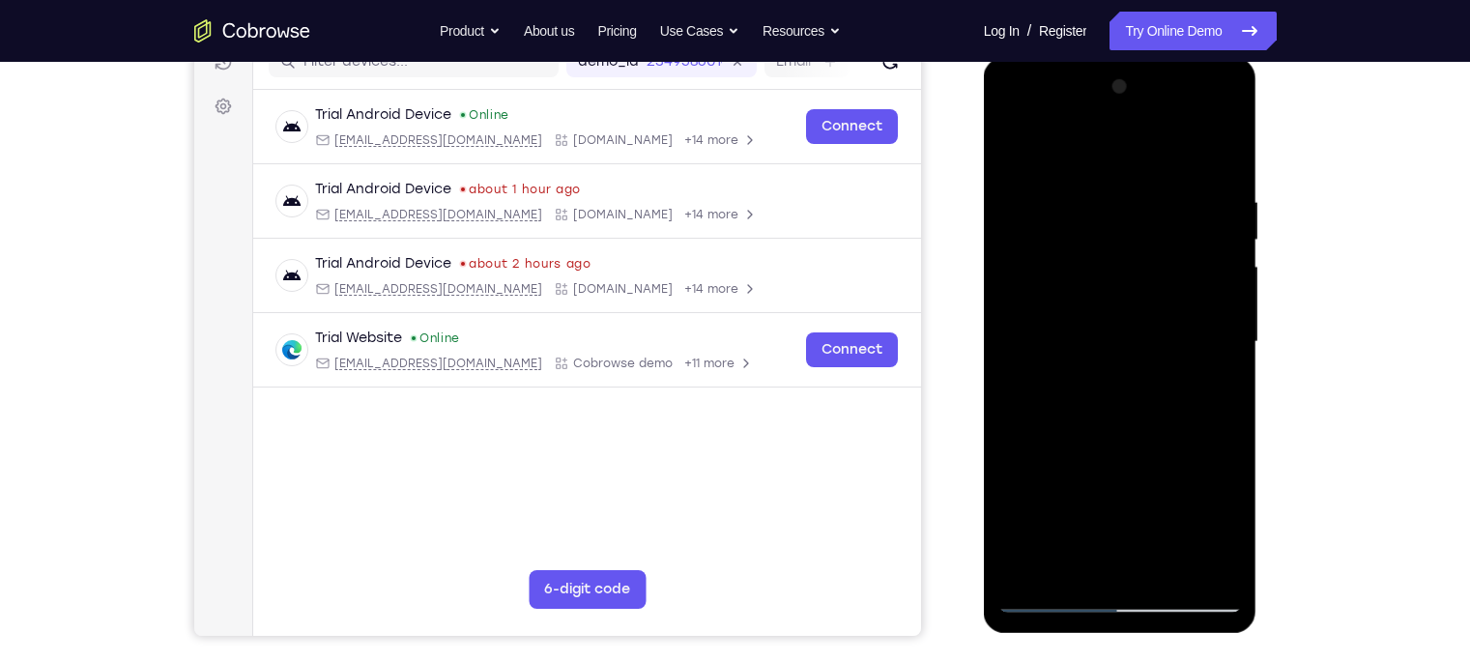
drag, startPoint x: 1116, startPoint y: 414, endPoint x: 1140, endPoint y: 91, distance: 323.6
click at [1140, 91] on div at bounding box center [1119, 342] width 243 height 541
drag, startPoint x: 1101, startPoint y: 485, endPoint x: 1123, endPoint y: 274, distance: 211.8
click at [1123, 274] on div at bounding box center [1119, 342] width 243 height 541
drag, startPoint x: 1110, startPoint y: 410, endPoint x: 1169, endPoint y: -45, distance: 458.9
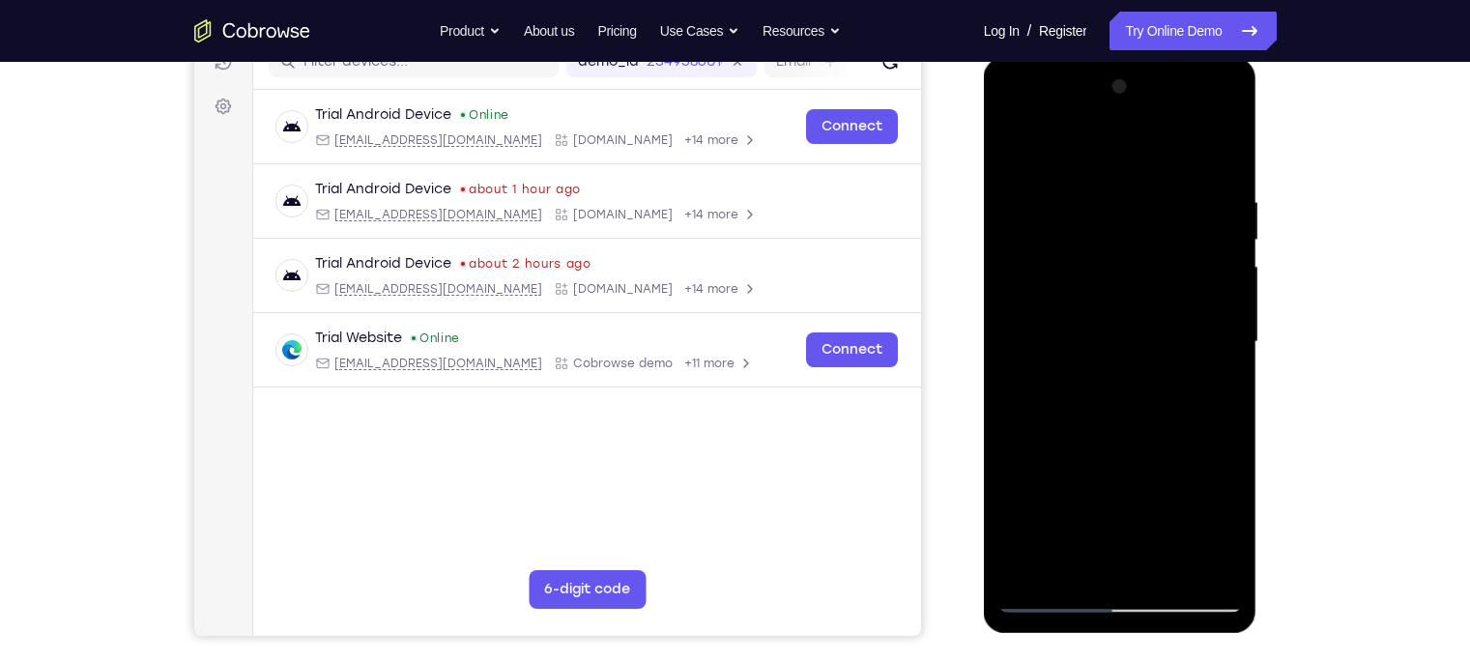
click at [1165, 57] on html "Online web based iOS Simulators and Android Emulators. Run iPhone, iPad, Mobile…" at bounding box center [1121, 347] width 275 height 580
drag, startPoint x: 1119, startPoint y: 406, endPoint x: 1161, endPoint y: -146, distance: 553.4
click at [1161, 57] on html "Online web based iOS Simulators and Android Emulators. Run iPhone, iPad, Mobile…" at bounding box center [1121, 347] width 275 height 580
drag, startPoint x: 1121, startPoint y: 448, endPoint x: 1226, endPoint y: -38, distance: 497.3
click at [1165, 57] on html "Online web based iOS Simulators and Android Emulators. Run iPhone, iPad, Mobile…" at bounding box center [1121, 347] width 275 height 580
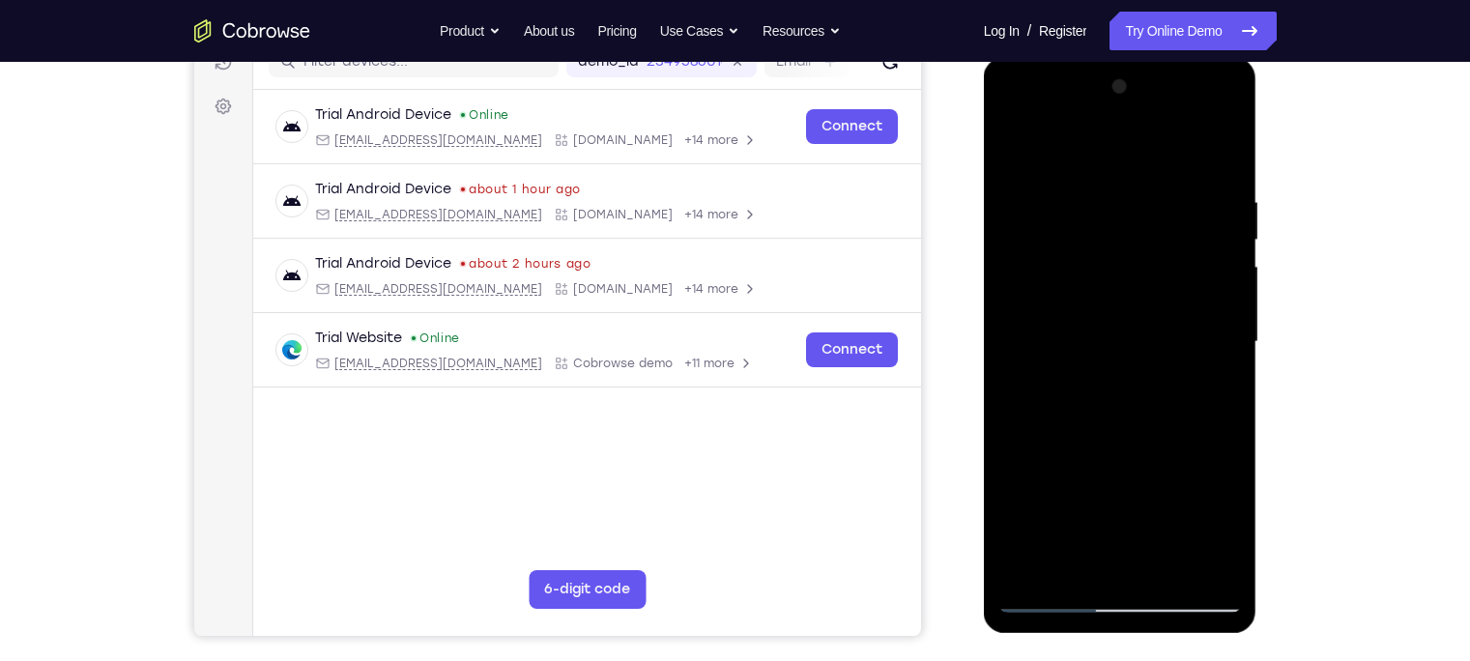
drag, startPoint x: 1089, startPoint y: 482, endPoint x: 1161, endPoint y: 25, distance: 462.7
click at [1161, 57] on html "Online web based iOS Simulators and Android Emulators. Run iPhone, iPad, Mobile…" at bounding box center [1121, 347] width 275 height 580
